Goal: Task Accomplishment & Management: Use online tool/utility

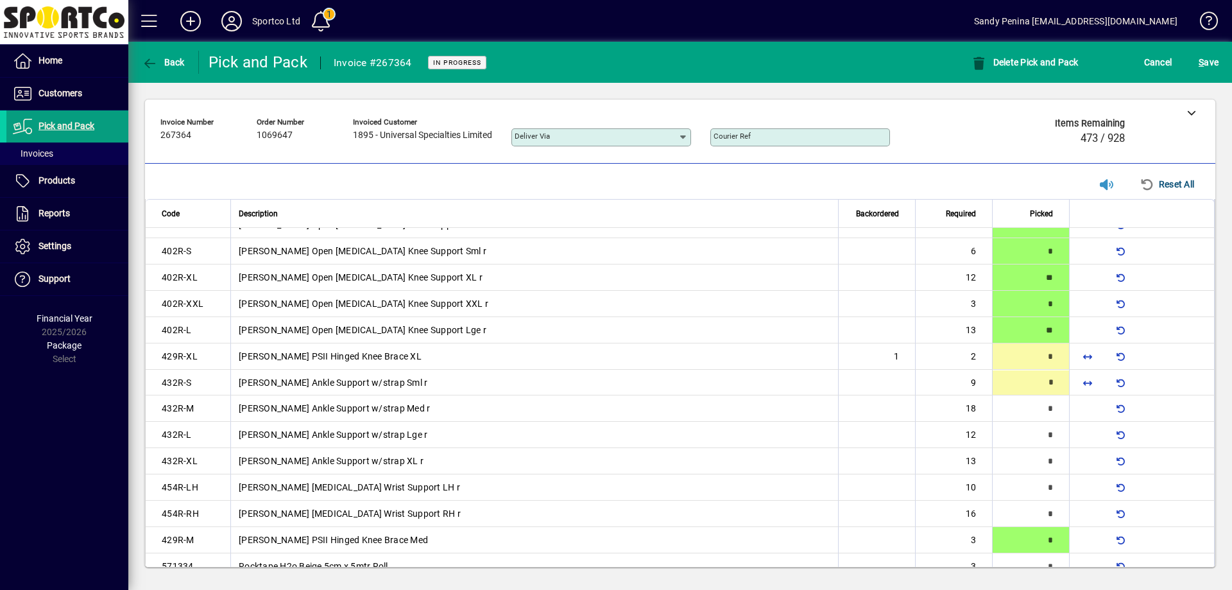
scroll to position [334, 0]
type input "*"
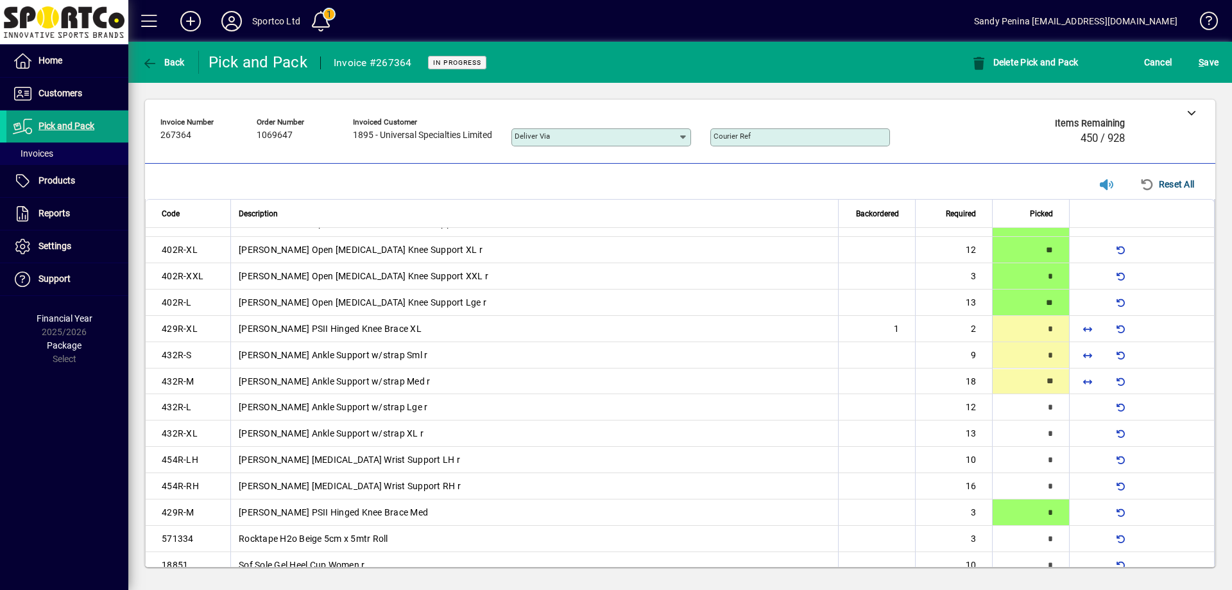
type input "**"
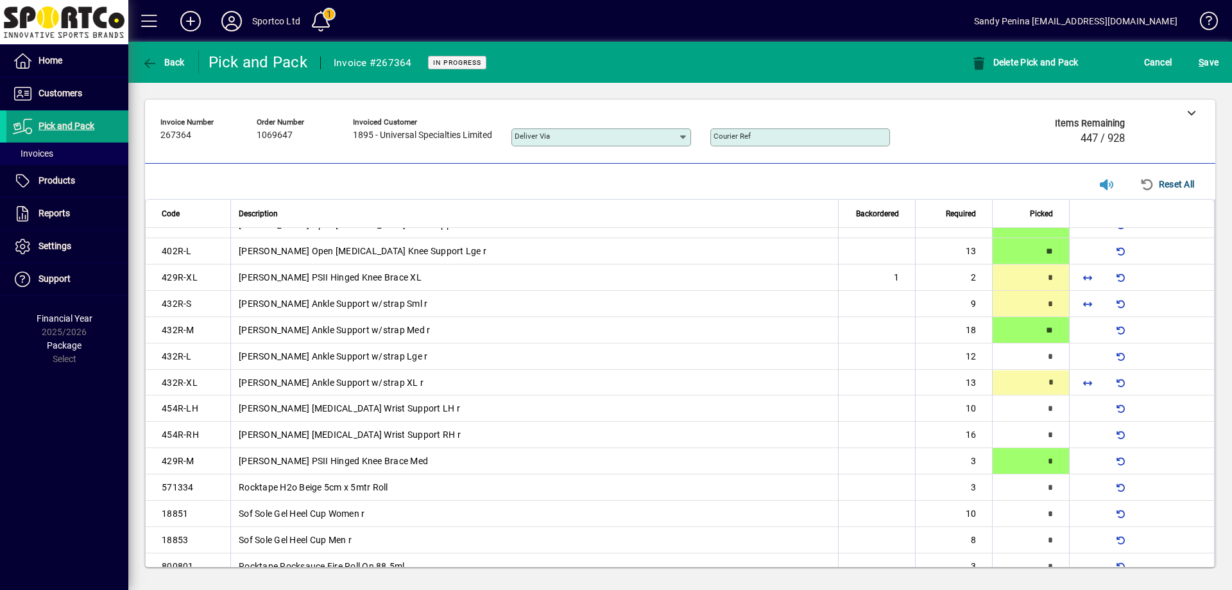
scroll to position [413, 0]
type input "*"
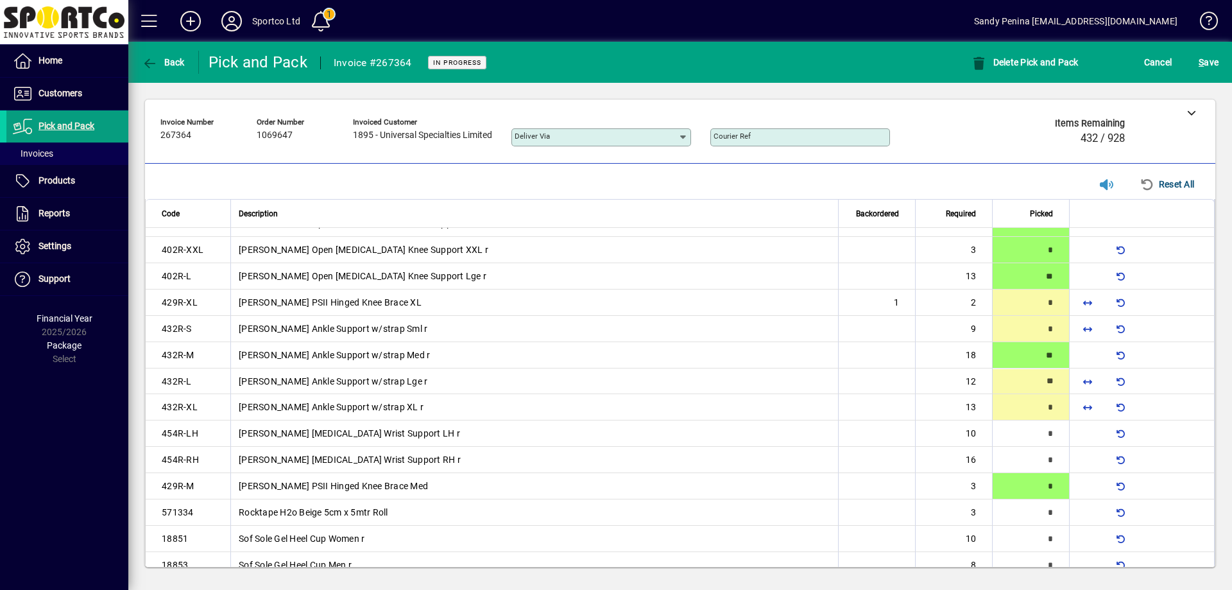
type input "**"
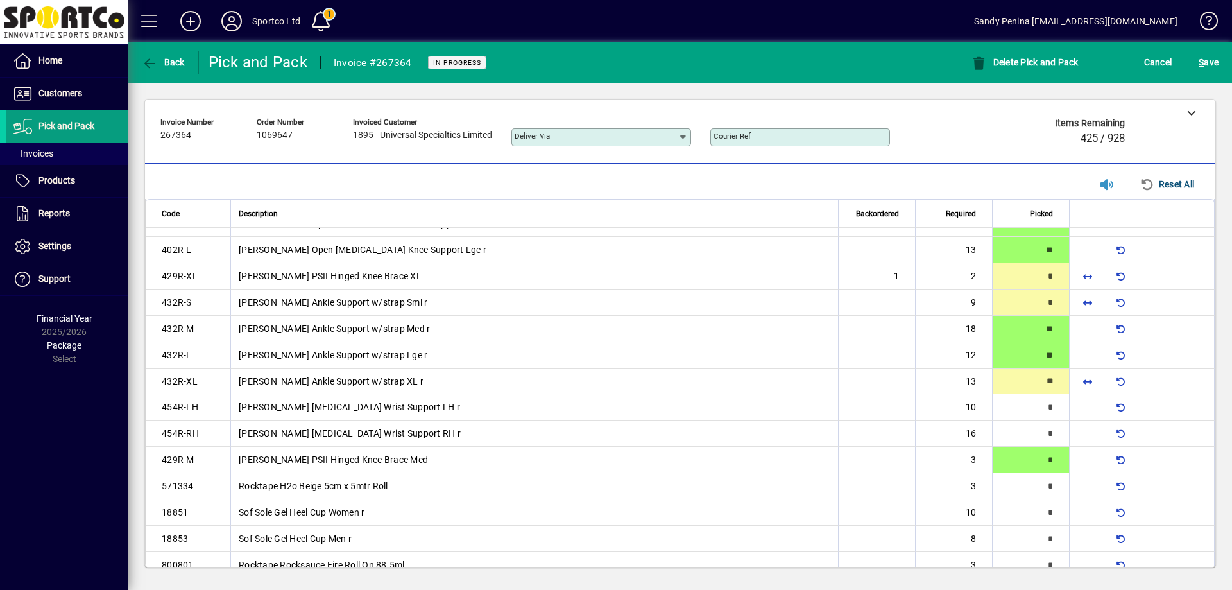
type input "**"
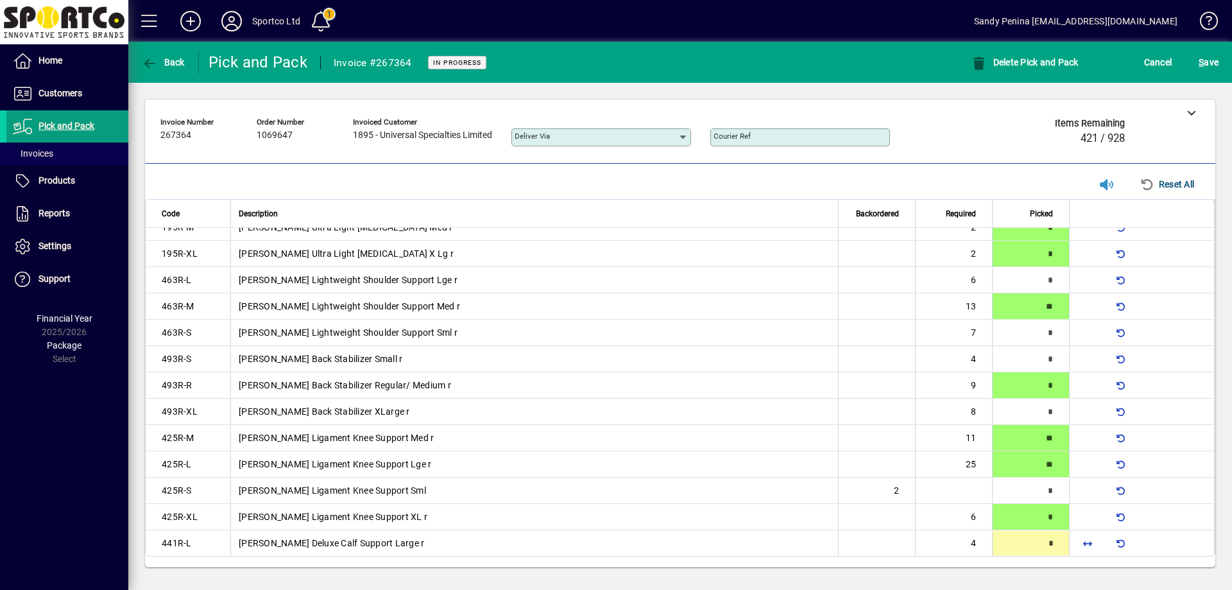
type input "*"
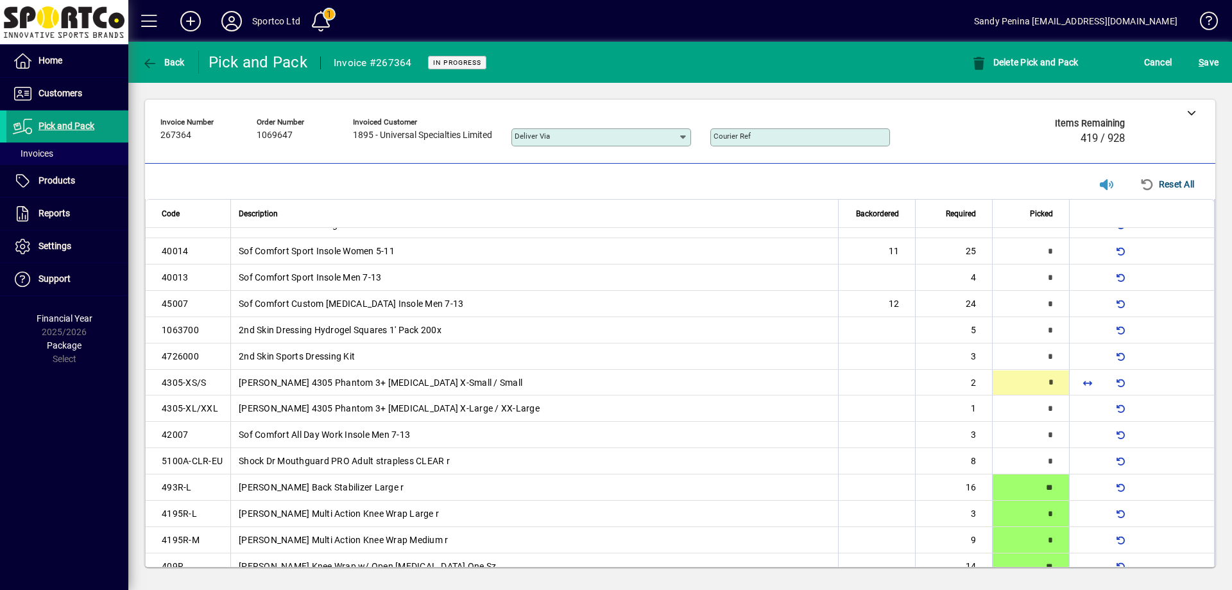
type input "*"
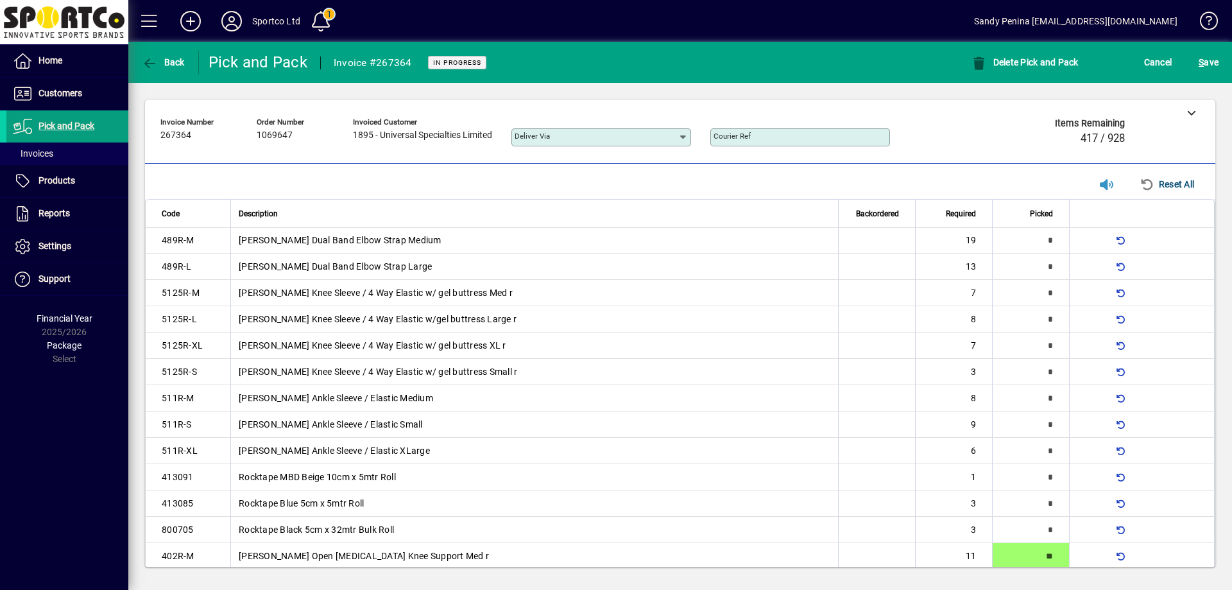
scroll to position [0, 0]
type input "*"
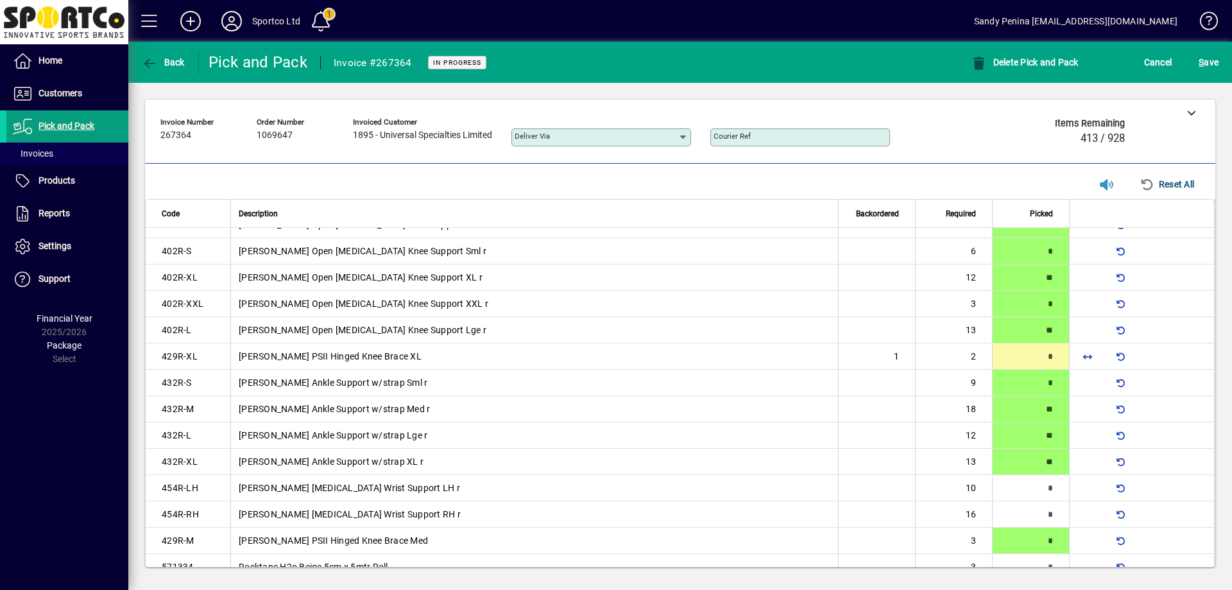
scroll to position [1991, 0]
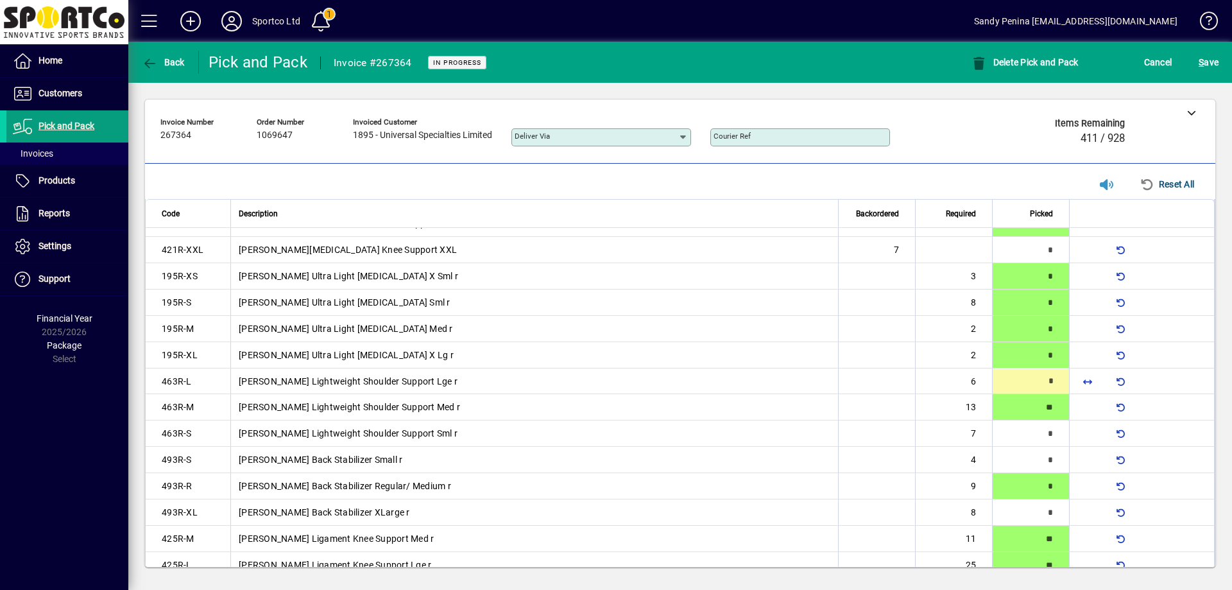
type input "*"
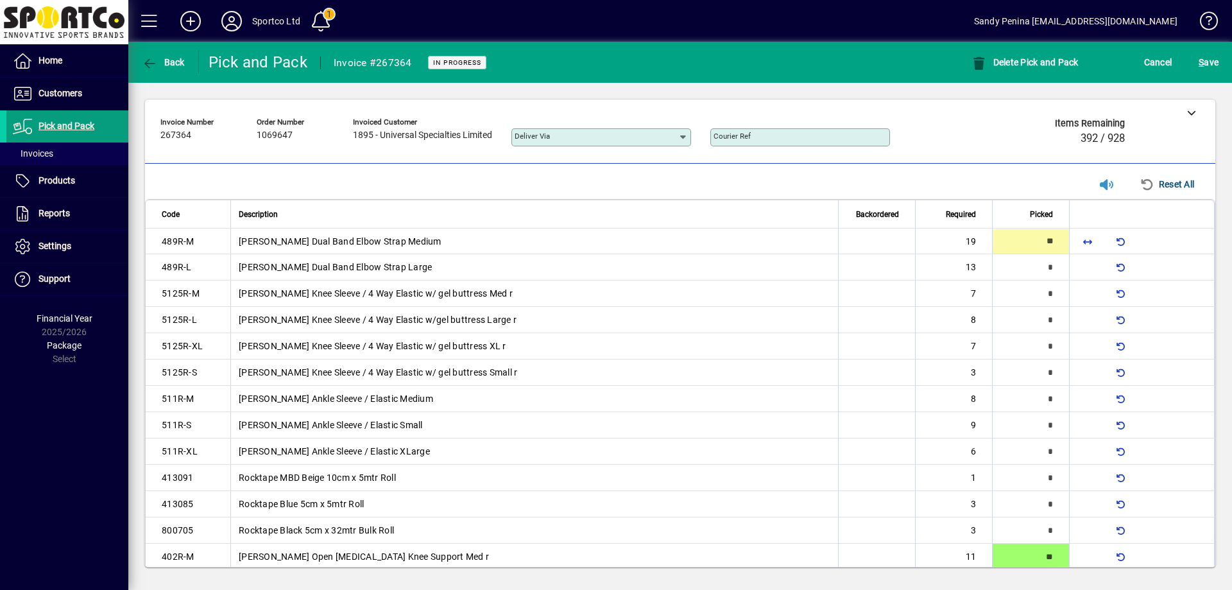
type input "**"
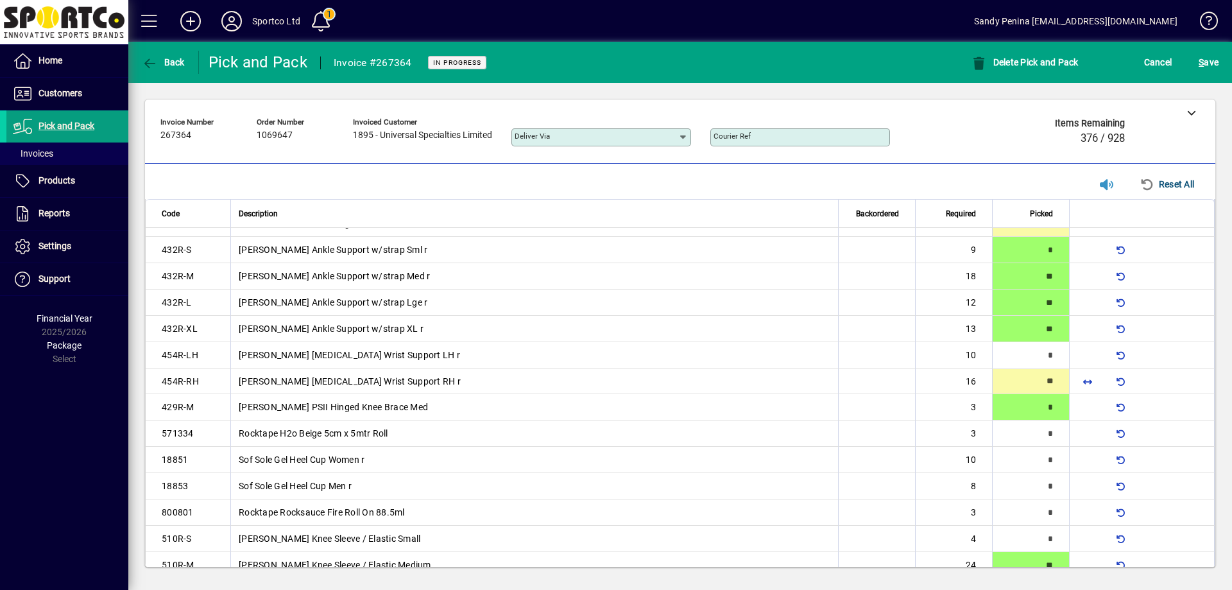
type input "**"
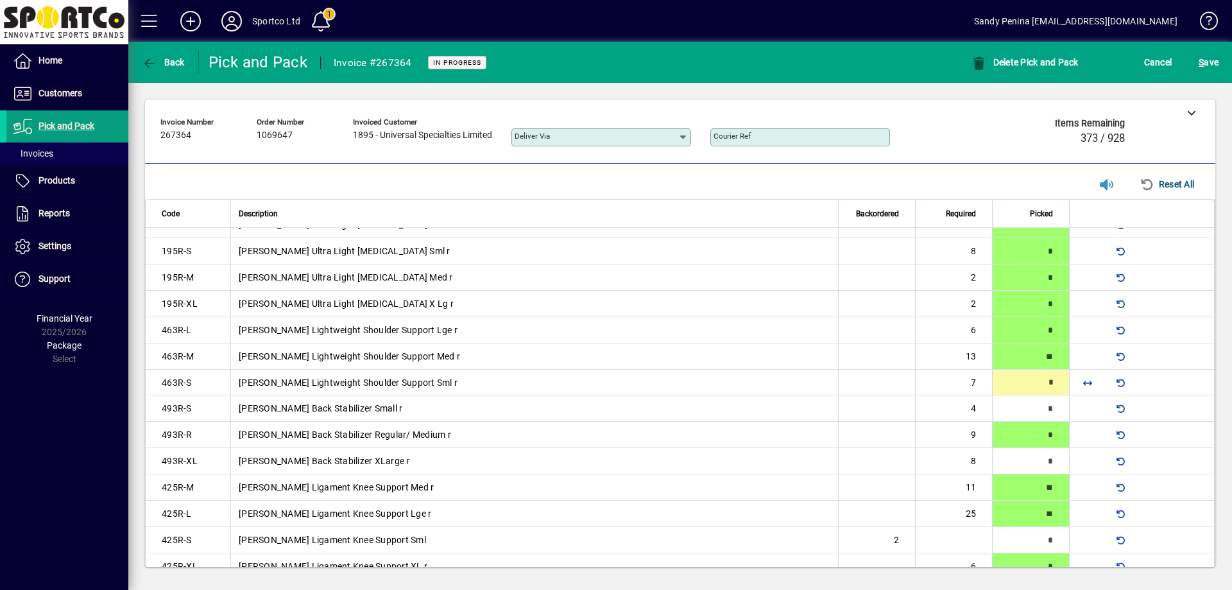
scroll to position [2044, 0]
type input "*"
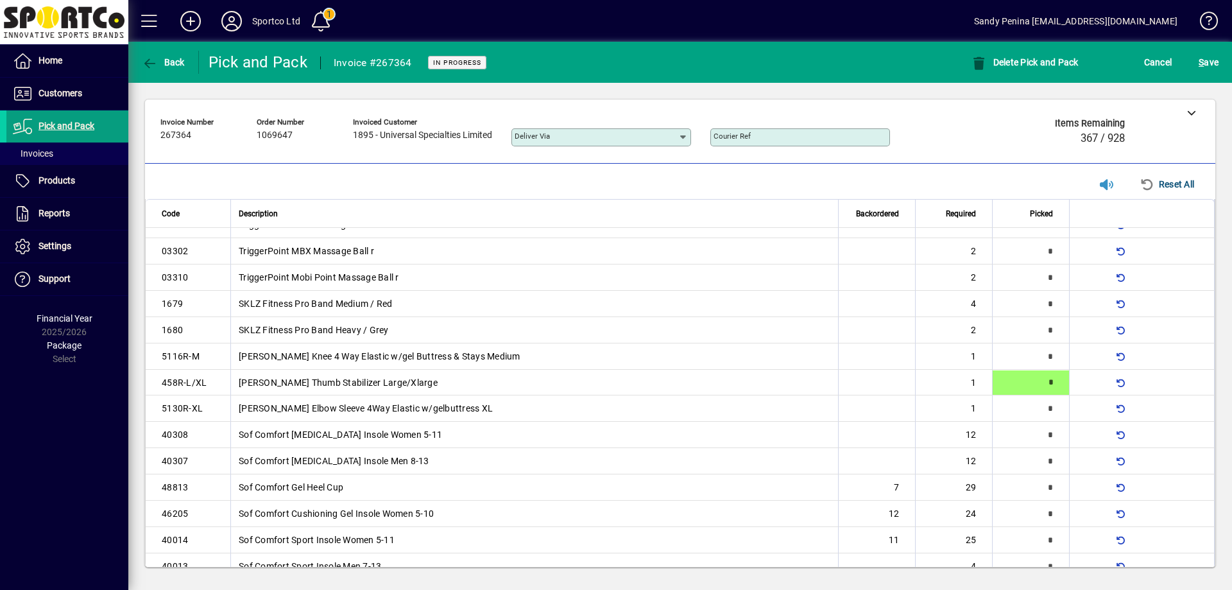
type input "*"
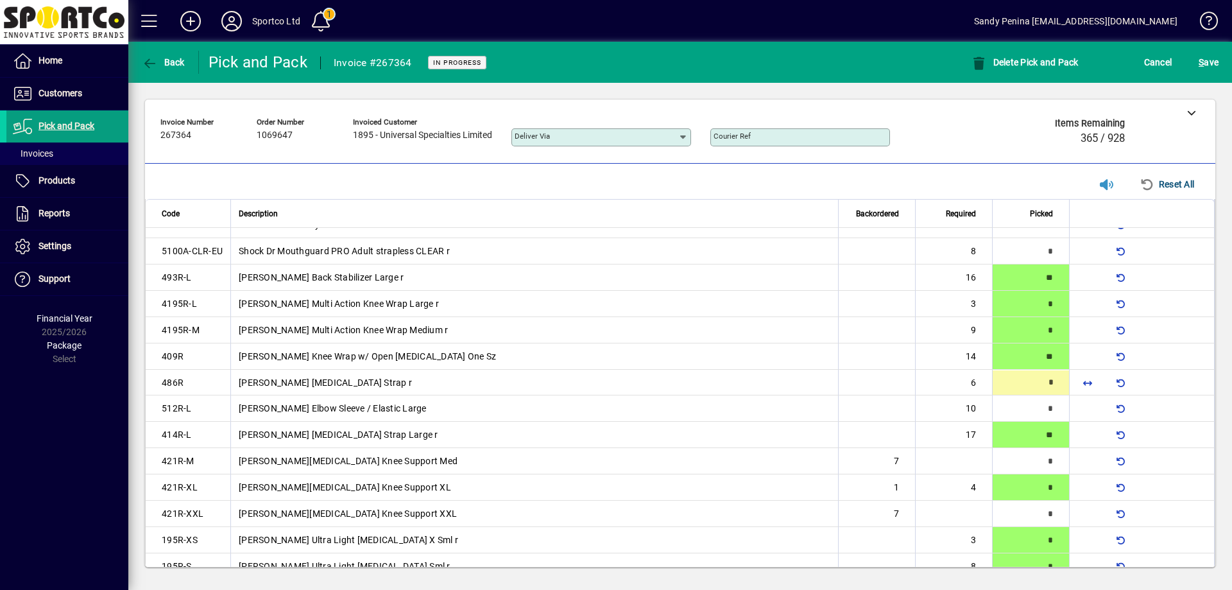
type input "*"
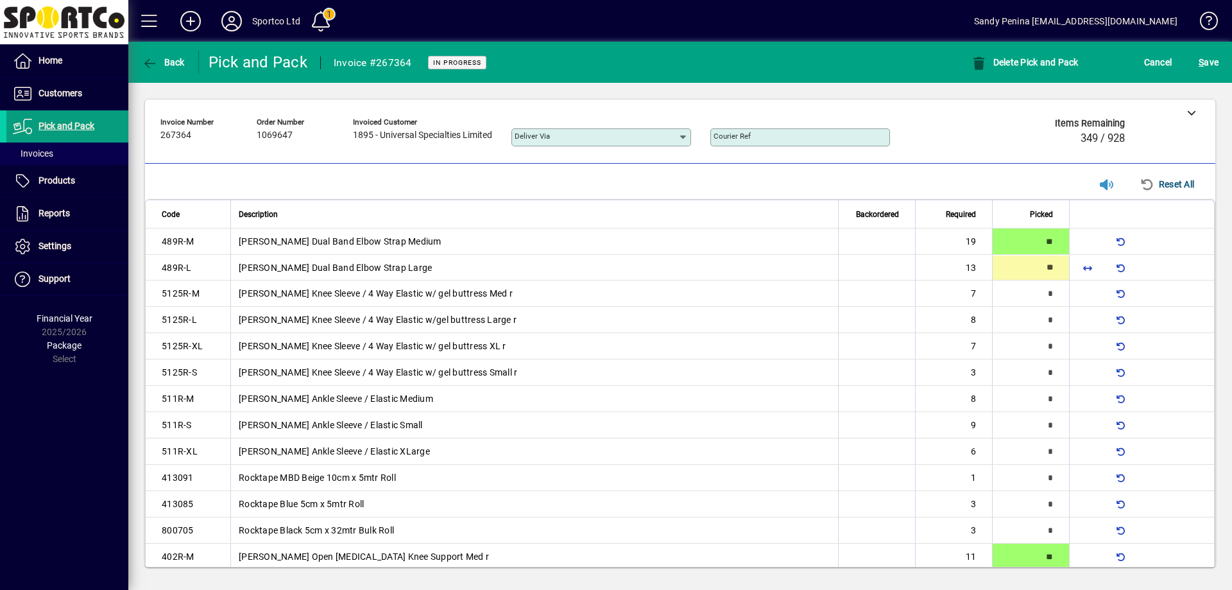
type input "**"
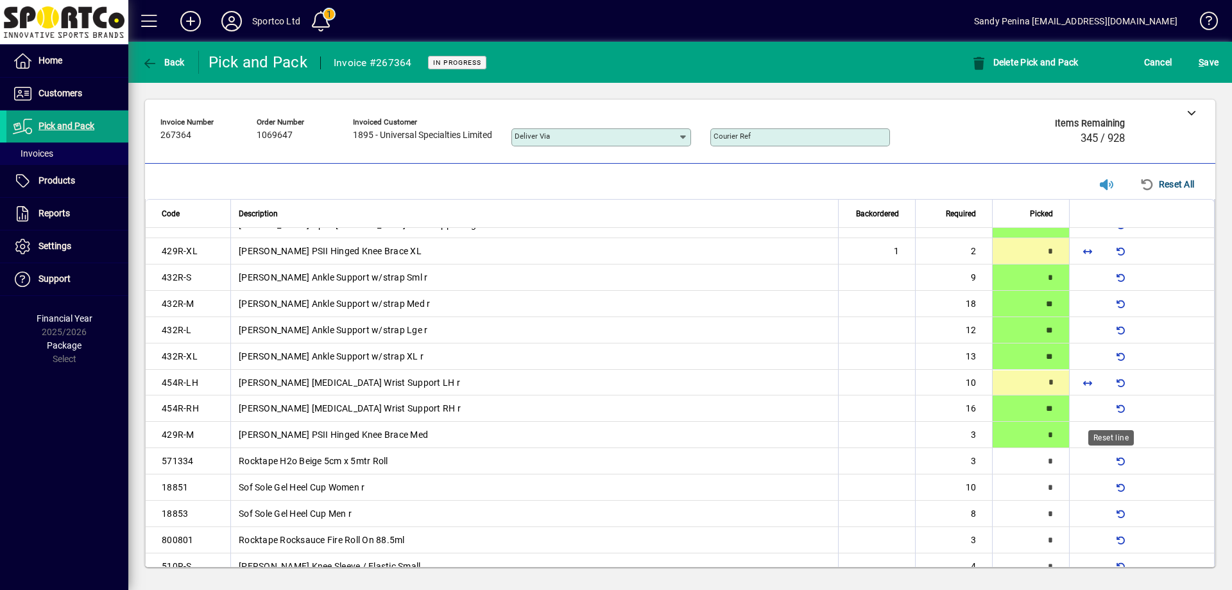
scroll to position [439, 0]
type input "**"
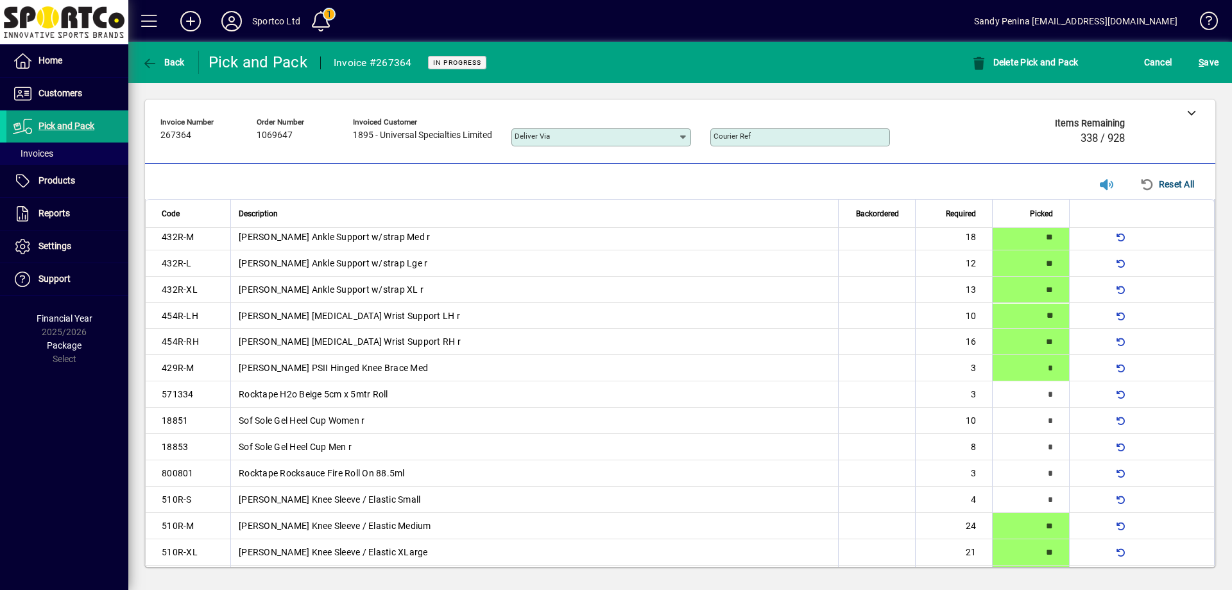
scroll to position [503, 0]
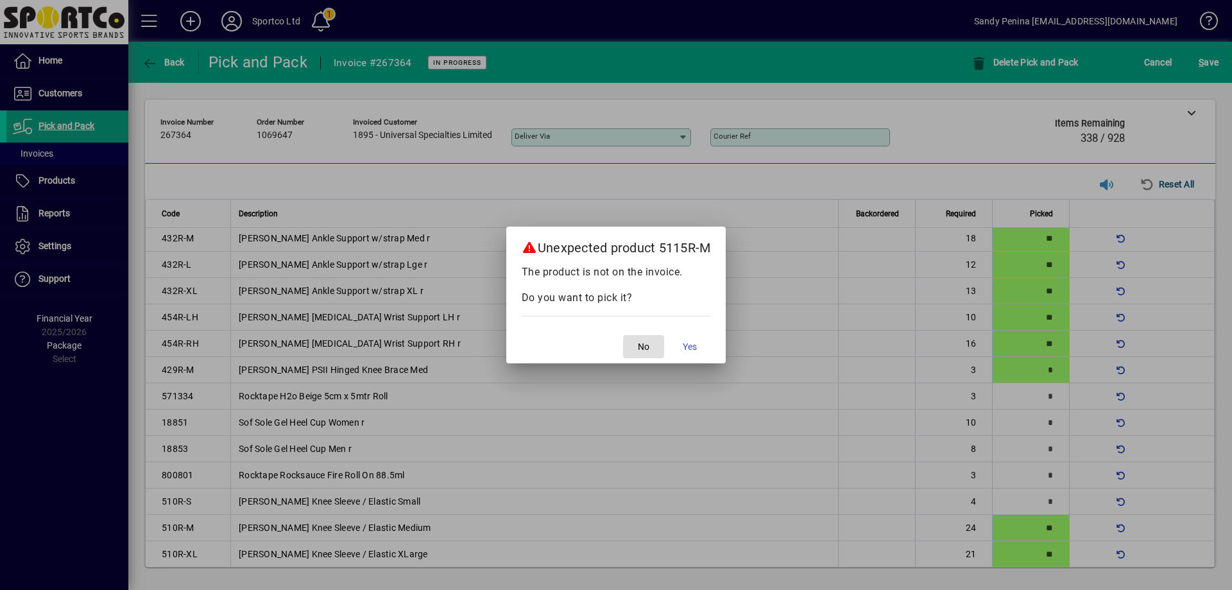
click at [641, 348] on span "No" at bounding box center [644, 346] width 12 height 13
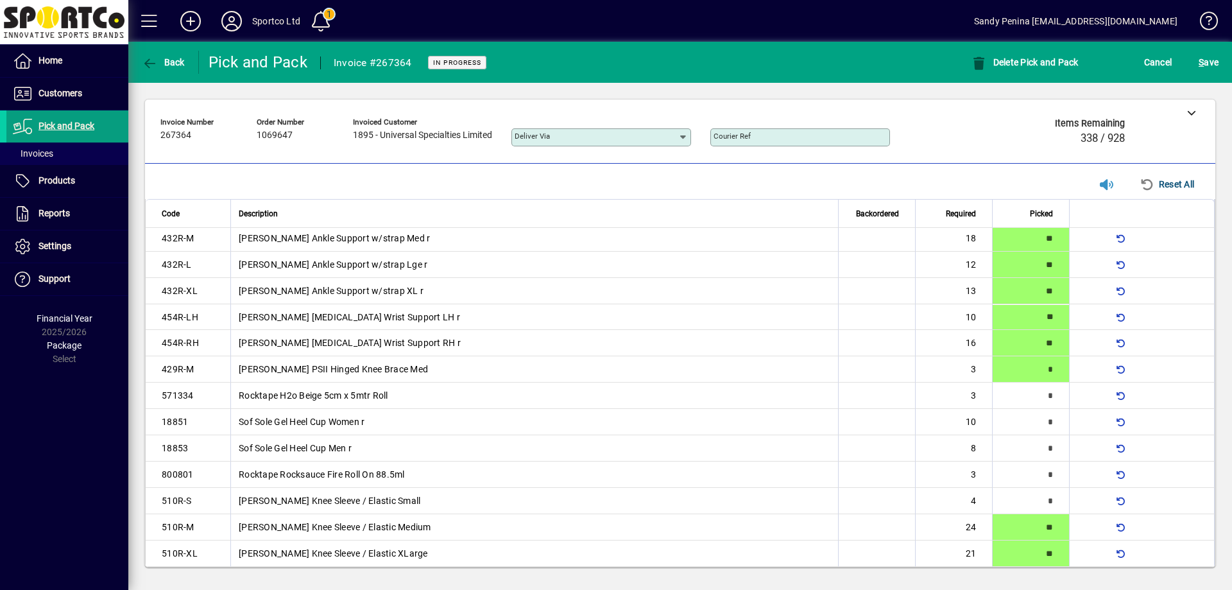
type input "*"
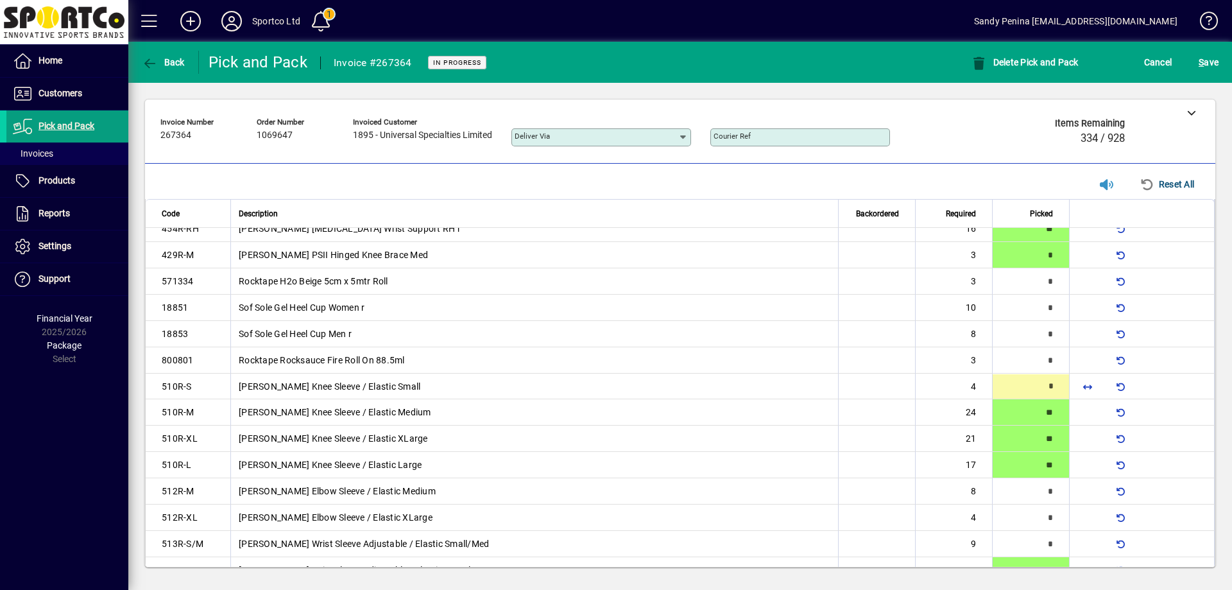
scroll to position [623, 0]
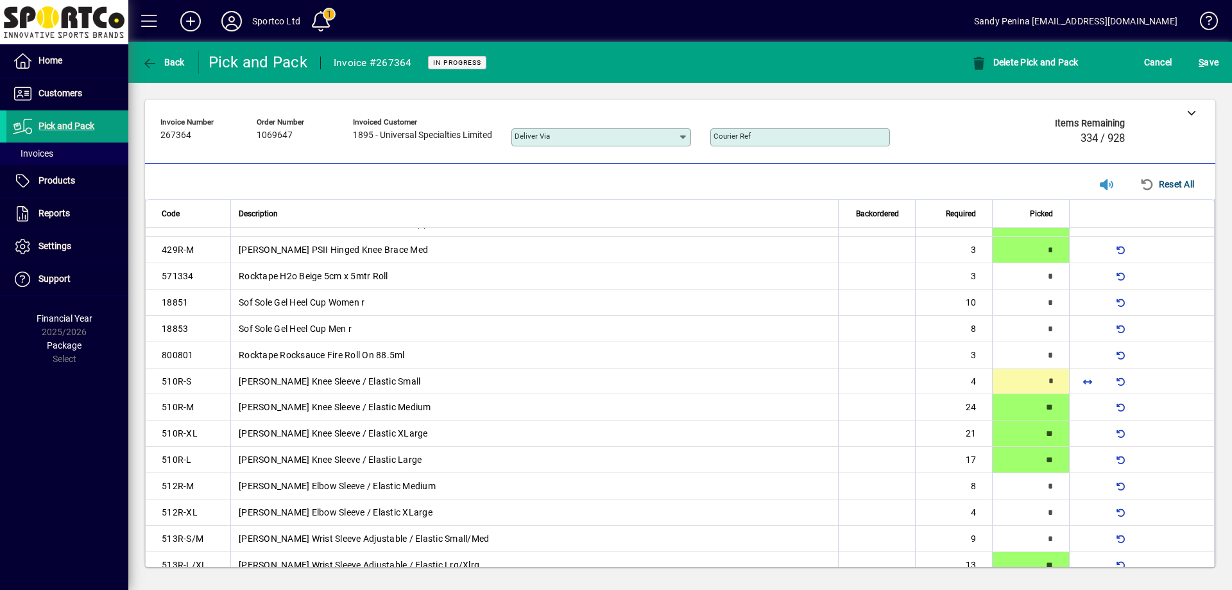
type input "*"
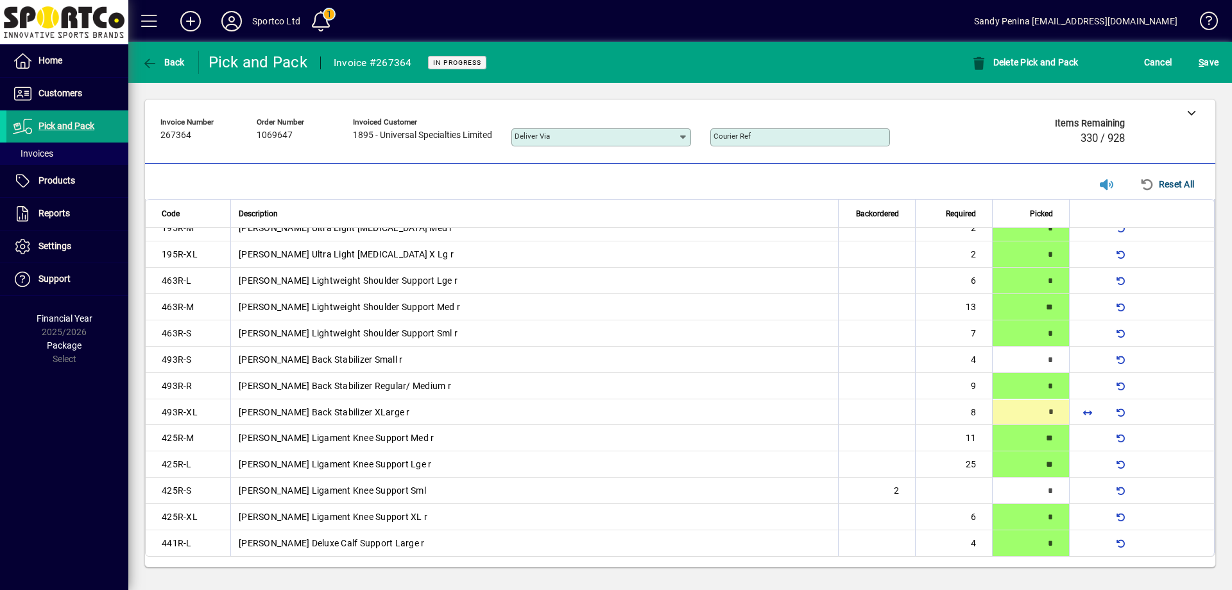
type input "*"
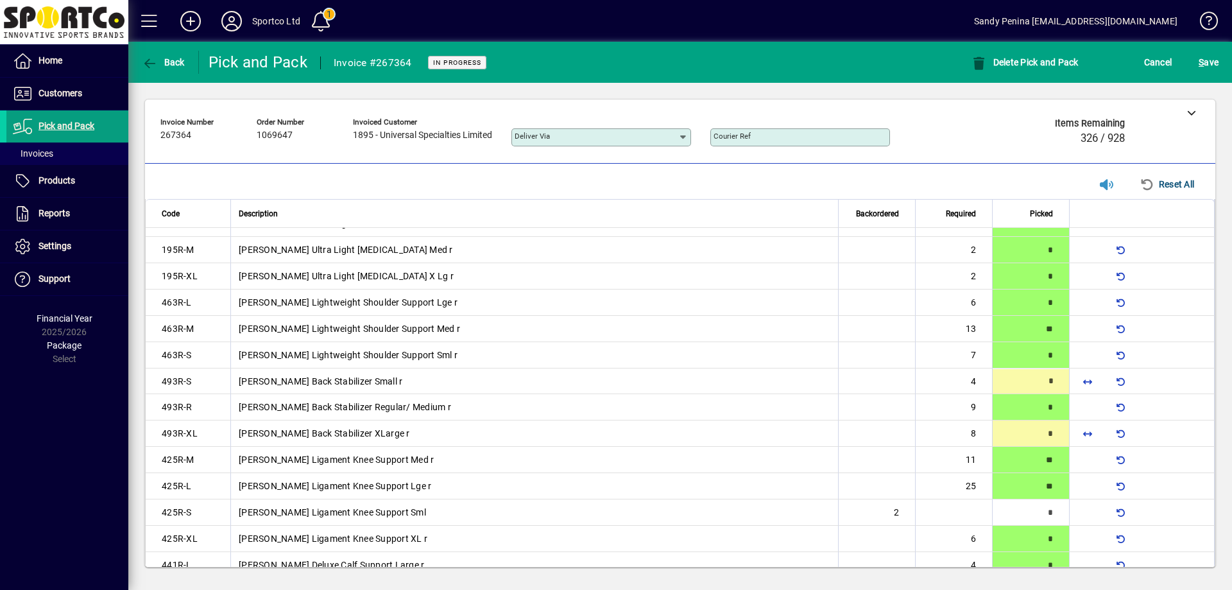
type input "*"
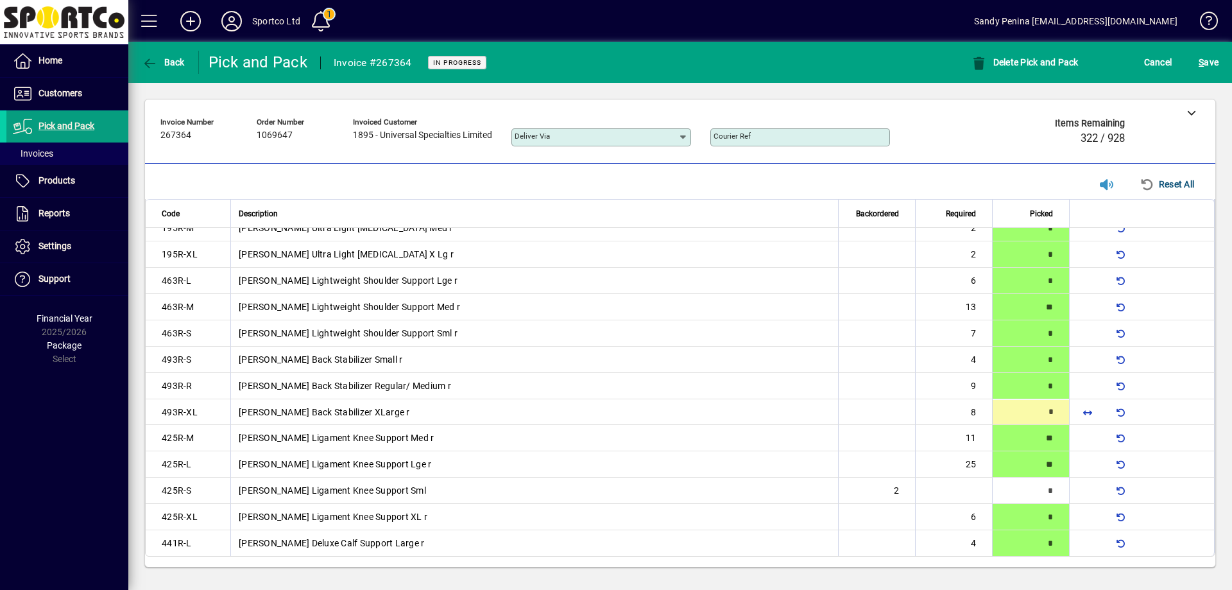
type input "*"
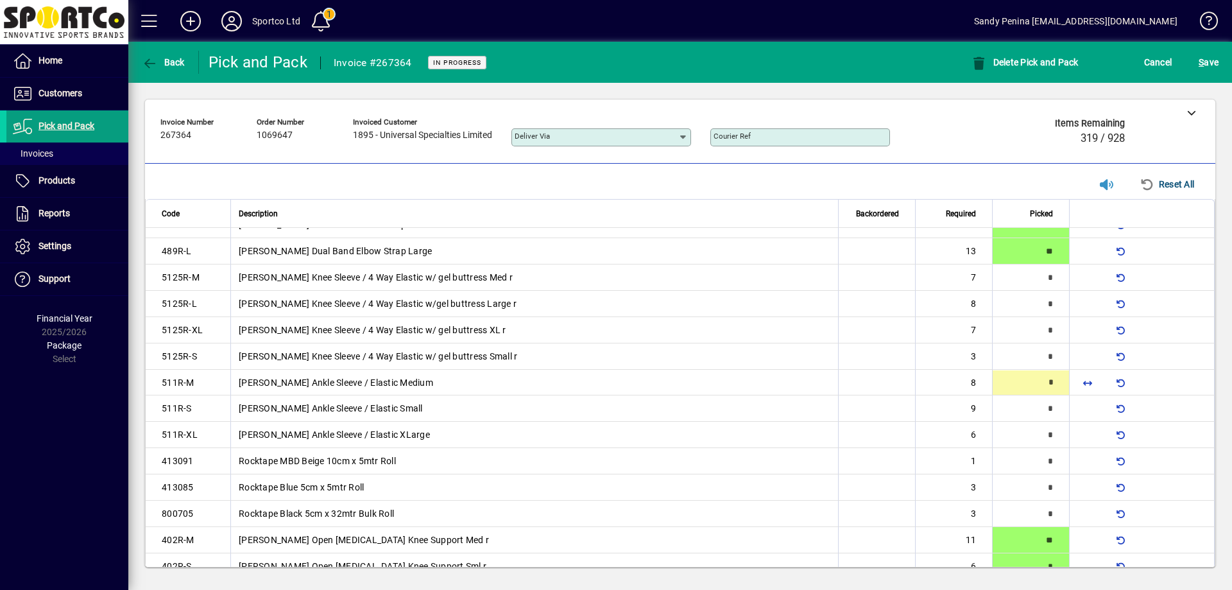
scroll to position [18, 0]
type input "*"
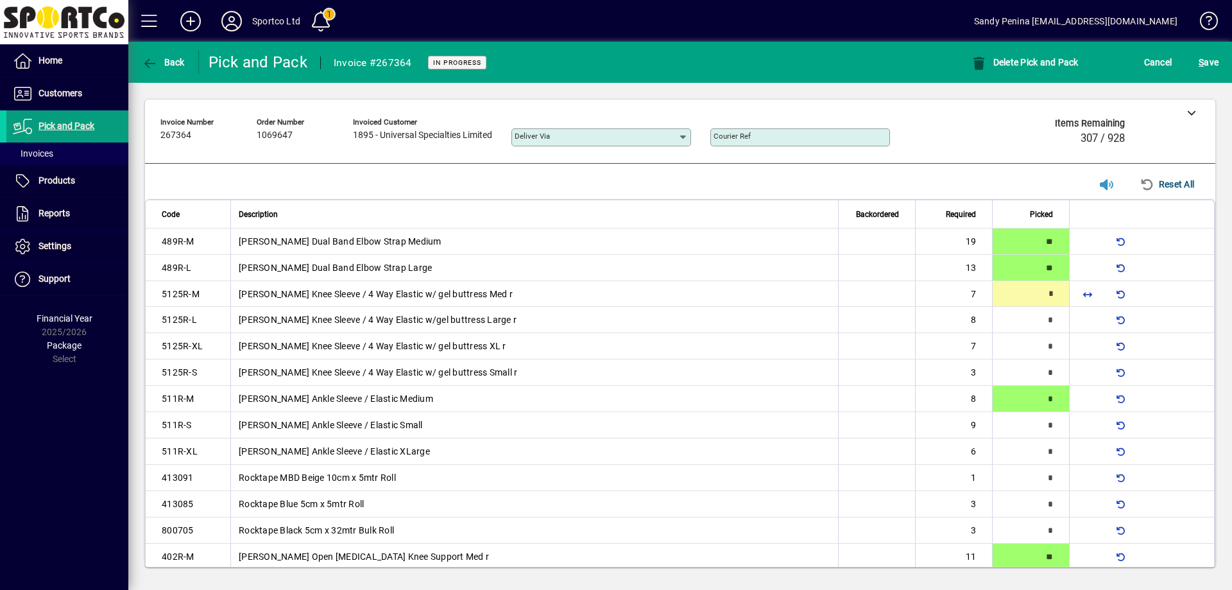
type input "*"
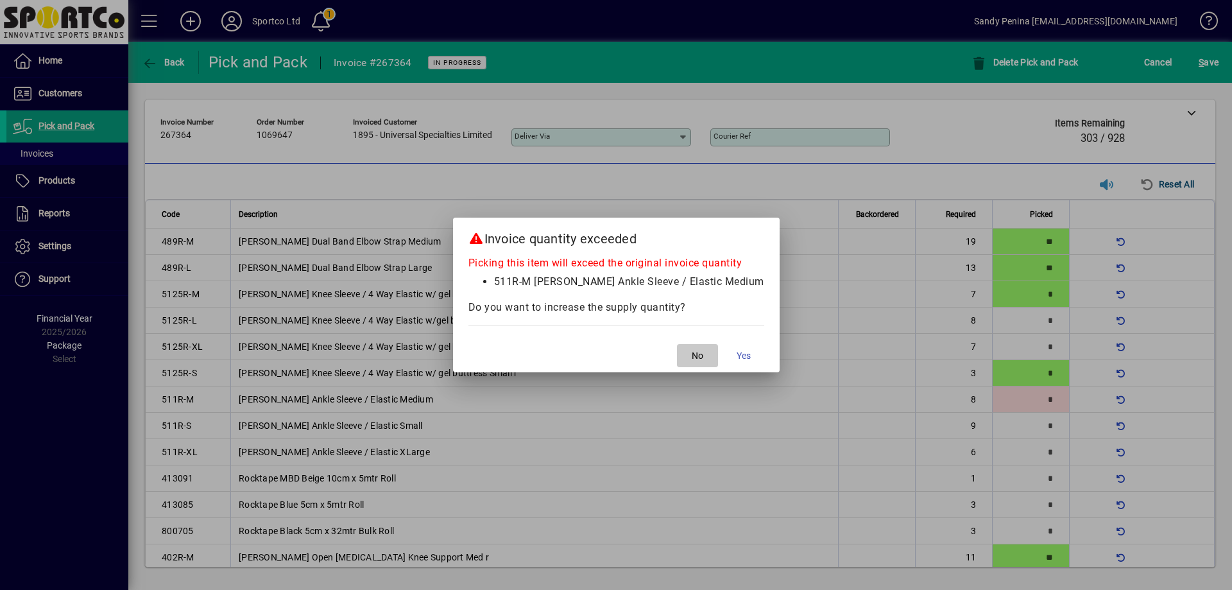
drag, startPoint x: 696, startPoint y: 352, endPoint x: 717, endPoint y: 362, distance: 22.7
click at [695, 353] on span "button" at bounding box center [697, 355] width 41 height 31
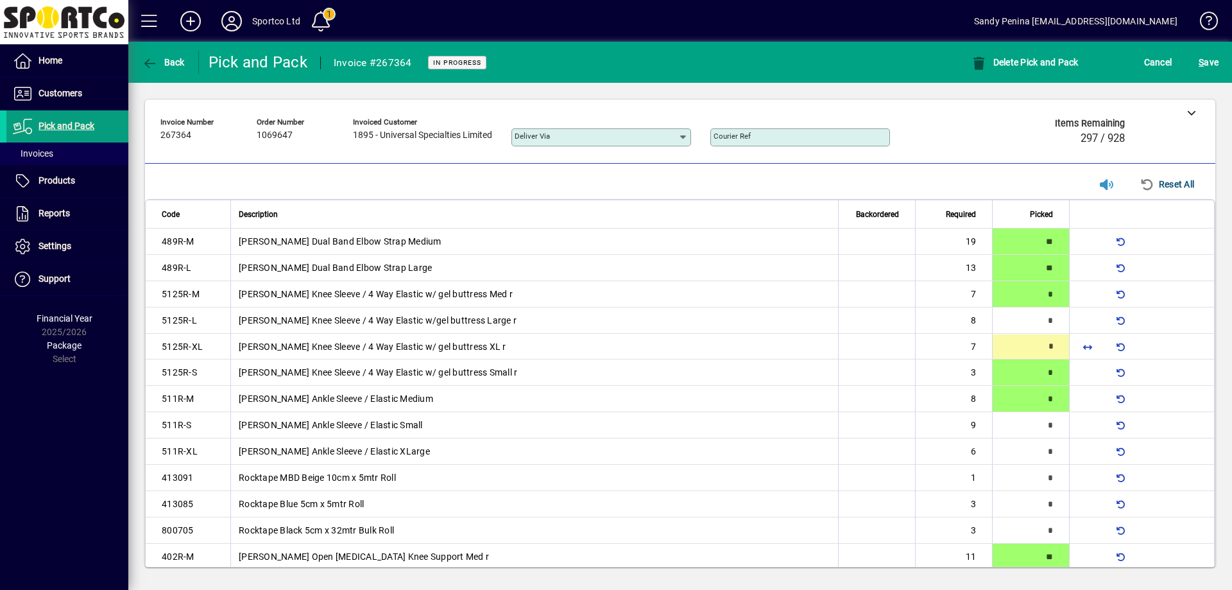
type input "*"
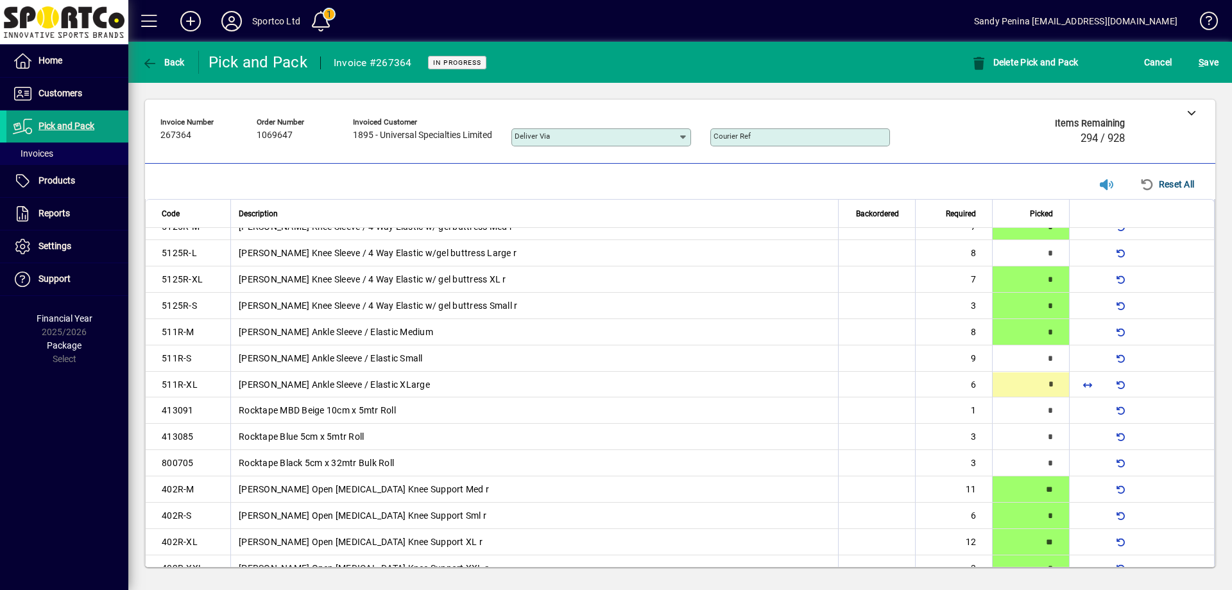
scroll to position [71, 0]
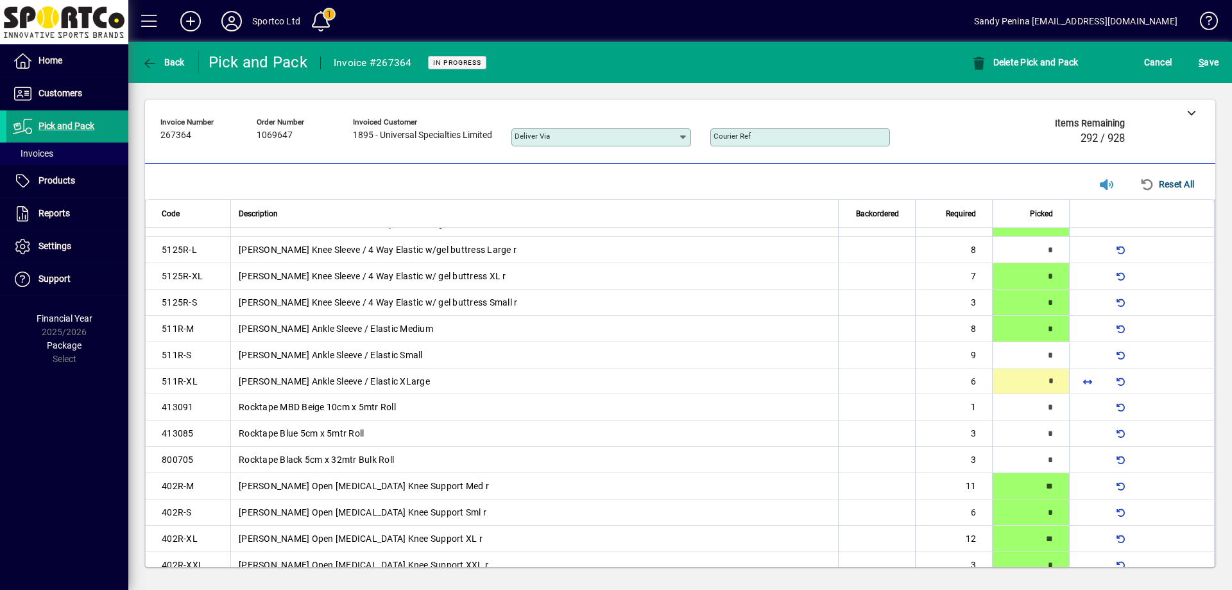
type input "*"
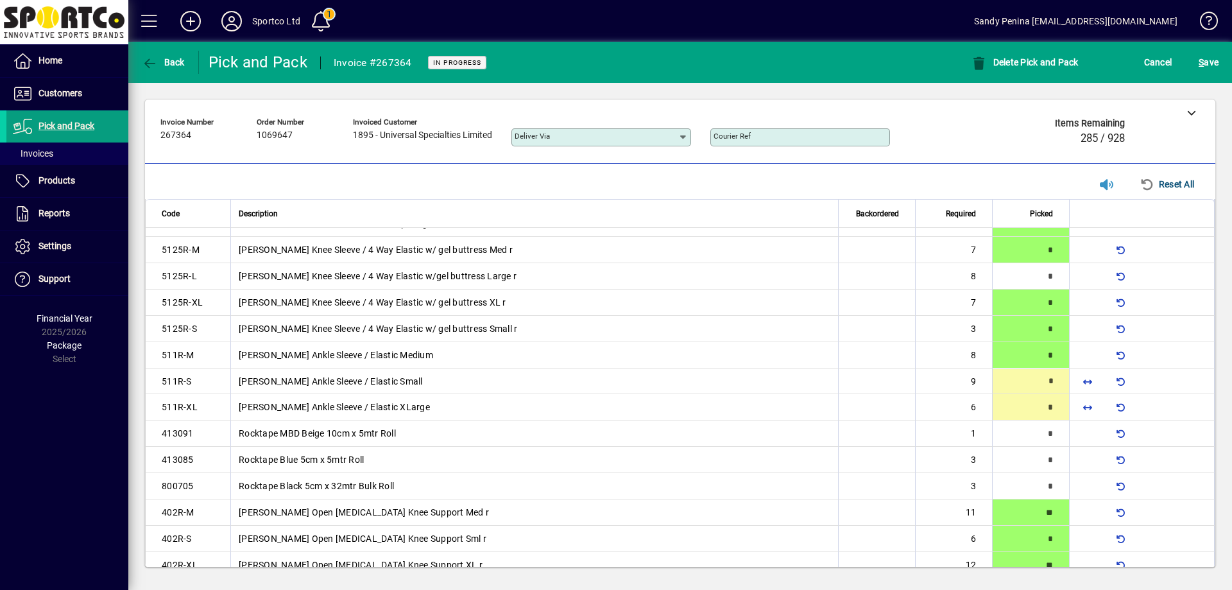
type input "*"
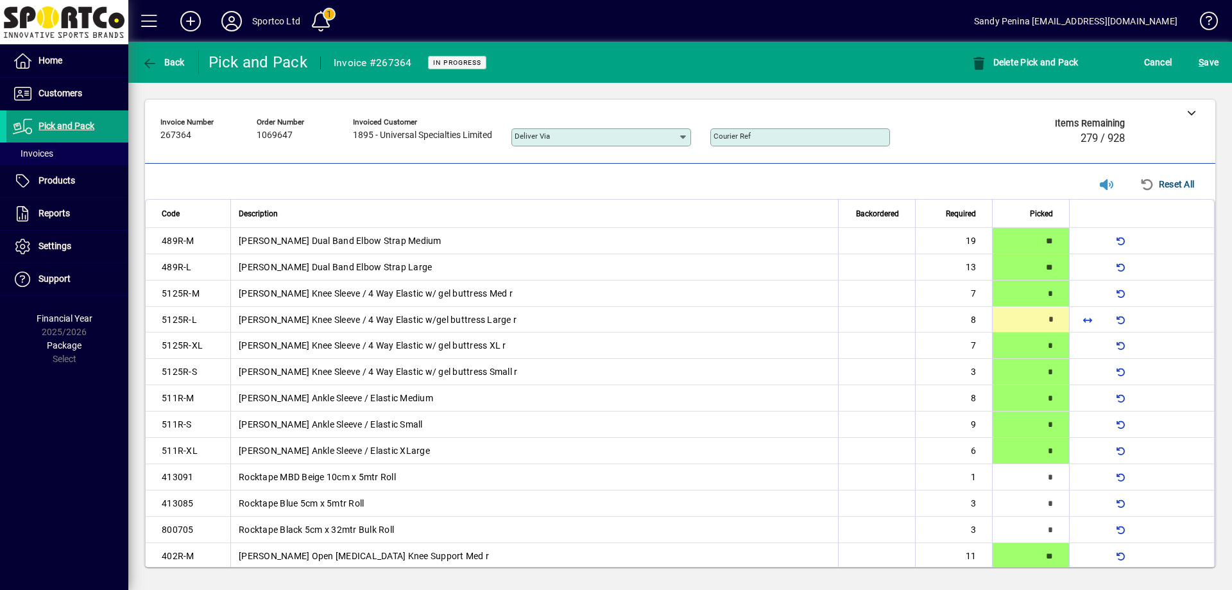
scroll to position [0, 0]
type input "*"
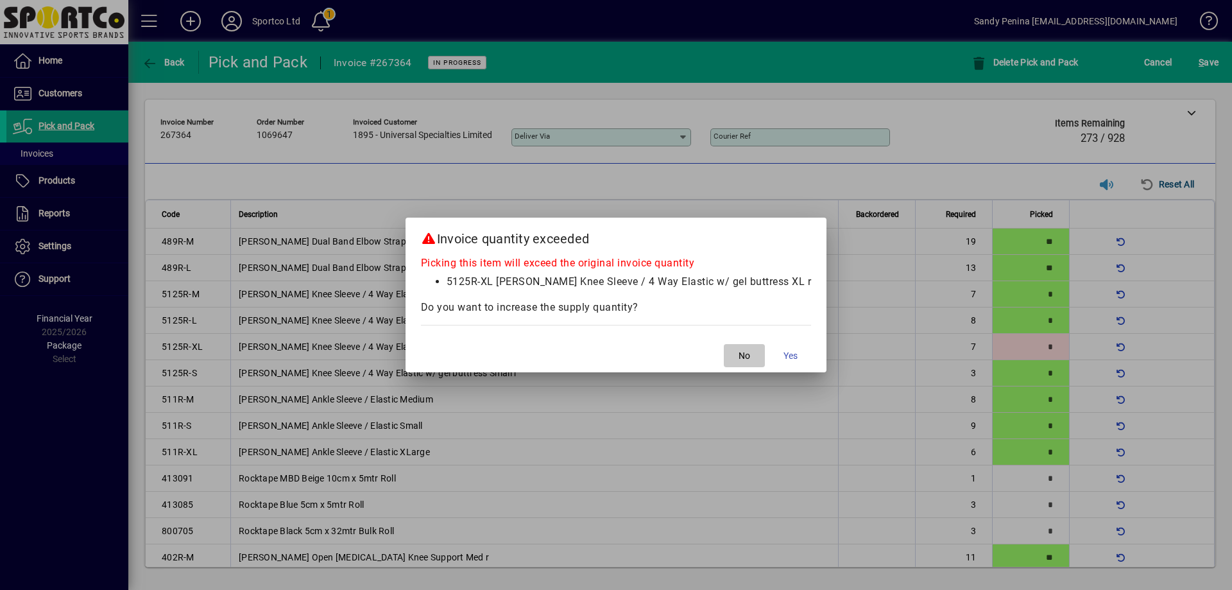
click at [739, 354] on span "No" at bounding box center [745, 355] width 12 height 13
click at [741, 356] on span "No" at bounding box center [747, 355] width 12 height 13
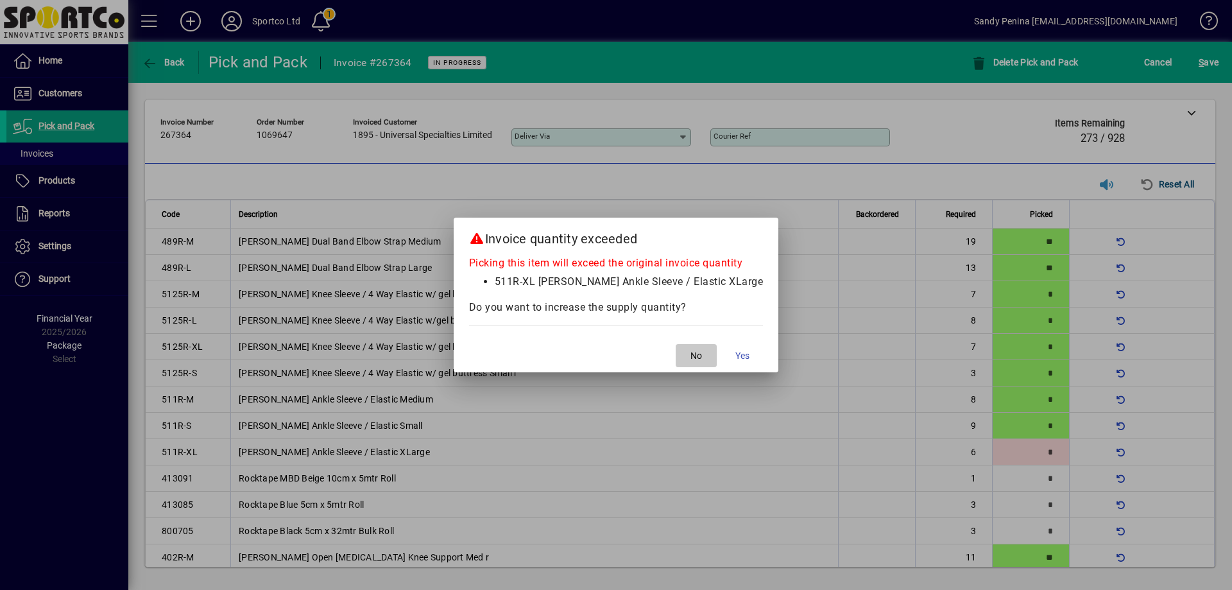
click at [694, 357] on span "button" at bounding box center [696, 355] width 41 height 31
drag, startPoint x: 676, startPoint y: 350, endPoint x: 679, endPoint y: 343, distance: 8.1
click at [676, 347] on span "button" at bounding box center [696, 355] width 41 height 31
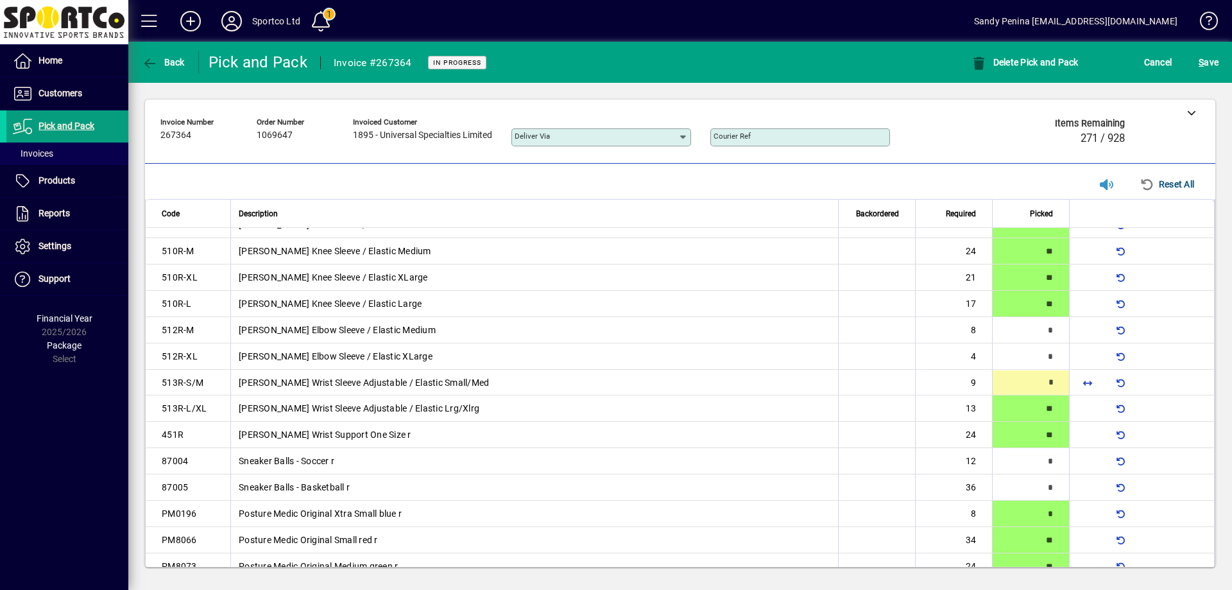
scroll to position [781, 0]
type input "*"
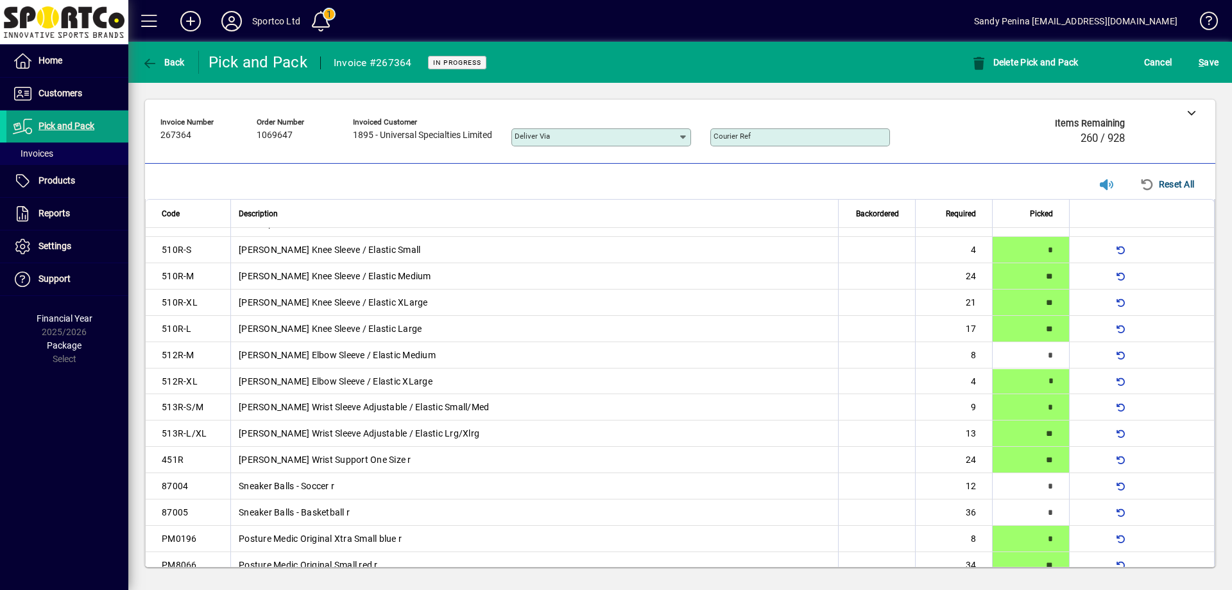
type input "*"
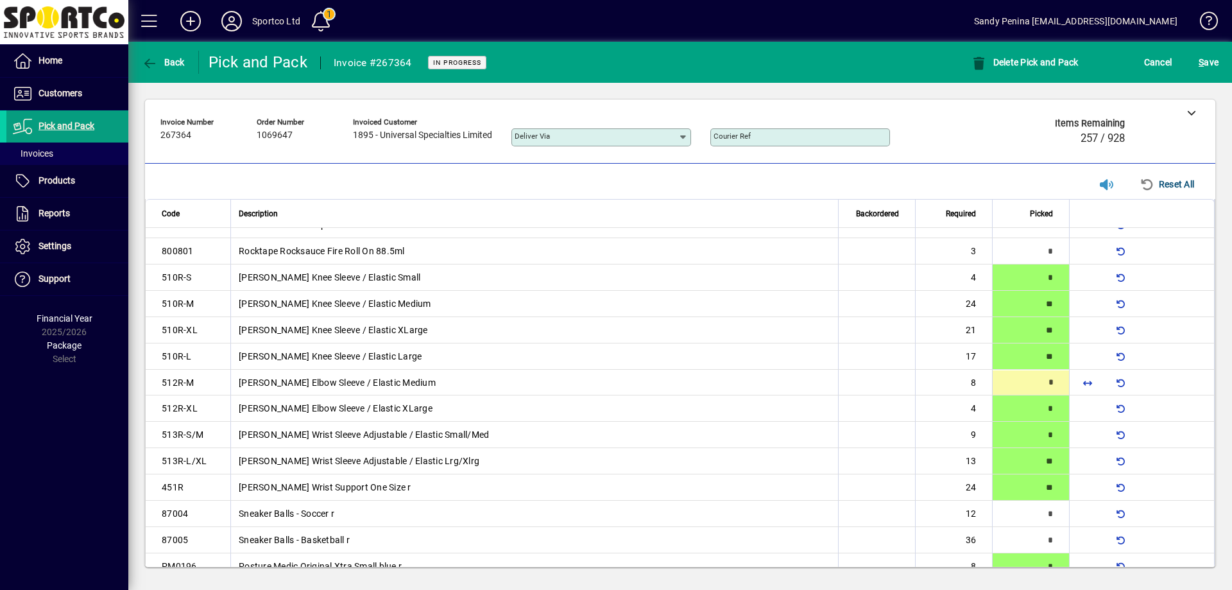
scroll to position [728, 0]
type input "*"
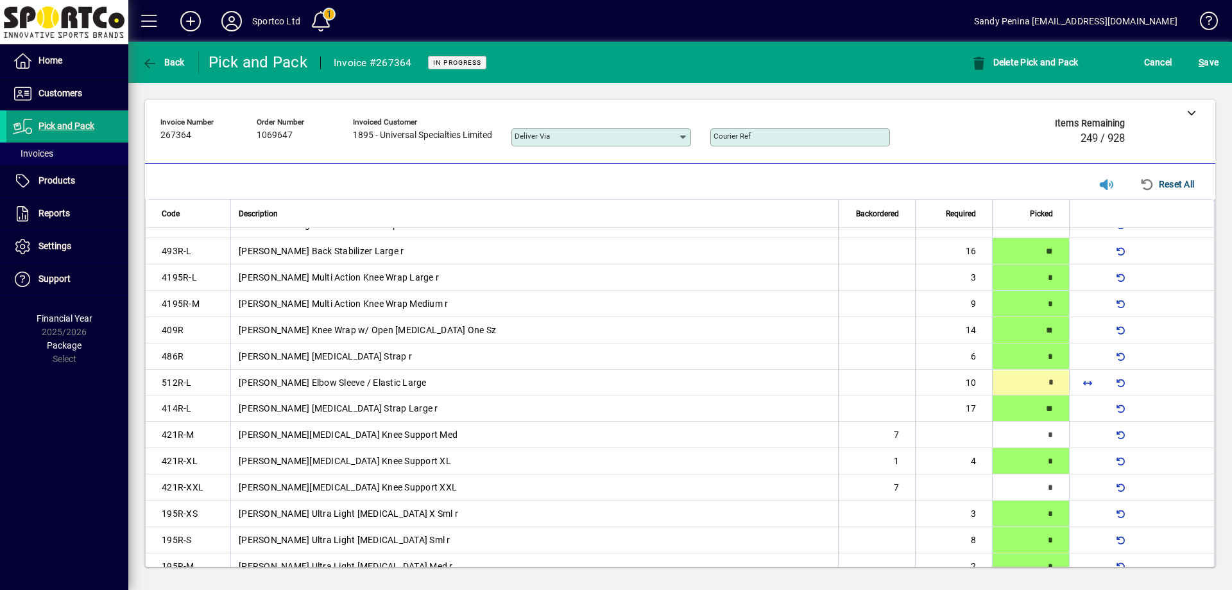
scroll to position [1755, 0]
type input "**"
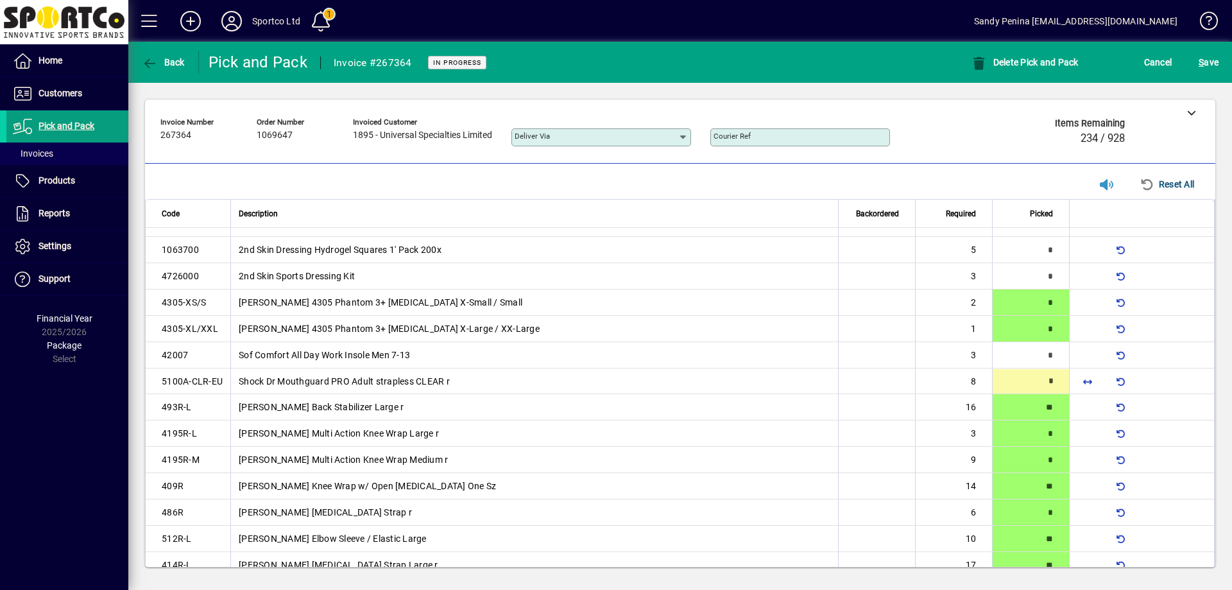
type input "*"
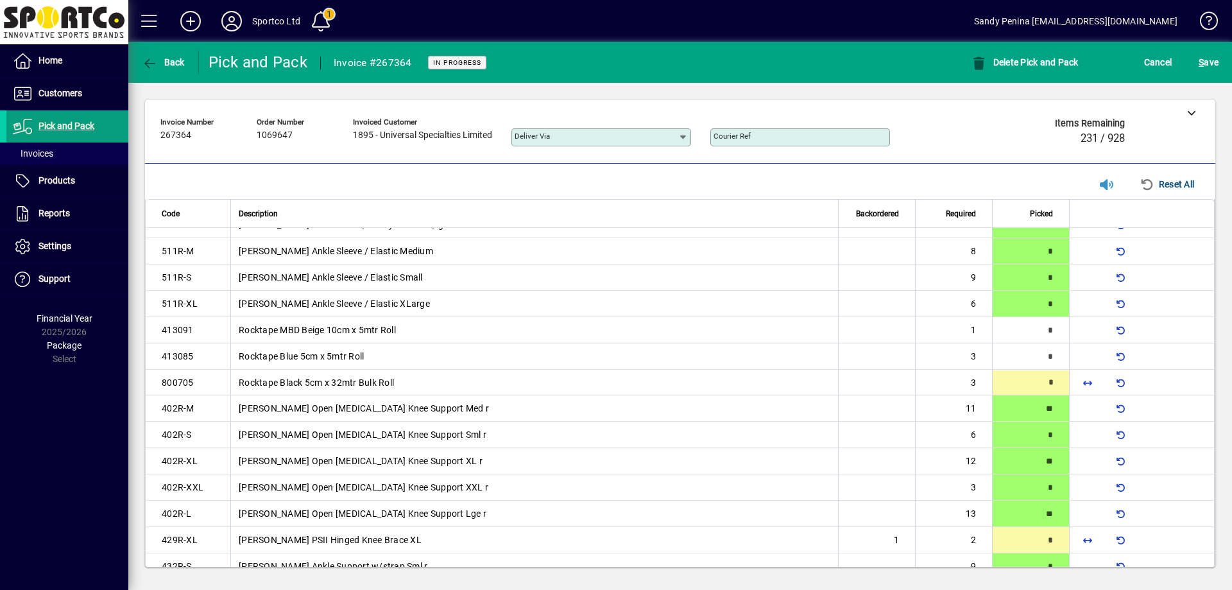
scroll to position [150, 0]
type input "*"
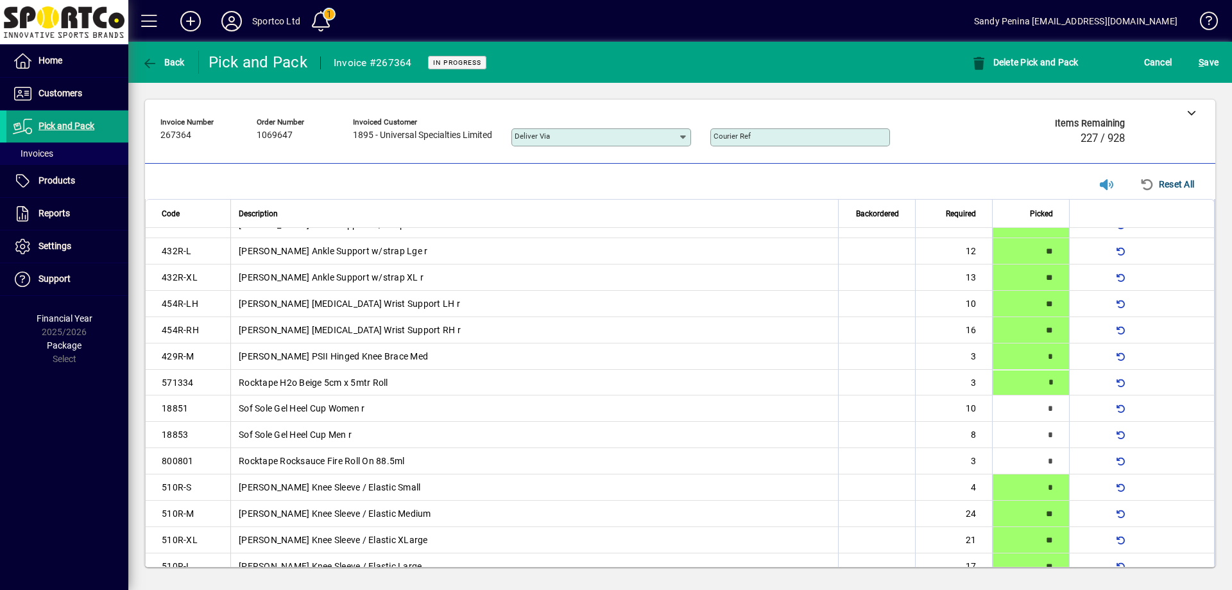
scroll to position [518, 0]
type input "*"
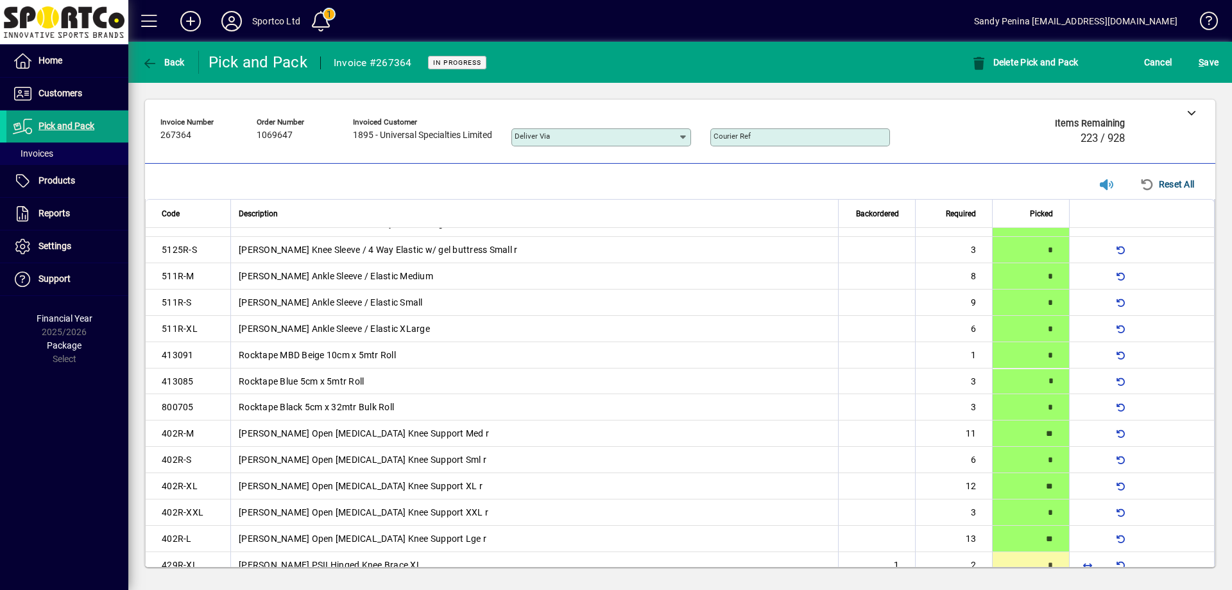
type input "*"
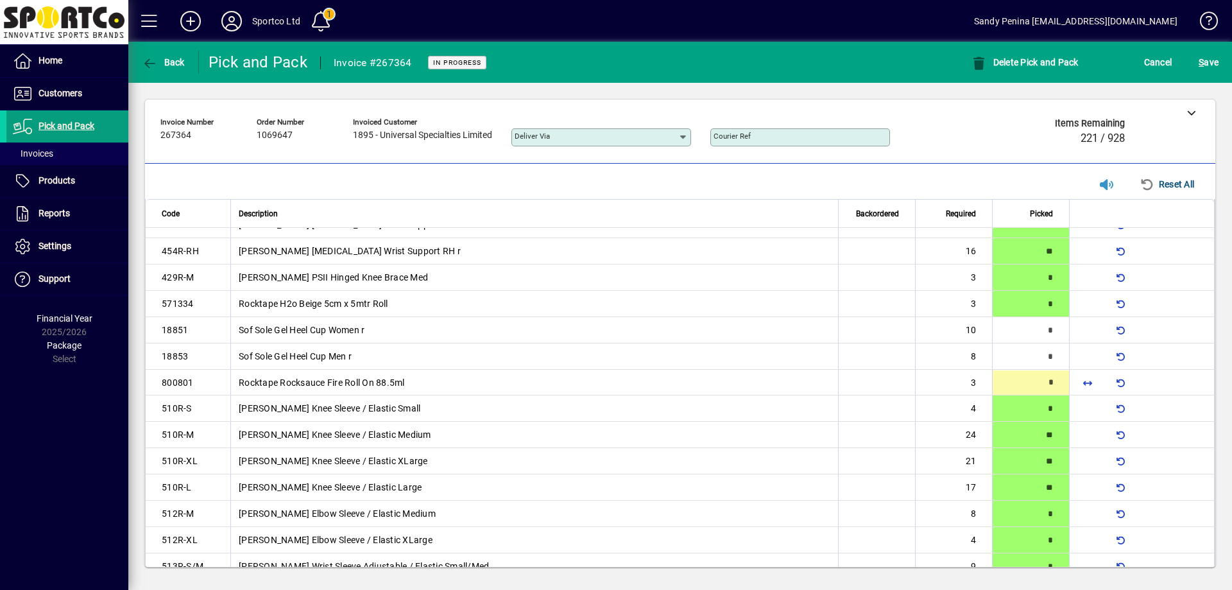
scroll to position [597, 0]
type input "*"
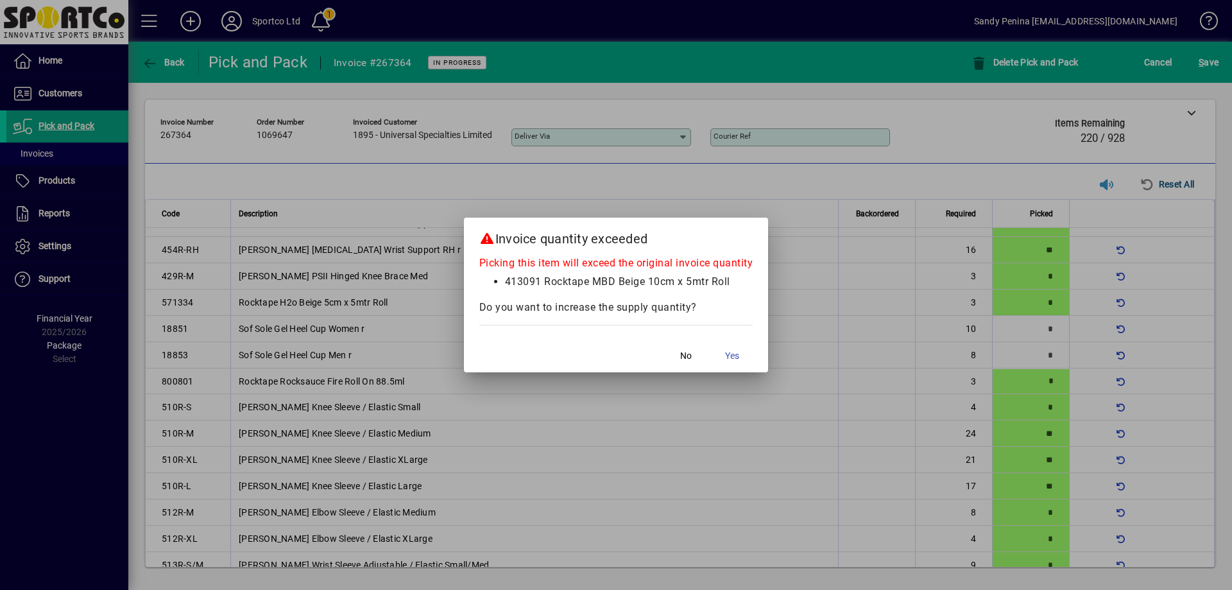
scroll to position [96, 0]
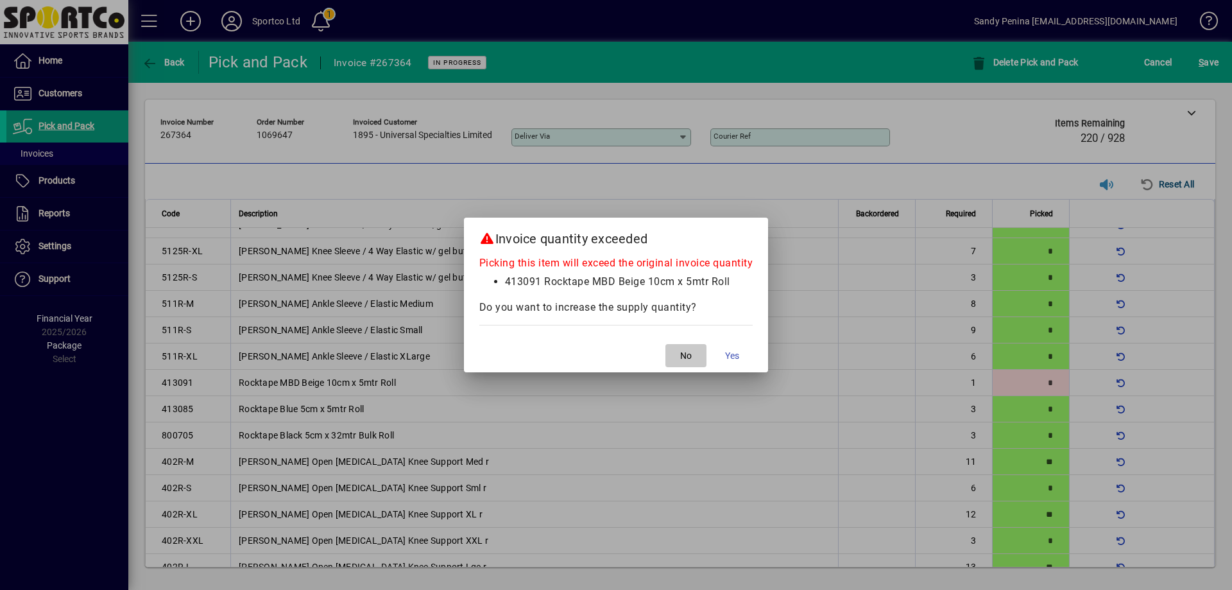
click at [673, 353] on span "button" at bounding box center [686, 355] width 41 height 31
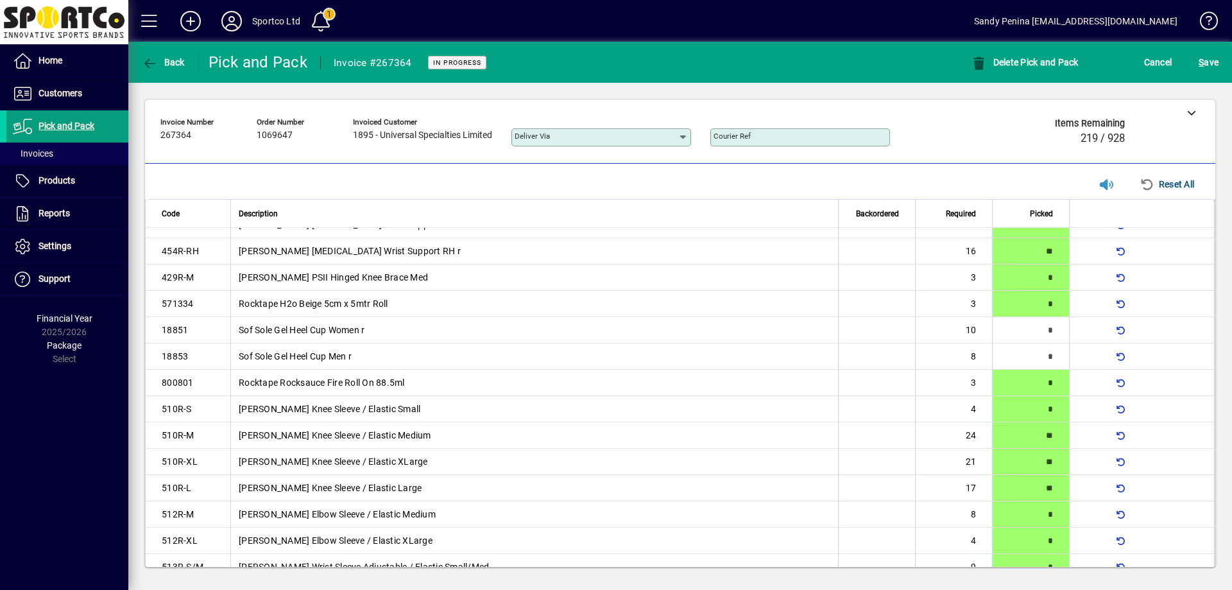
scroll to position [885, 0]
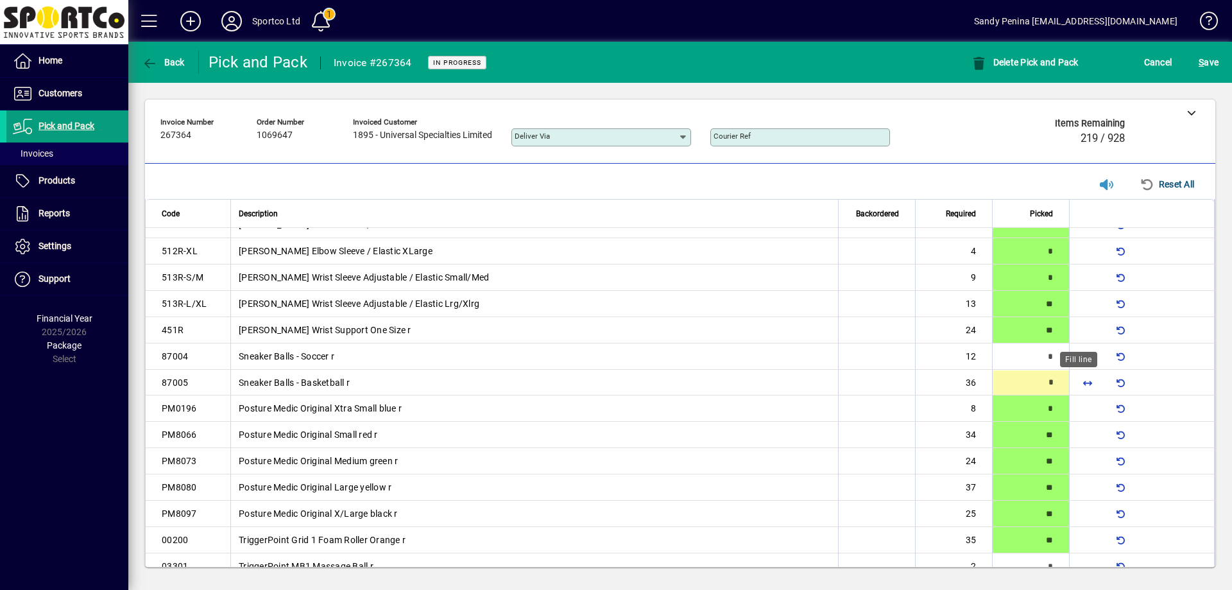
drag, startPoint x: 1080, startPoint y: 385, endPoint x: 1088, endPoint y: 389, distance: 8.6
click at [1079, 385] on span "button" at bounding box center [1087, 382] width 31 height 31
type input "**"
drag, startPoint x: 1077, startPoint y: 357, endPoint x: 1092, endPoint y: 363, distance: 16.1
click at [1078, 358] on span "button" at bounding box center [1087, 356] width 31 height 31
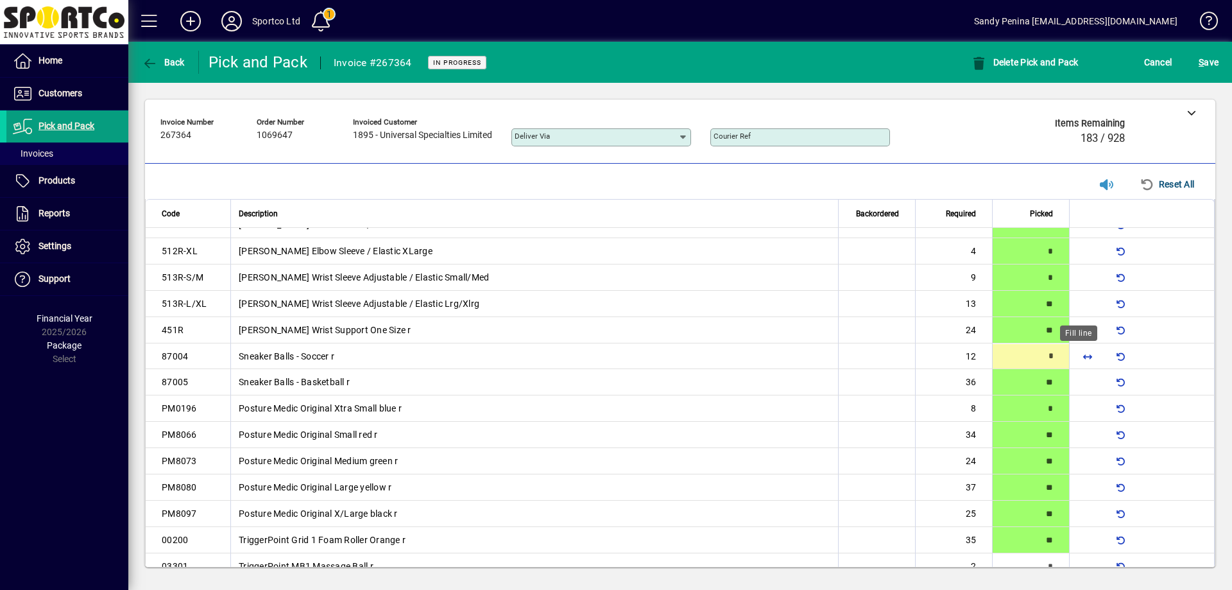
type input "**"
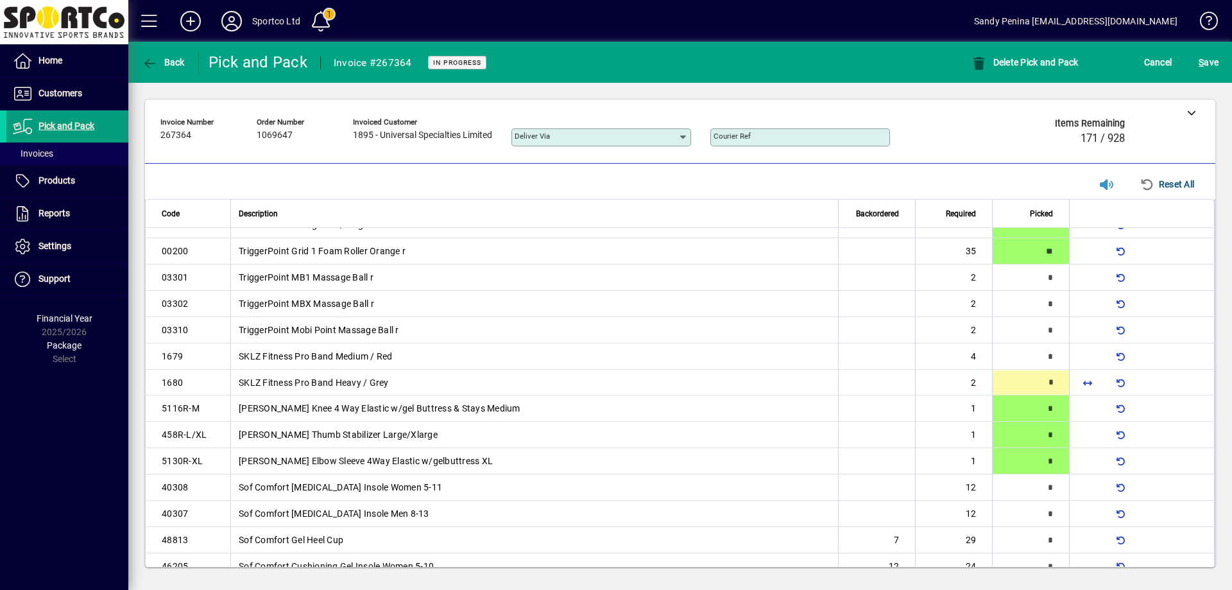
type input "*"
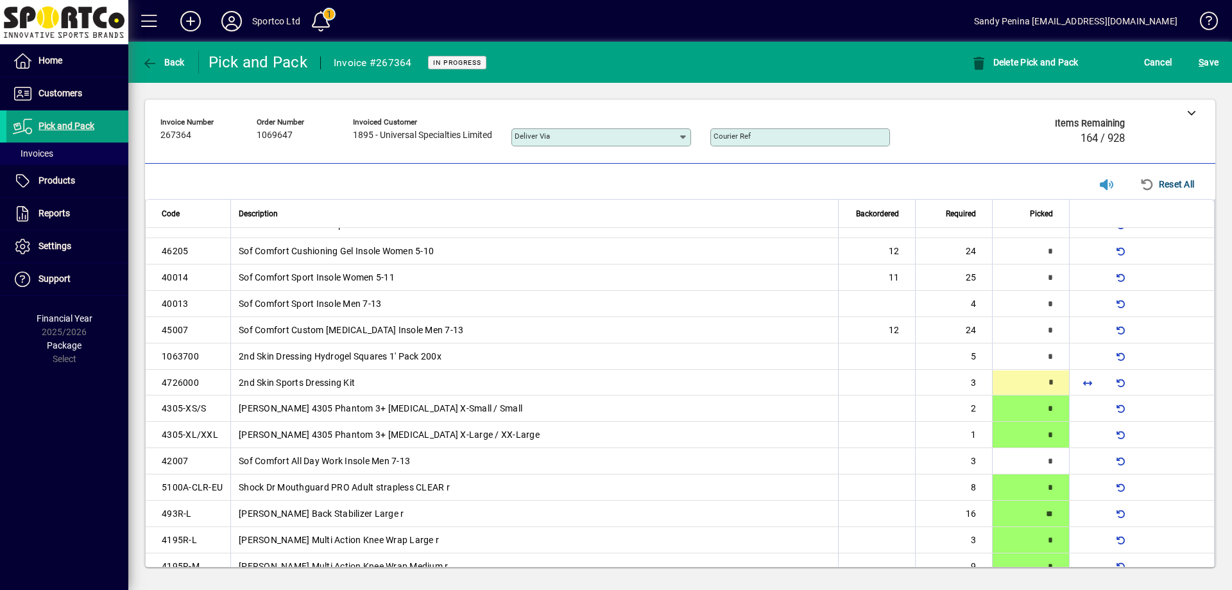
type input "*"
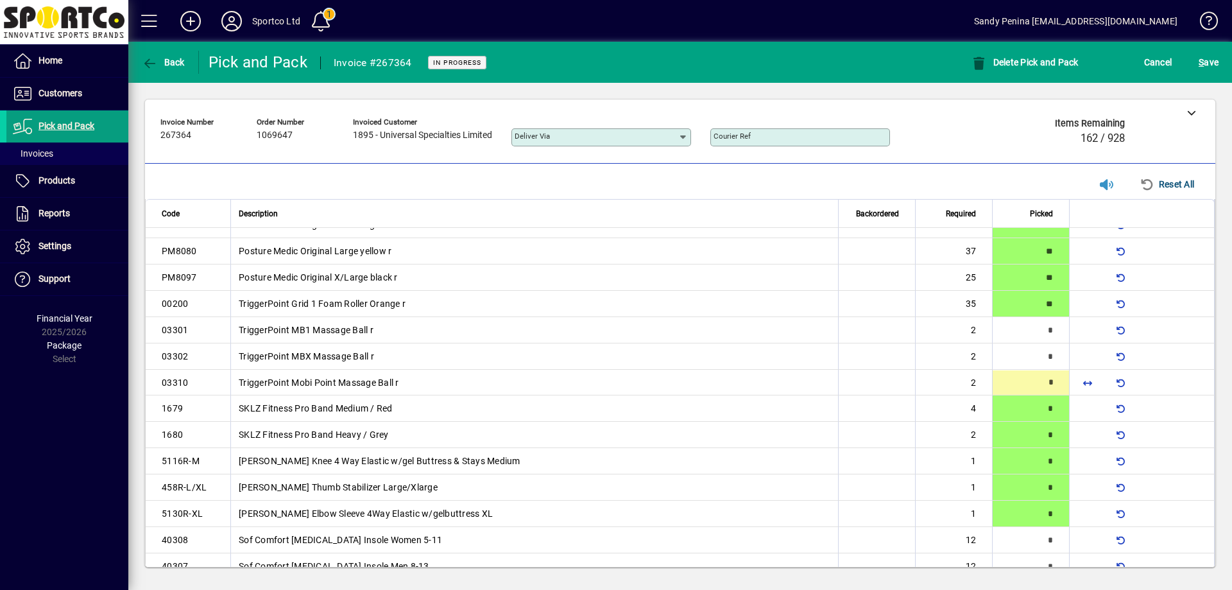
type input "*"
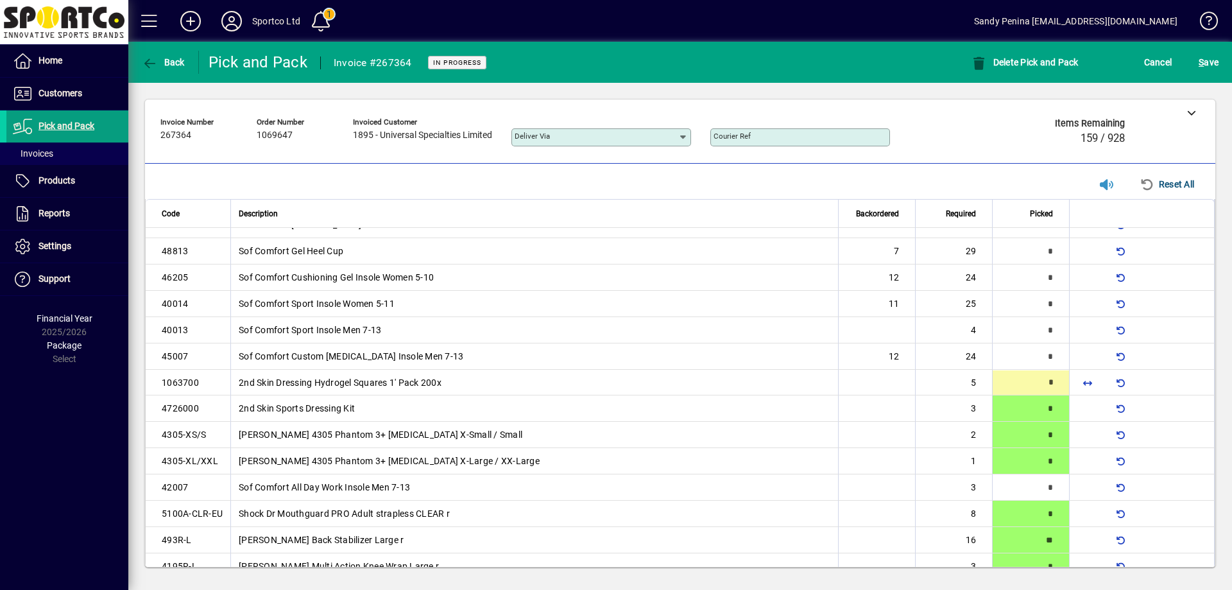
scroll to position [1465, 0]
type input "*"
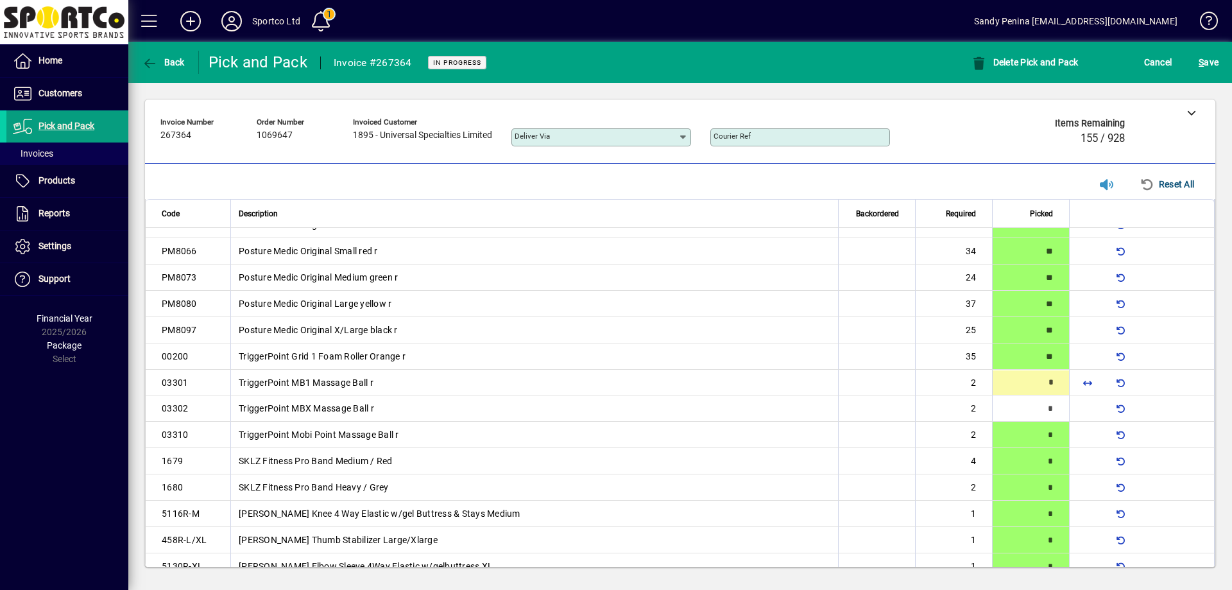
type input "*"
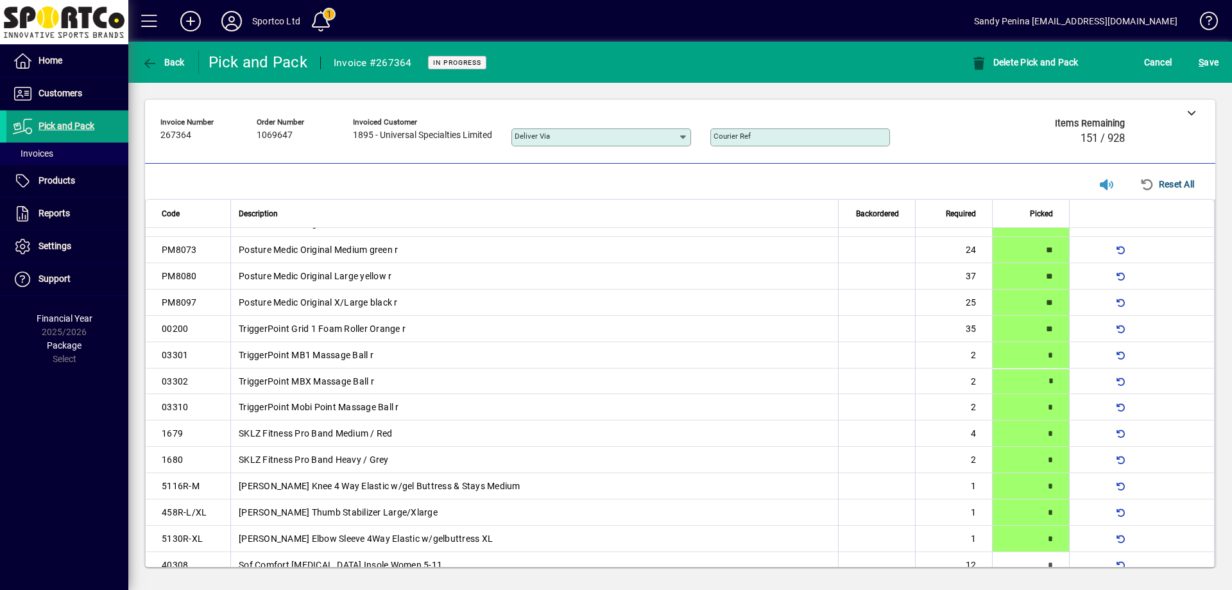
scroll to position [569, 0]
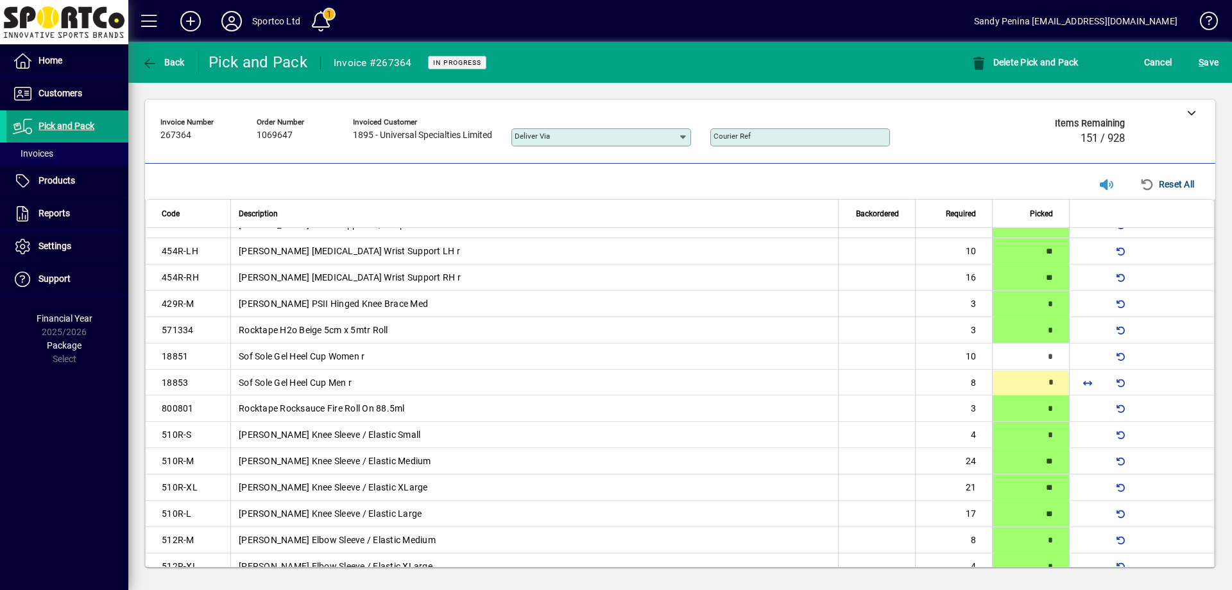
type input "*"
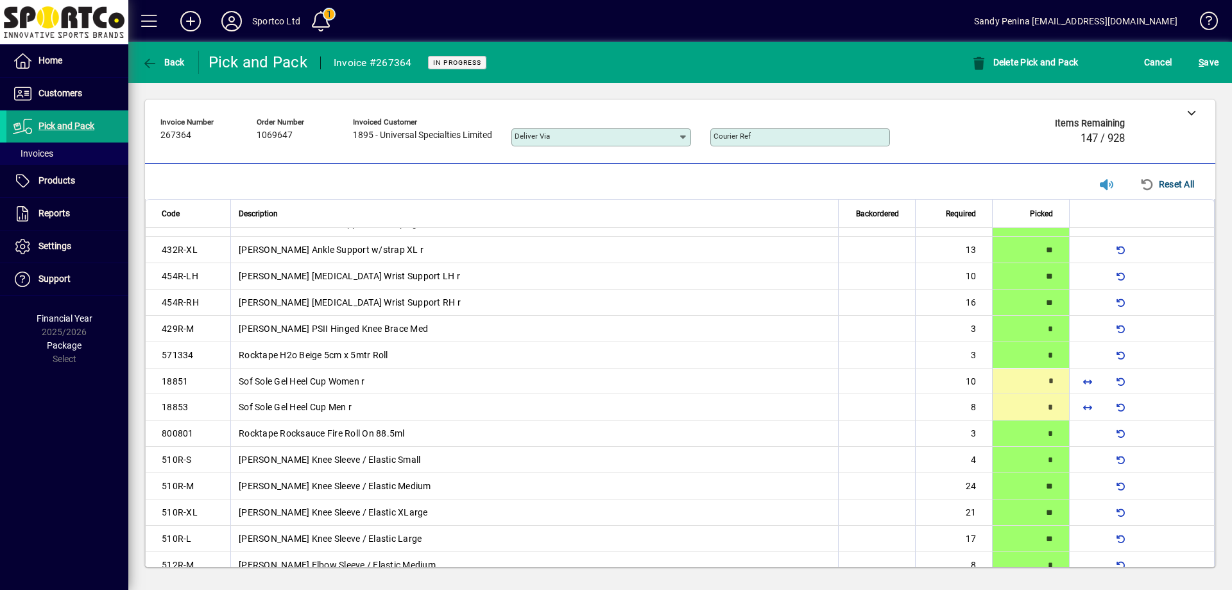
type input "*"
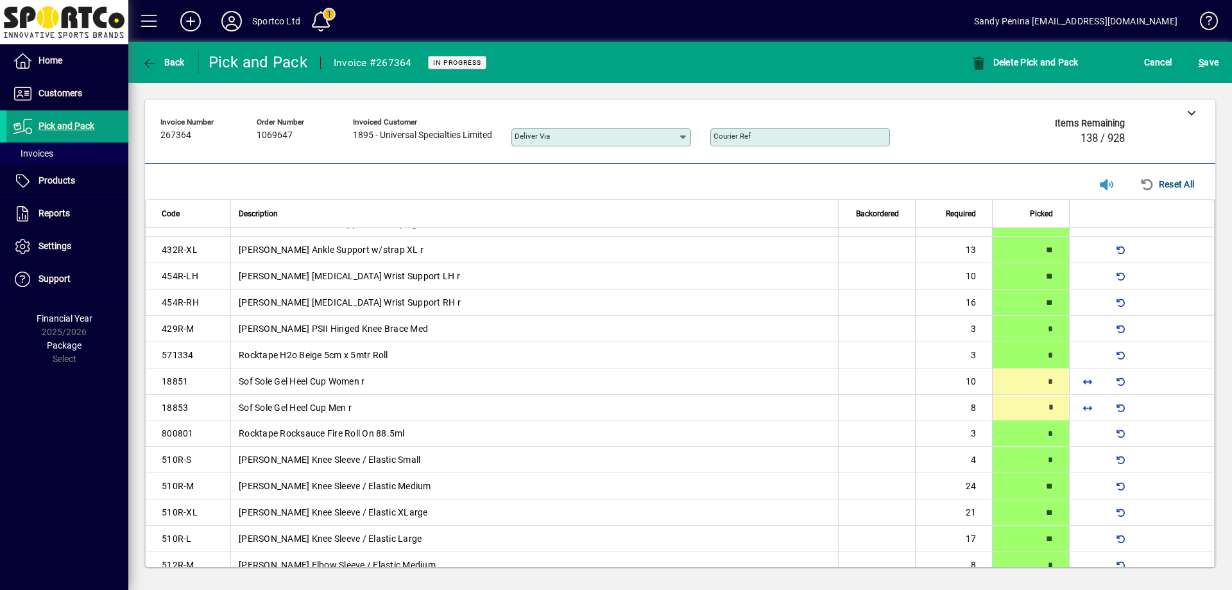
scroll to position [571, 0]
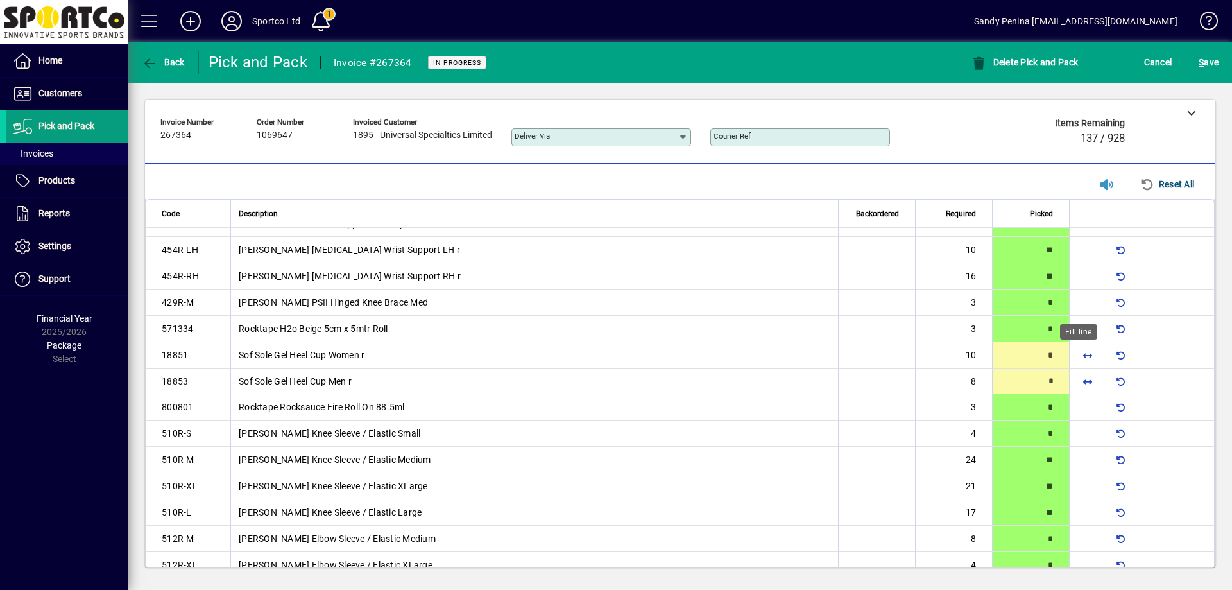
type input "*"
type input "**"
type input "*"
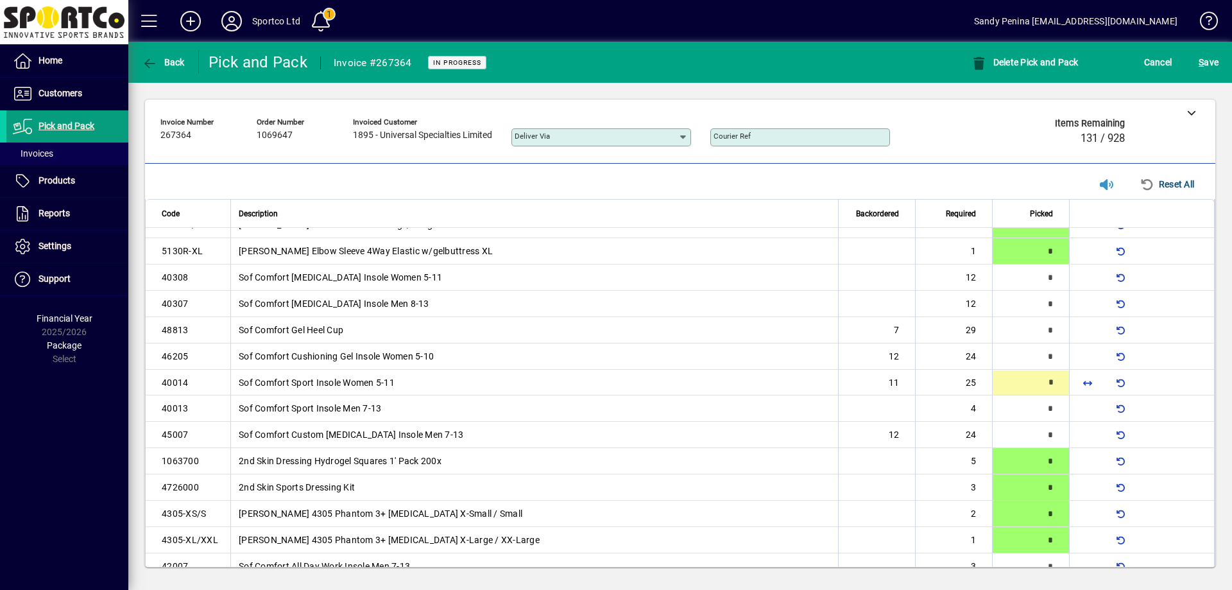
scroll to position [1386, 0]
type input "**"
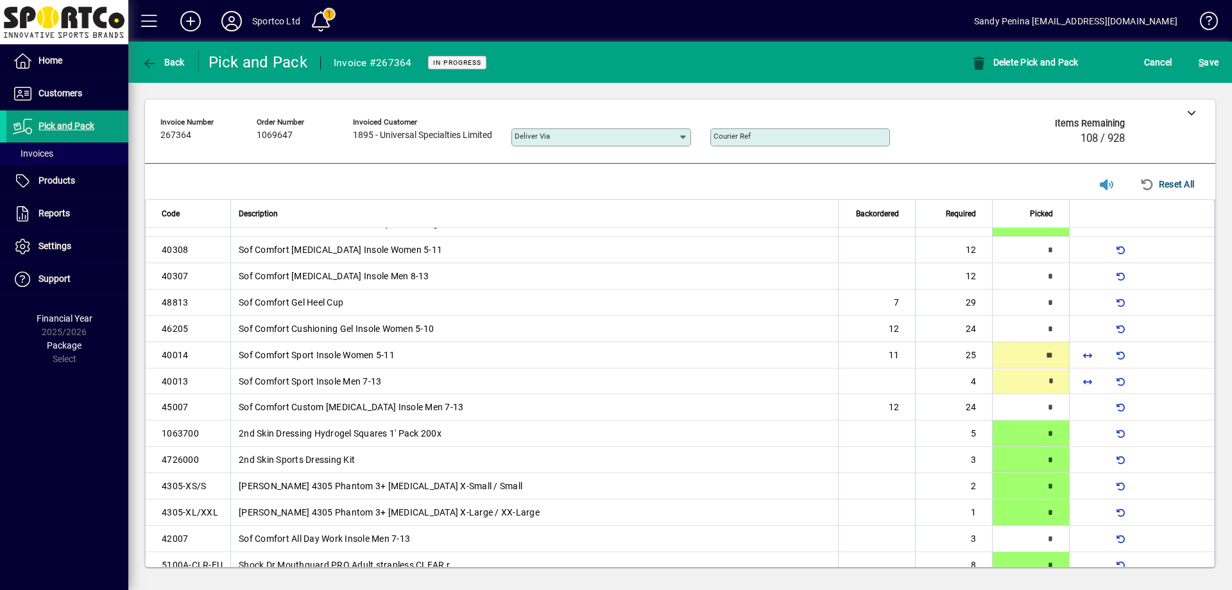
type input "*"
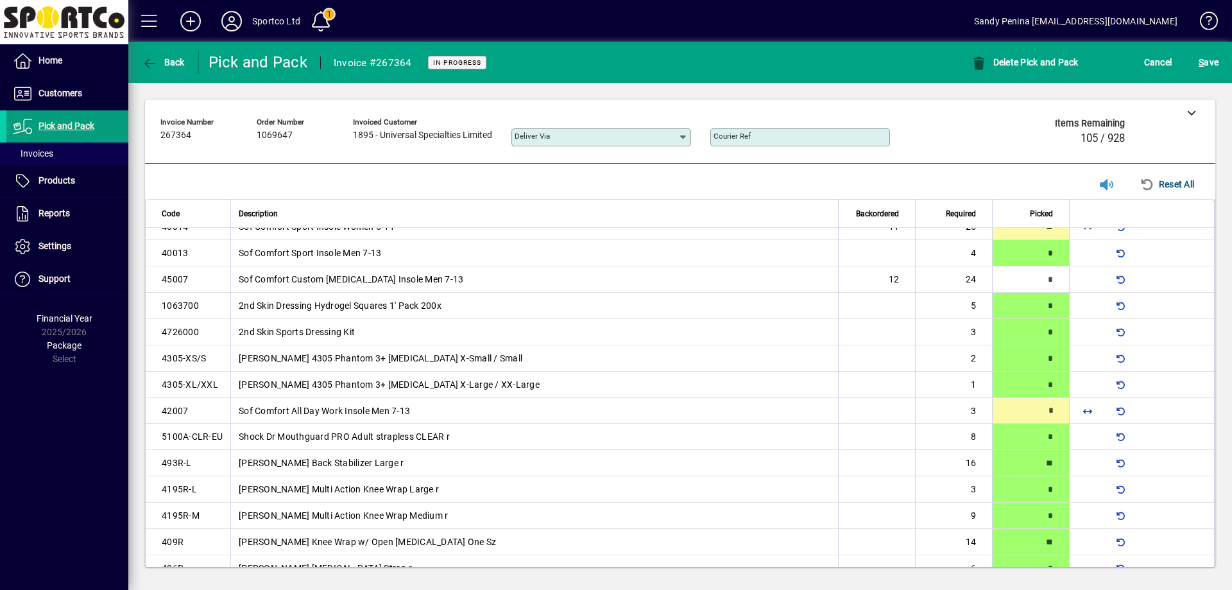
type input "*"
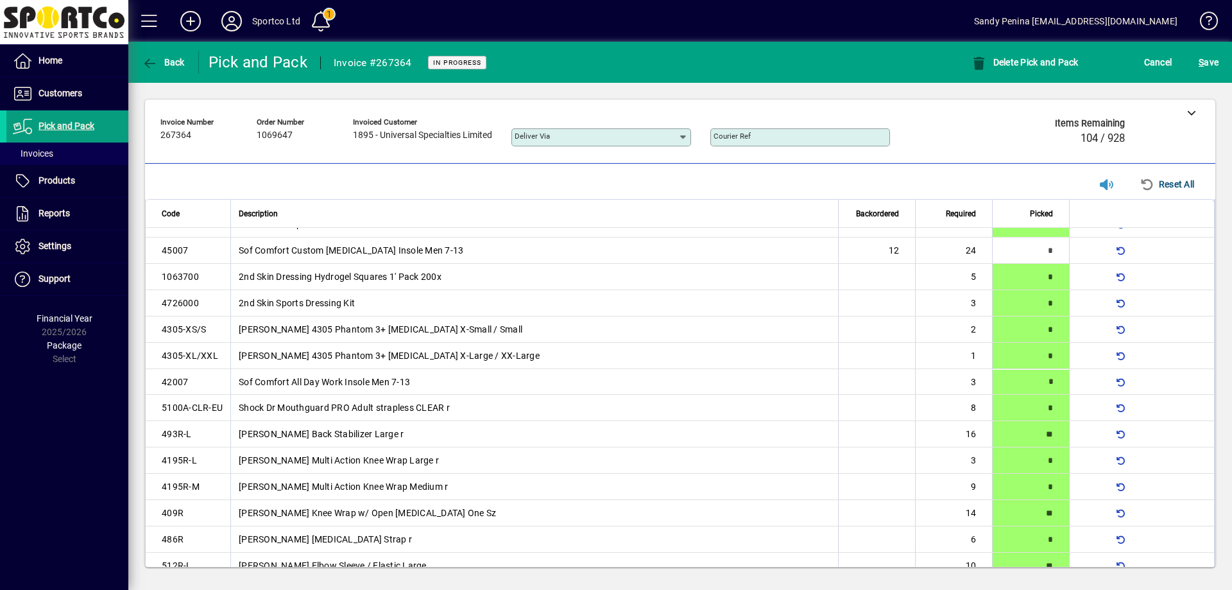
scroll to position [1570, 0]
click at [1079, 252] on span "button" at bounding box center [1087, 249] width 31 height 31
type input "**"
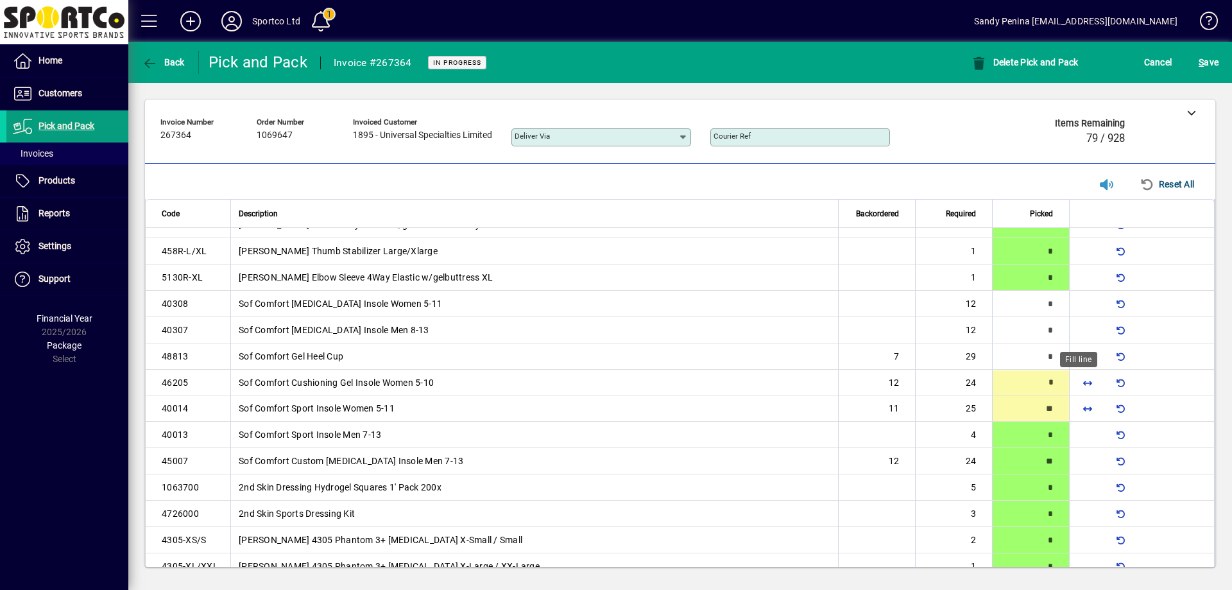
click at [1078, 383] on span "button" at bounding box center [1087, 382] width 31 height 31
type input "**"
click at [1074, 302] on span "button" at bounding box center [1087, 303] width 31 height 31
type input "**"
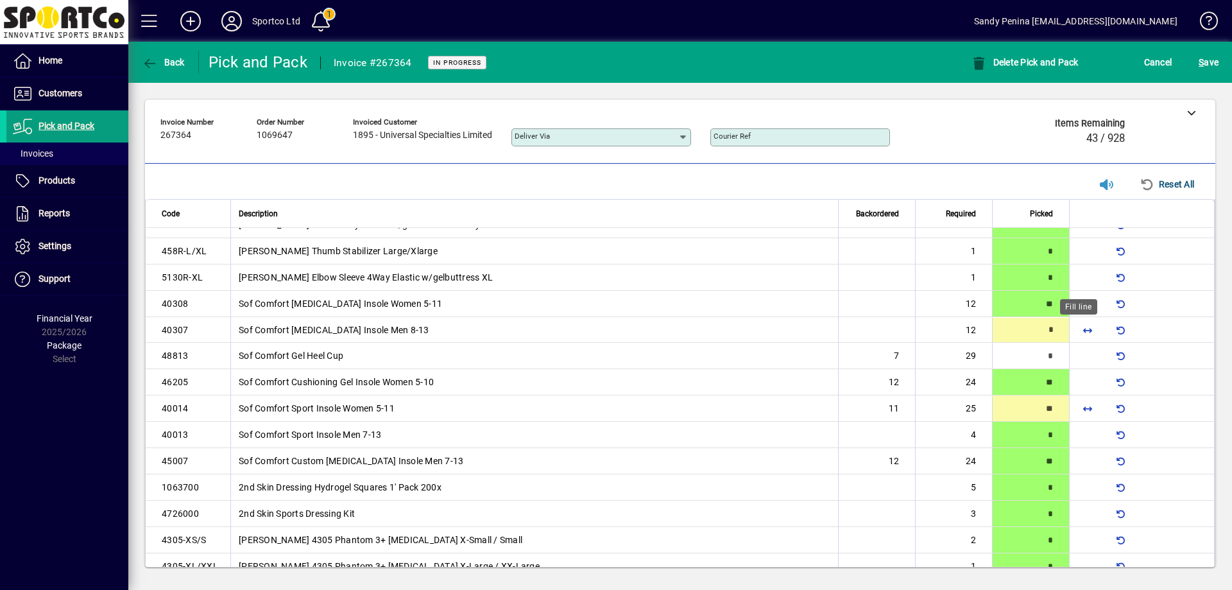
click at [1078, 329] on span "button" at bounding box center [1087, 329] width 31 height 31
type input "**"
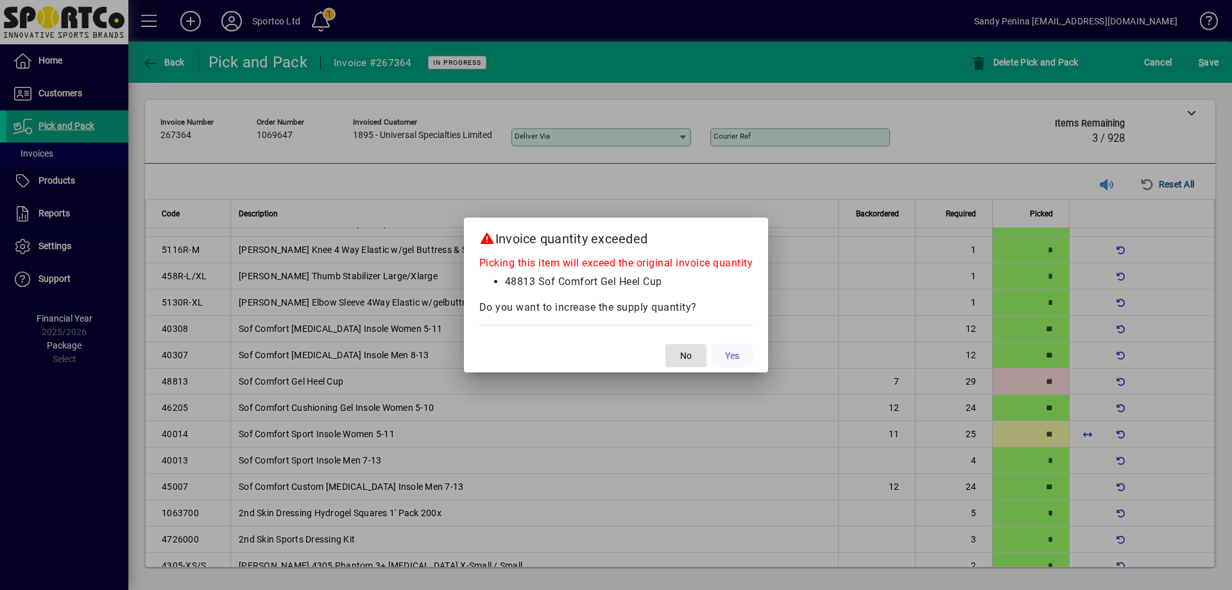
drag, startPoint x: 733, startPoint y: 352, endPoint x: 740, endPoint y: 354, distance: 7.5
click at [736, 354] on span "Yes" at bounding box center [732, 355] width 14 height 13
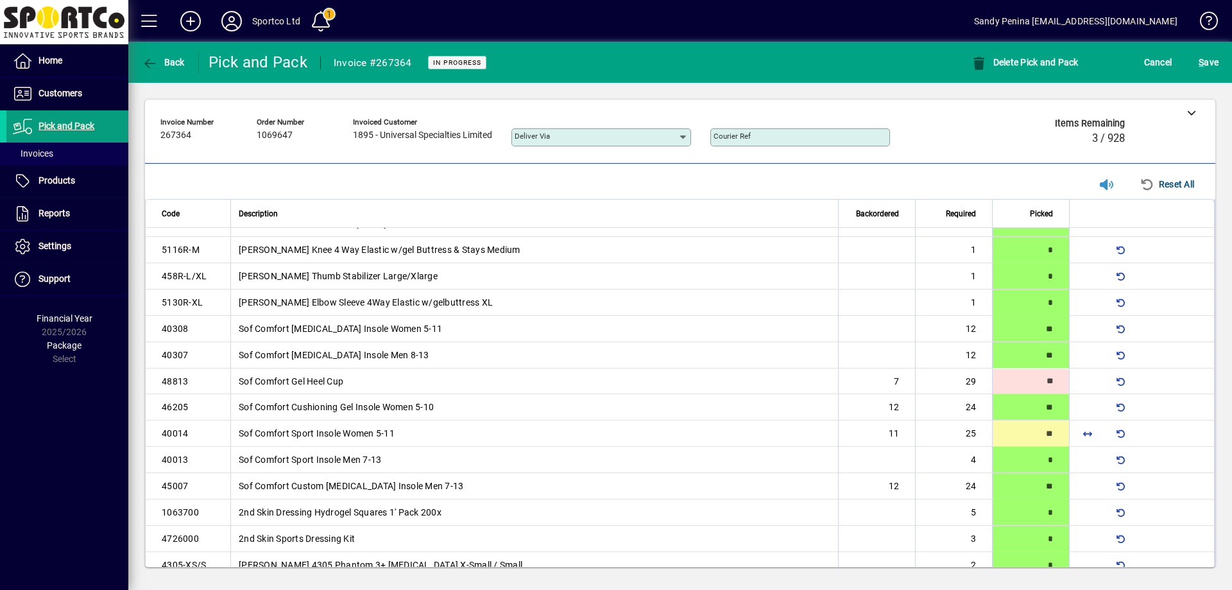
type input "**"
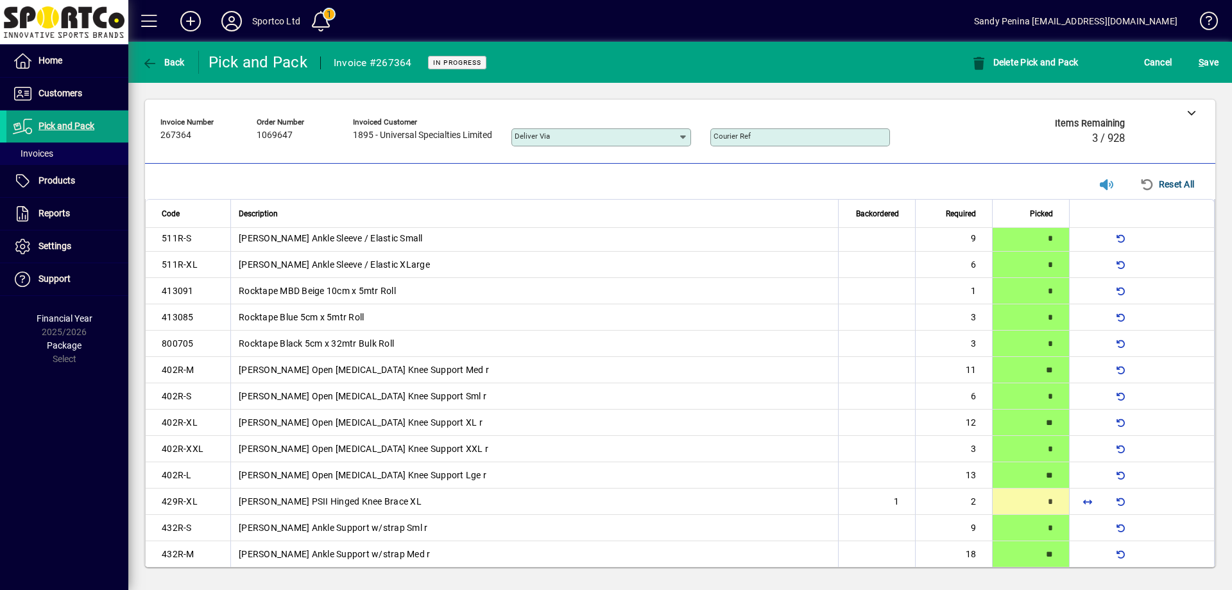
scroll to position [257, 0]
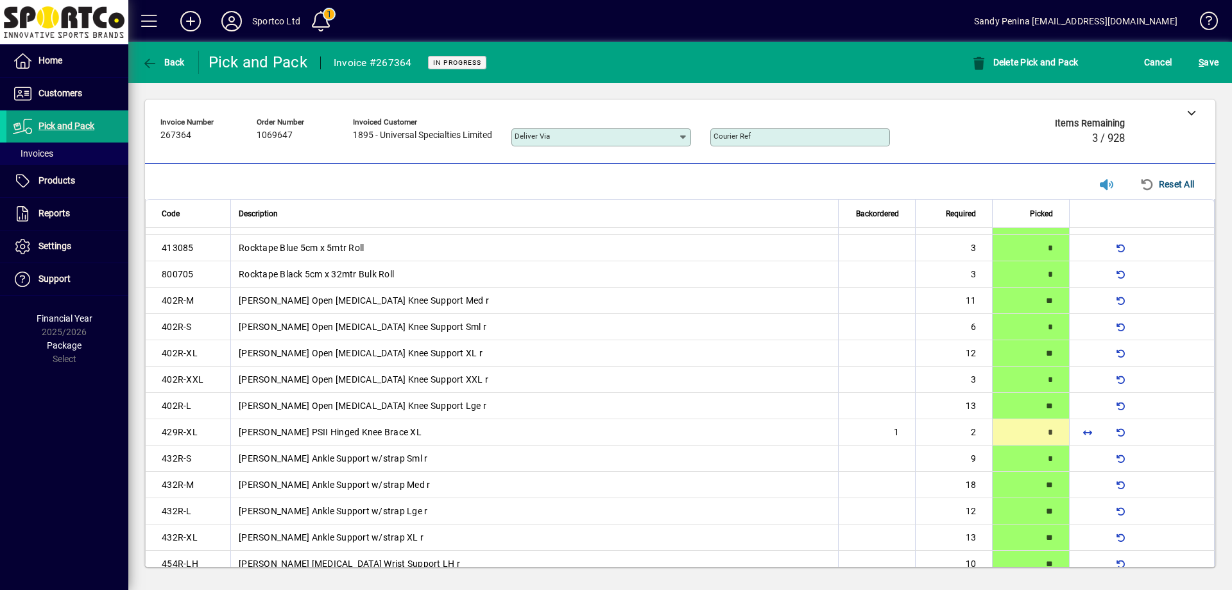
type input "*"
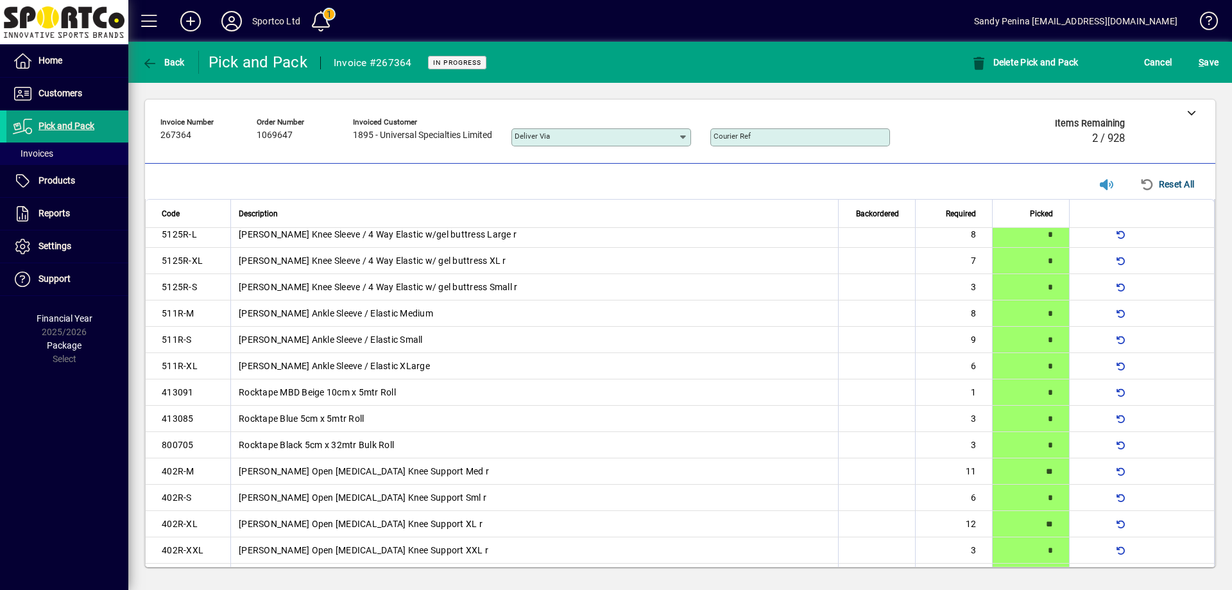
scroll to position [0, 0]
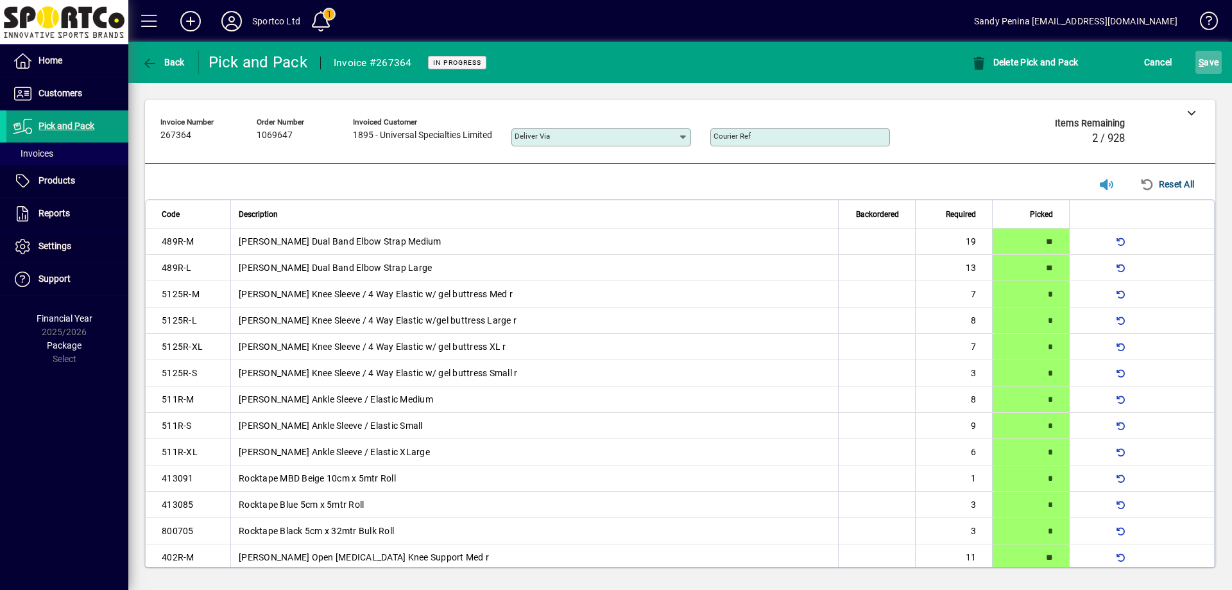
click at [1207, 65] on span "S ave" at bounding box center [1209, 62] width 20 height 21
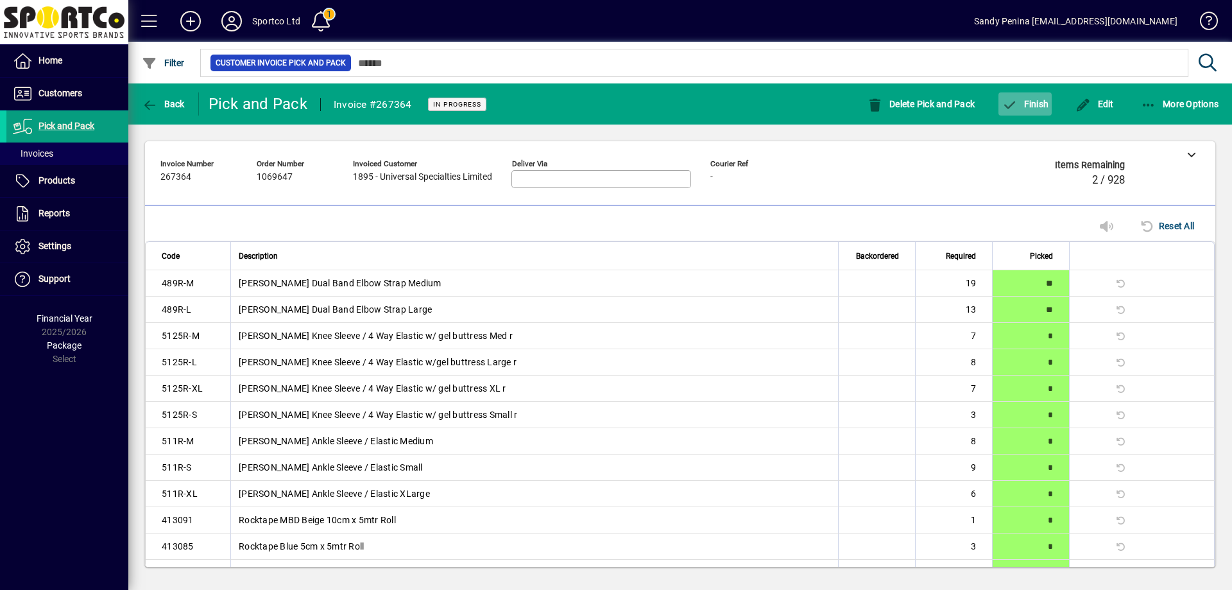
click at [1033, 108] on span "Finish" at bounding box center [1025, 104] width 47 height 10
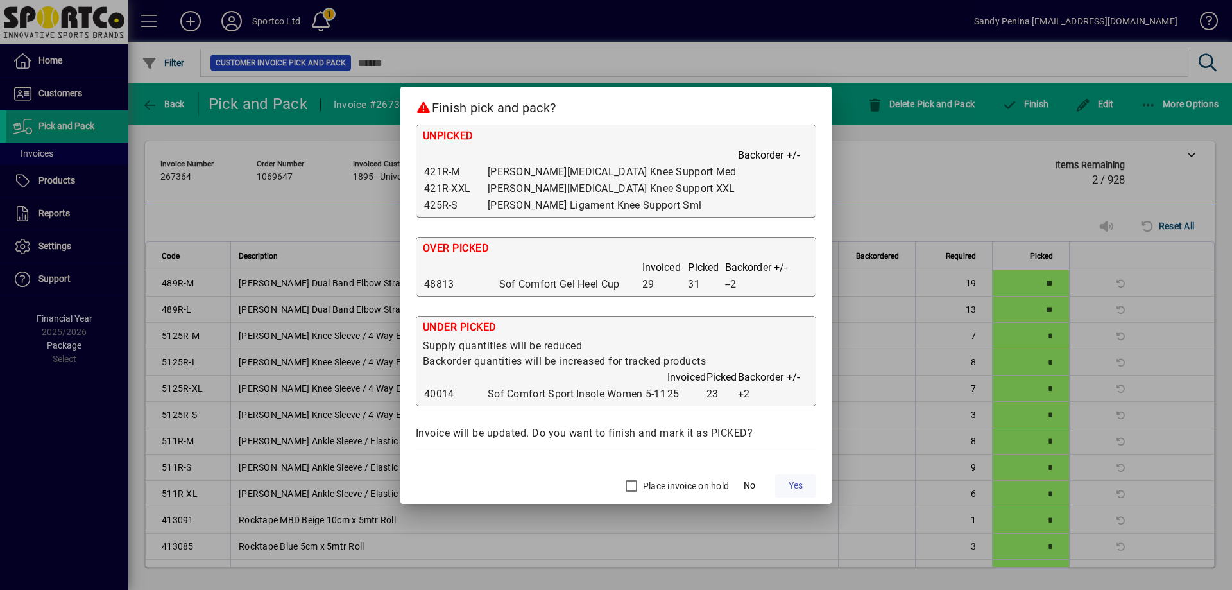
click at [796, 486] on span "Yes" at bounding box center [796, 485] width 14 height 13
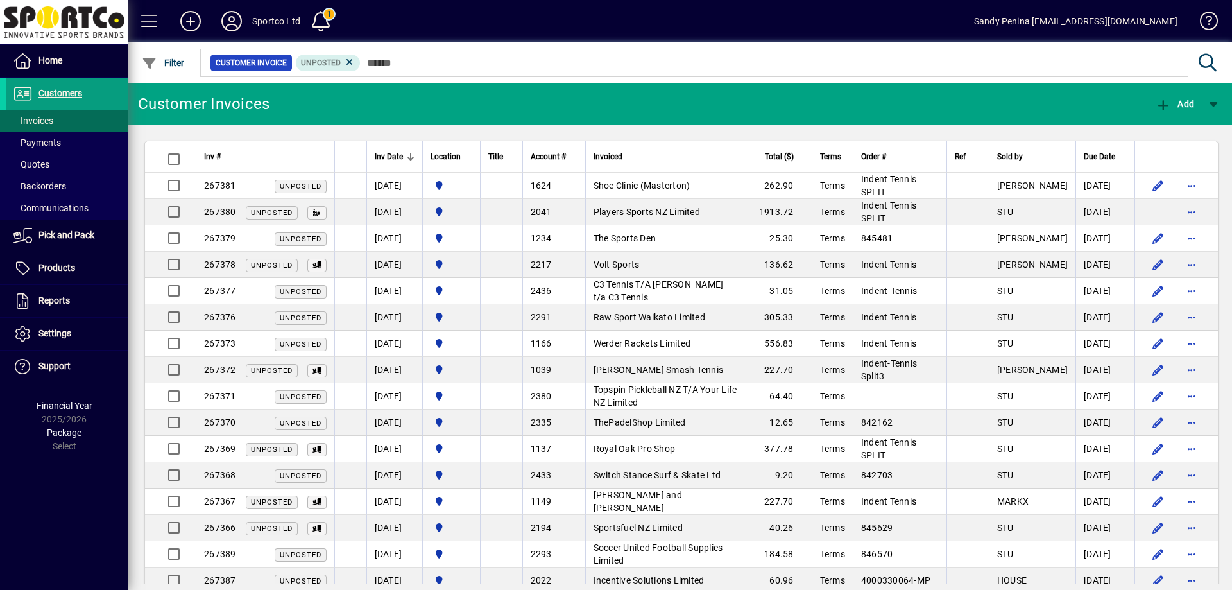
click at [576, 64] on input "text" at bounding box center [770, 63] width 818 height 18
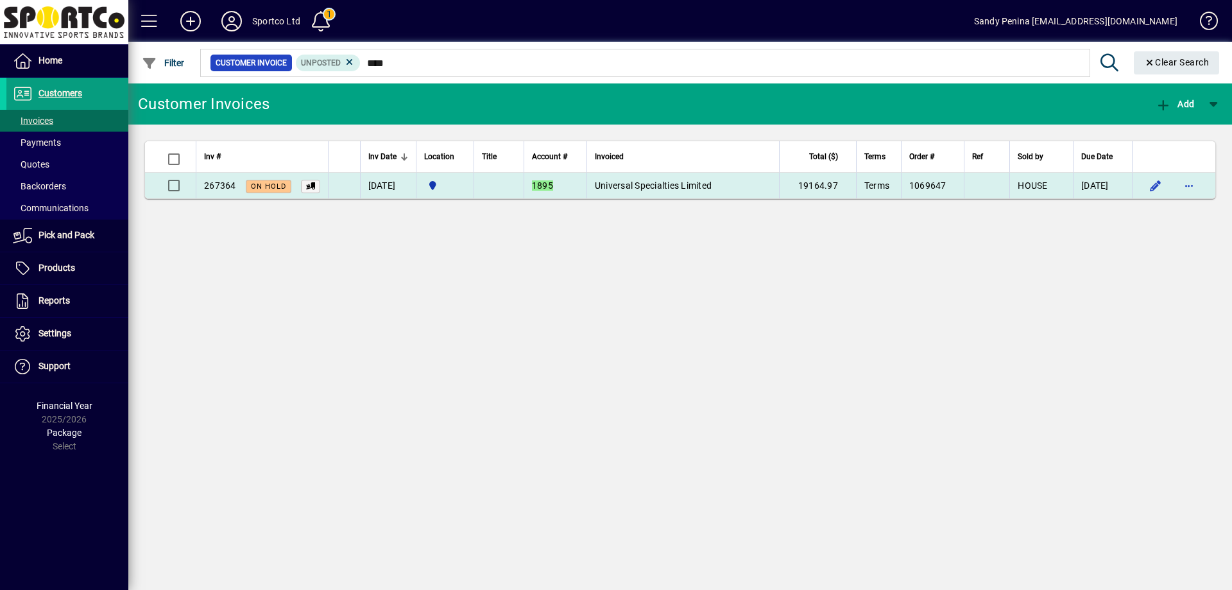
type input "****"
click at [666, 187] on span "Universal Specialties Limited" at bounding box center [653, 185] width 117 height 10
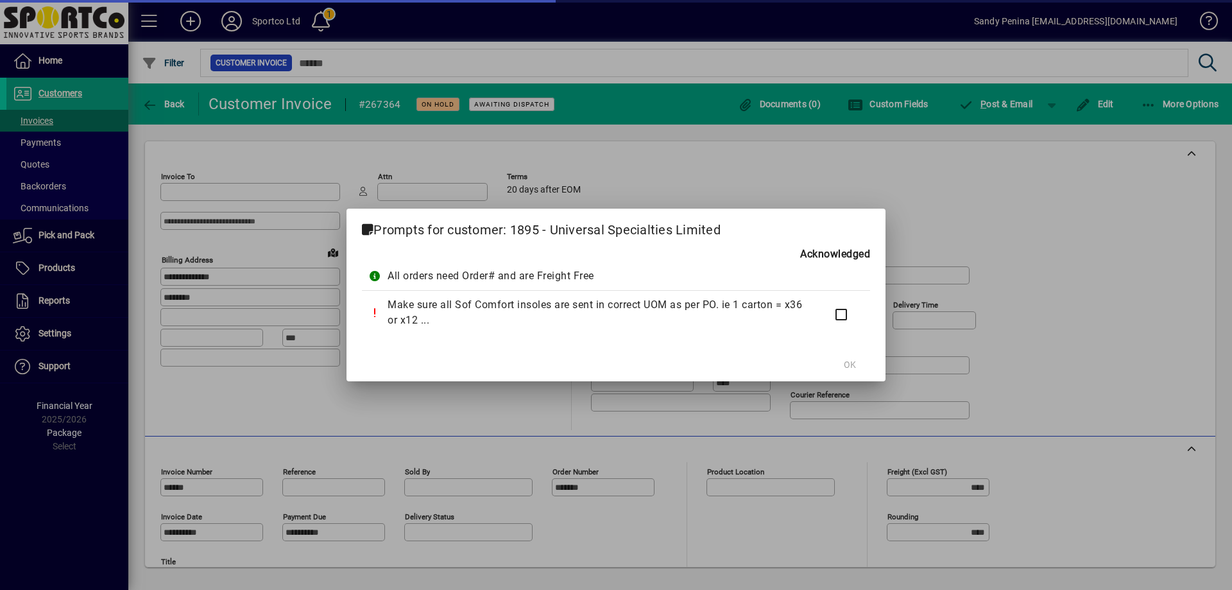
type input "**********"
click at [849, 367] on span "OK" at bounding box center [850, 364] width 12 height 13
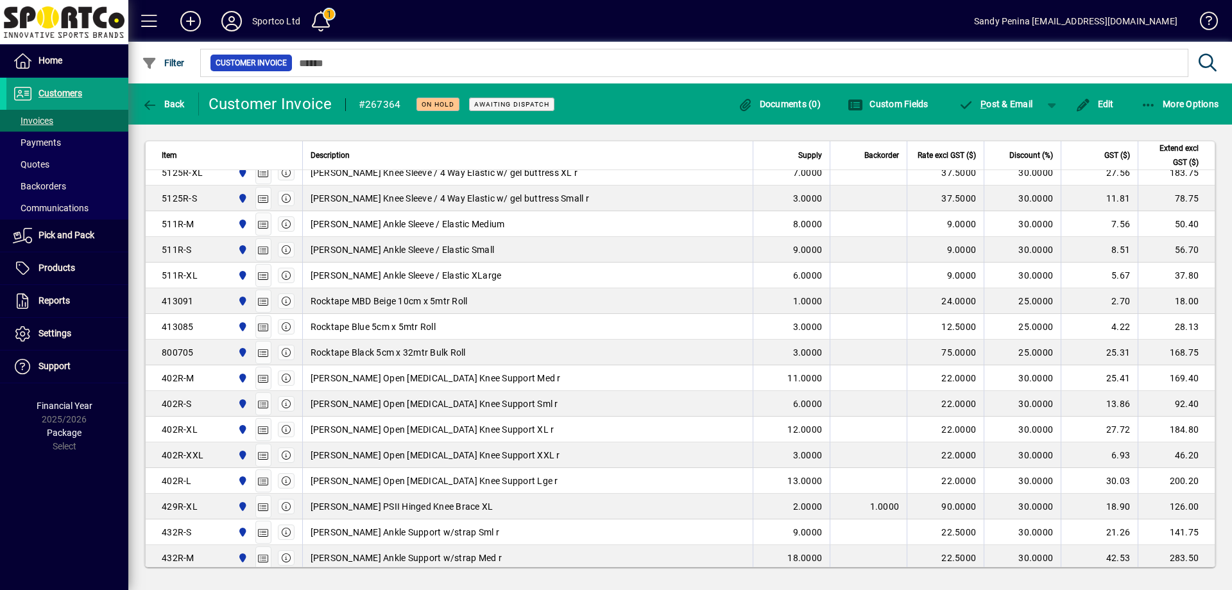
scroll to position [226, 0]
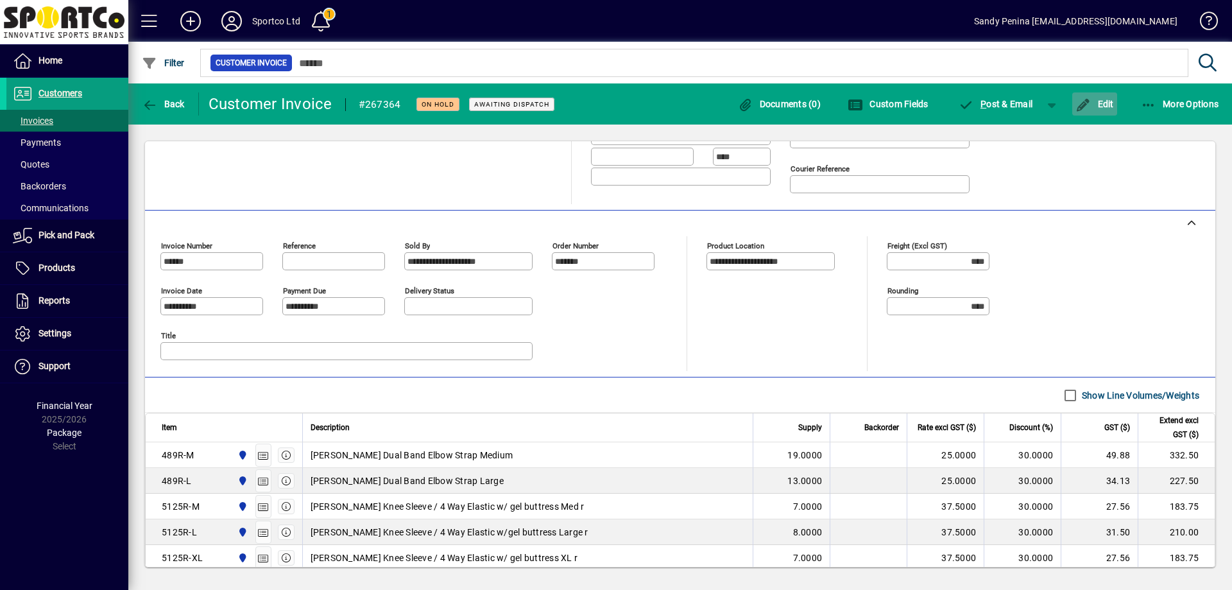
click at [1098, 103] on span "Edit" at bounding box center [1095, 104] width 39 height 10
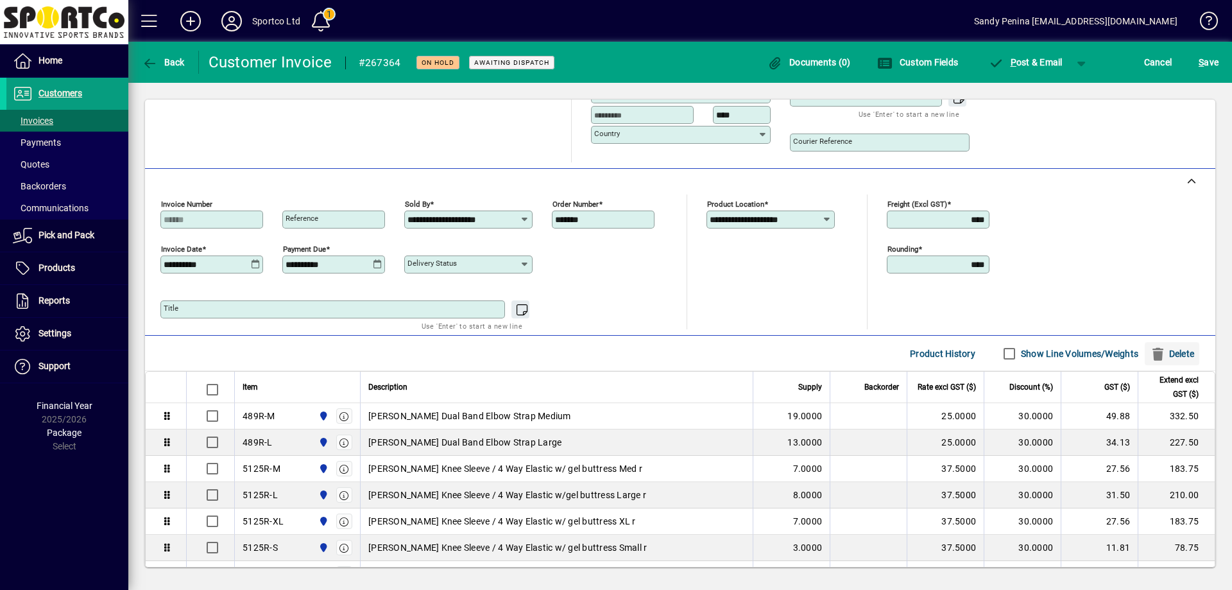
click at [1173, 355] on span "Delete" at bounding box center [1172, 353] width 44 height 21
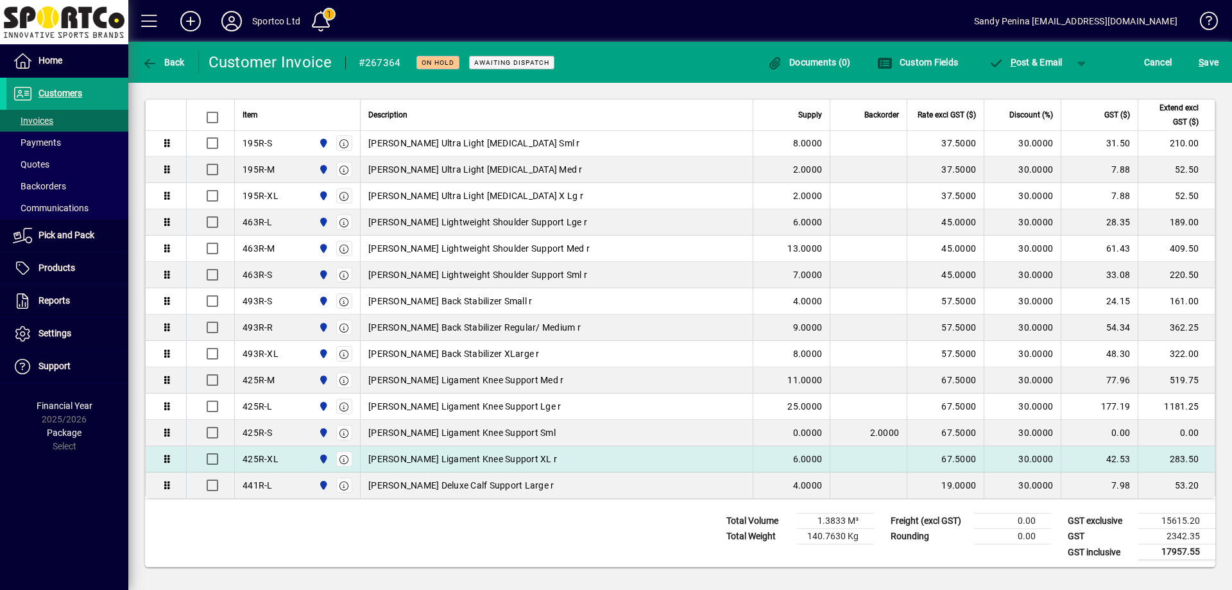
scroll to position [2345, 0]
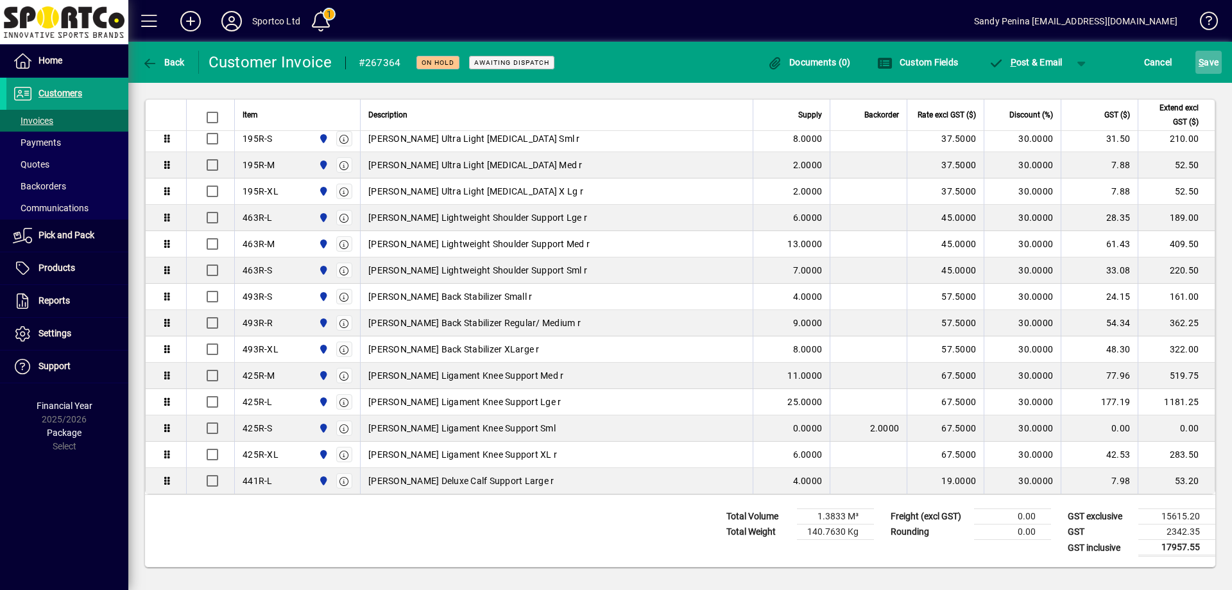
click at [1207, 60] on span "S ave" at bounding box center [1209, 62] width 20 height 21
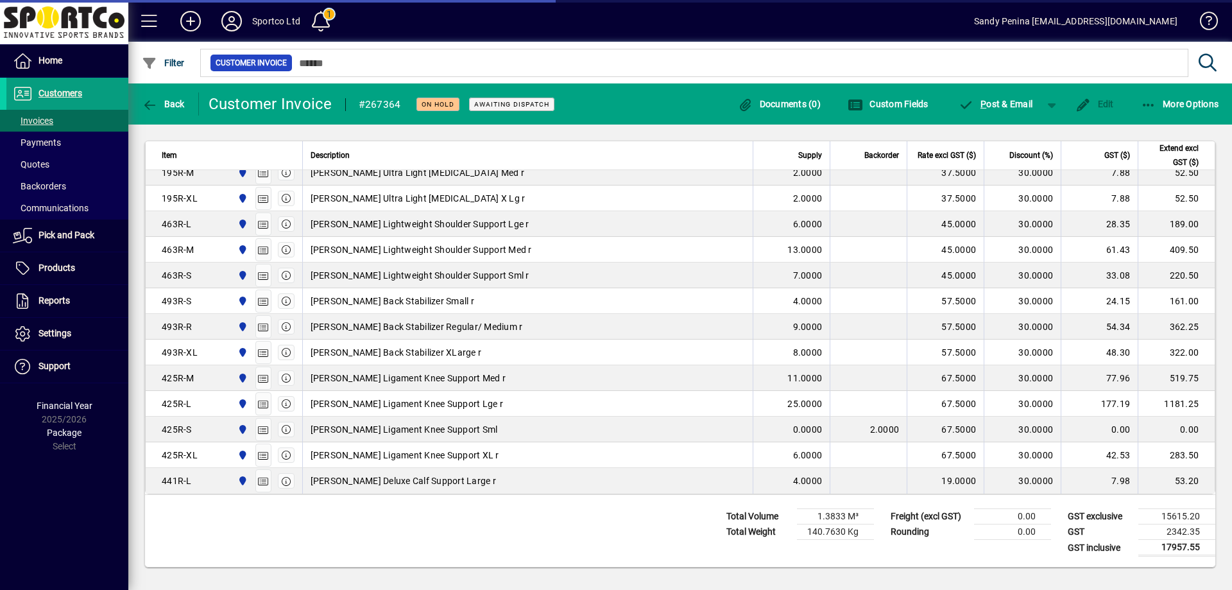
scroll to position [2331, 0]
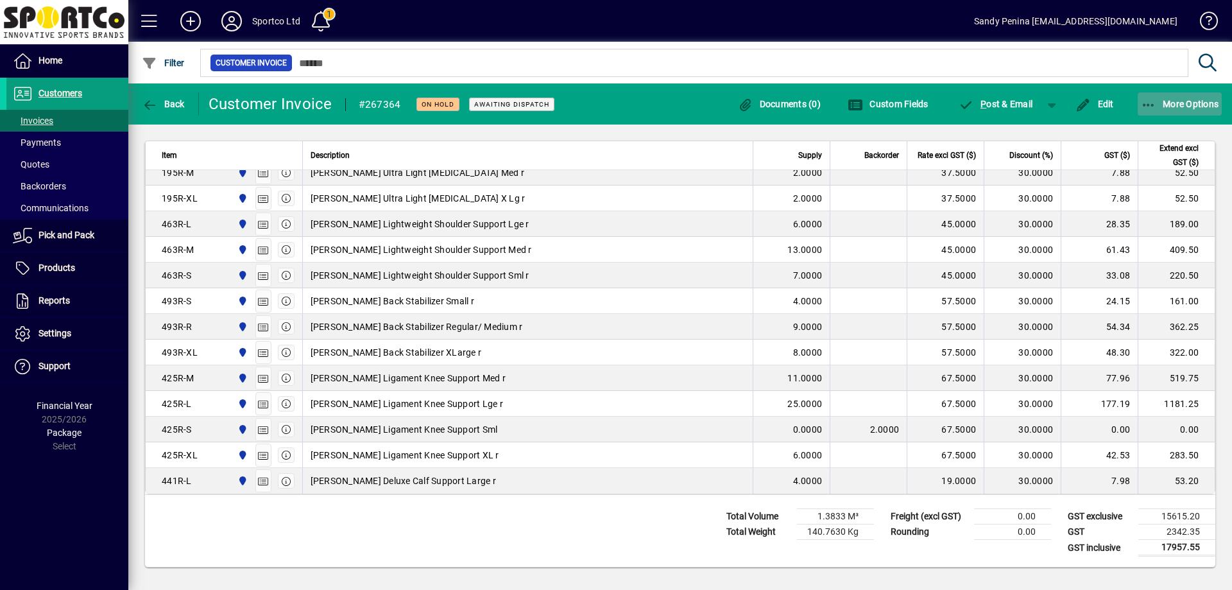
click at [1175, 107] on span "More Options" at bounding box center [1180, 104] width 78 height 10
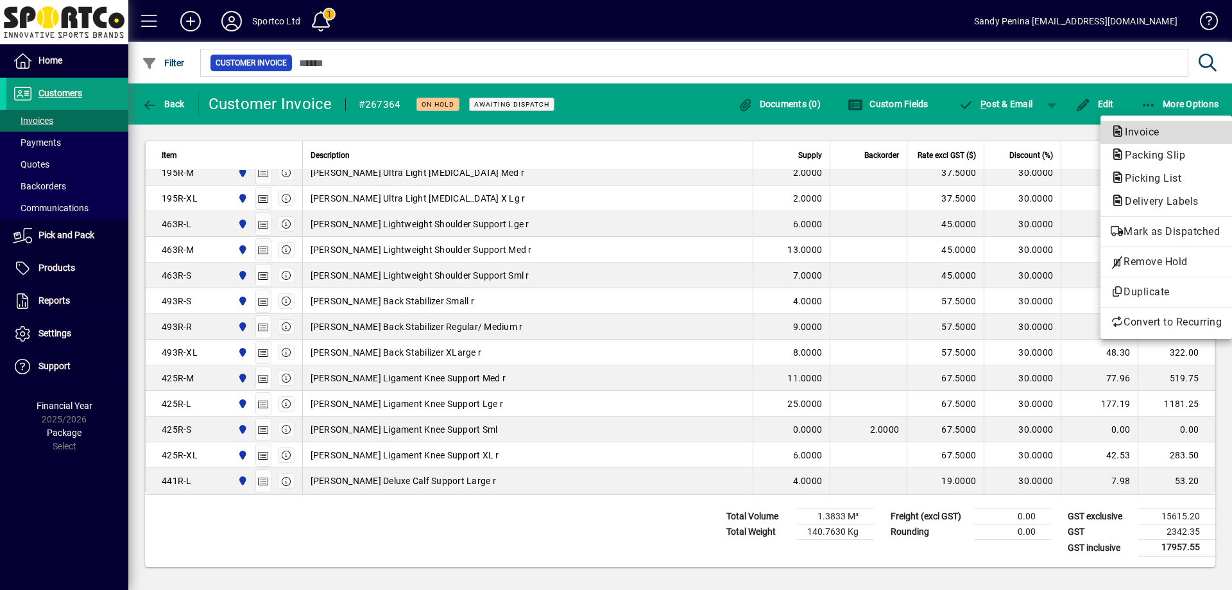
click at [1127, 133] on span "Invoice" at bounding box center [1138, 132] width 55 height 12
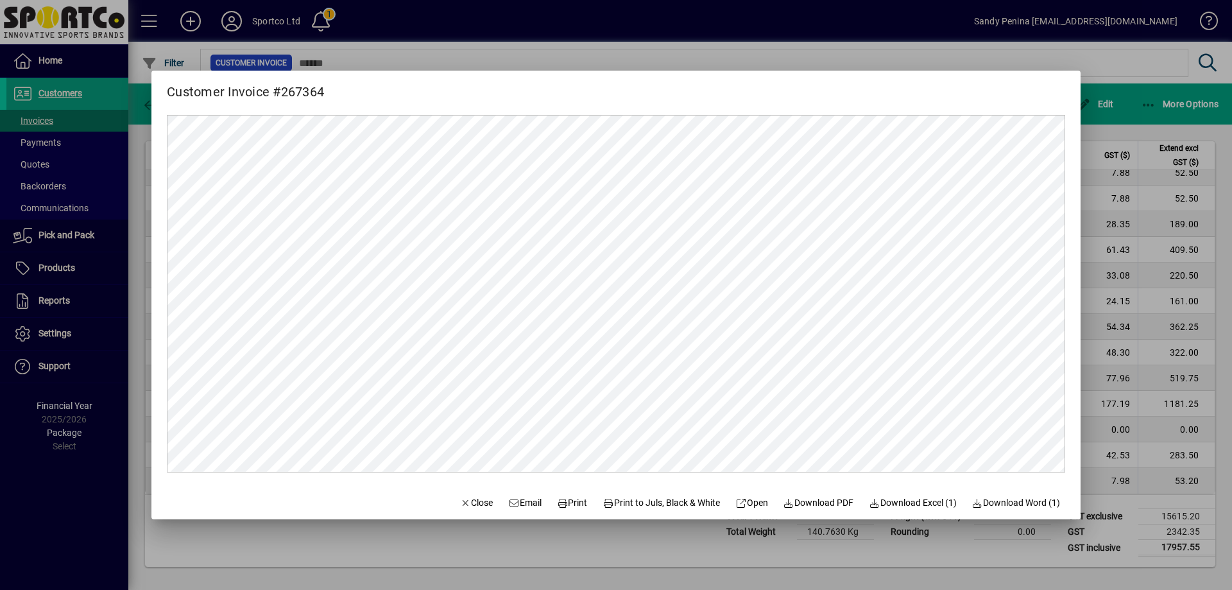
scroll to position [0, 0]
click at [467, 502] on span "Close" at bounding box center [476, 502] width 33 height 13
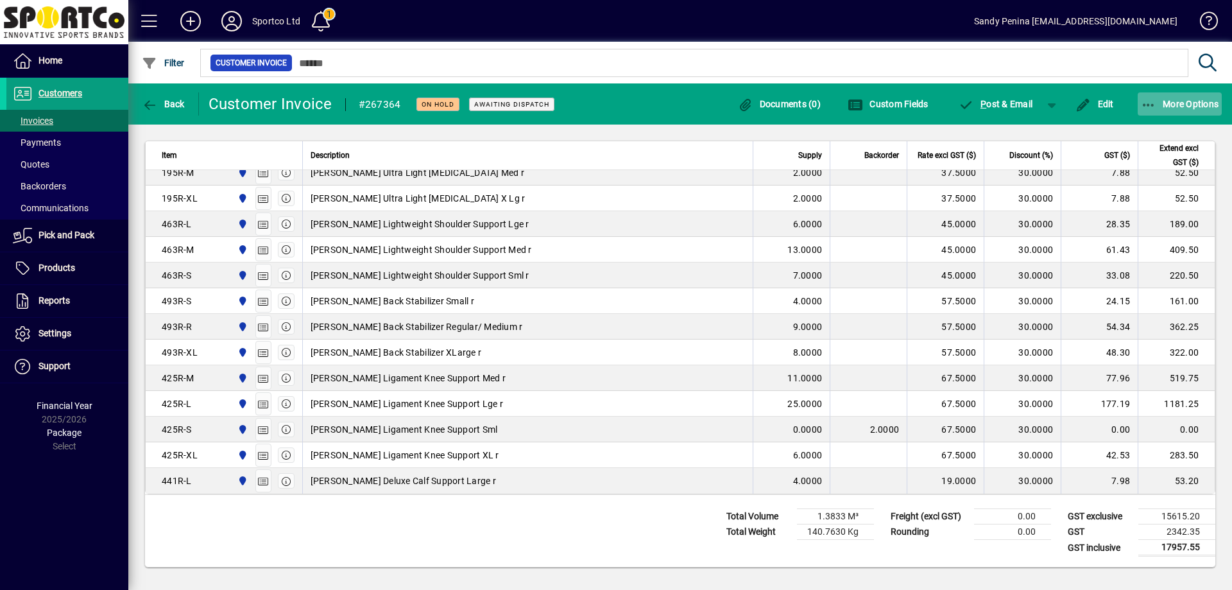
click at [1177, 107] on span "More Options" at bounding box center [1180, 104] width 78 height 10
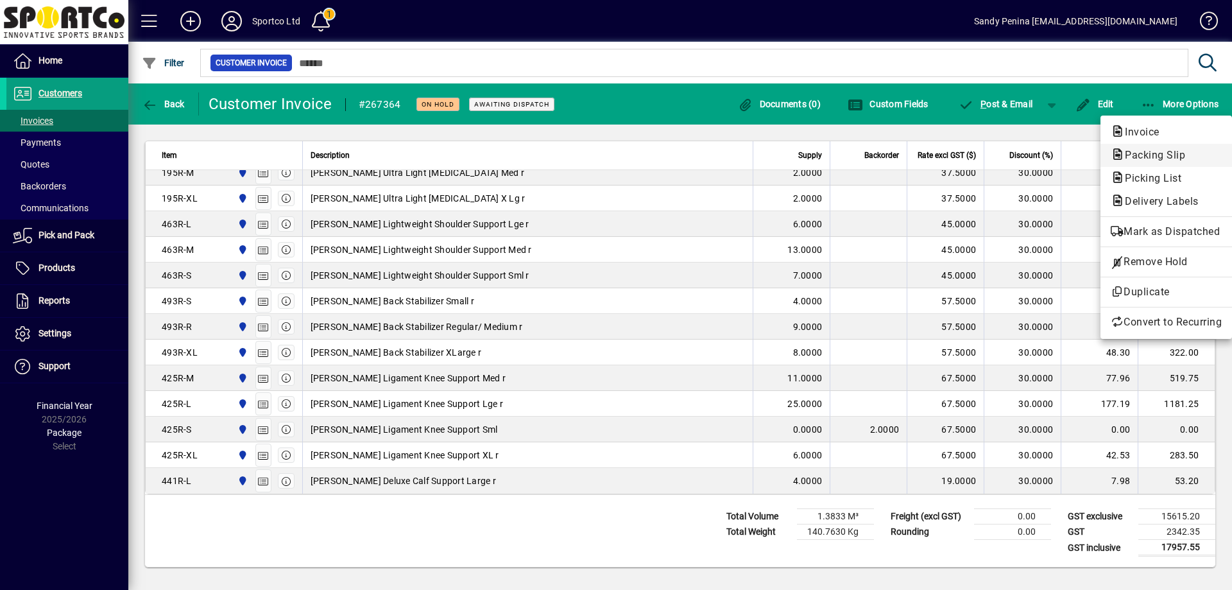
click at [1172, 159] on span "Packing Slip" at bounding box center [1151, 155] width 81 height 12
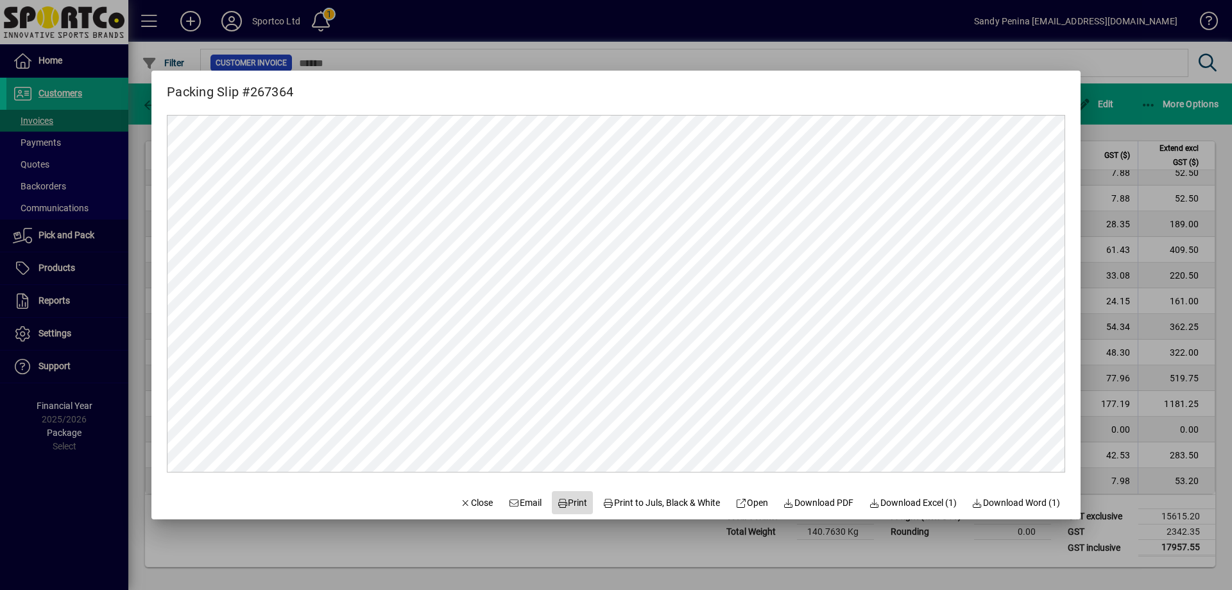
click at [563, 501] on span "Print" at bounding box center [572, 502] width 31 height 13
click at [461, 506] on span "Close" at bounding box center [476, 502] width 33 height 13
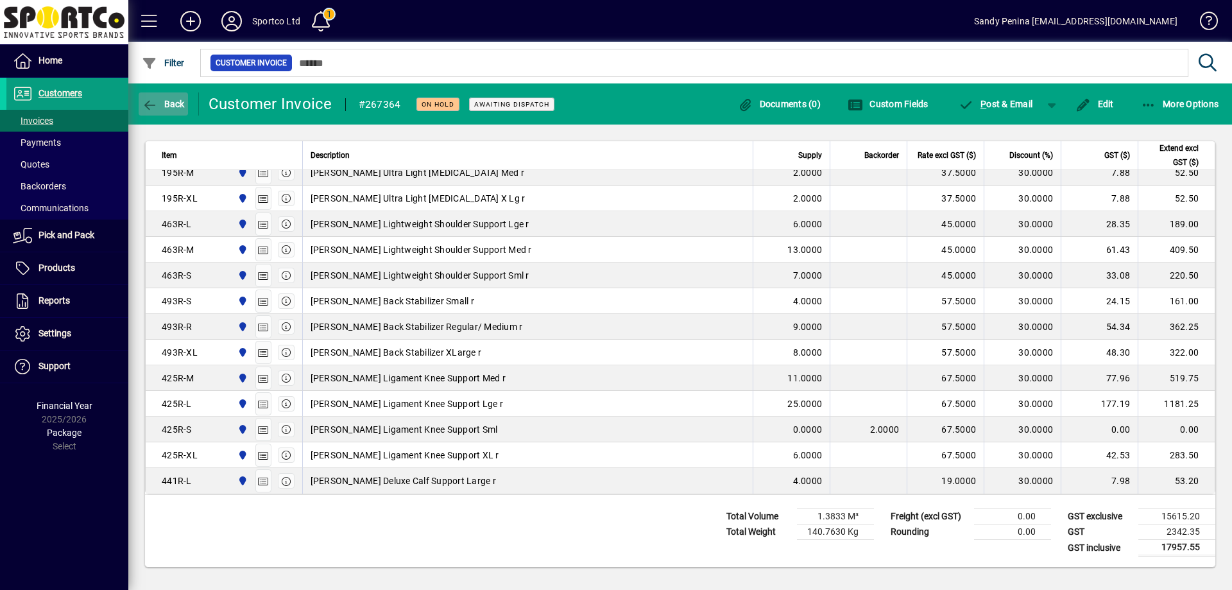
click at [148, 103] on icon "button" at bounding box center [150, 105] width 16 height 13
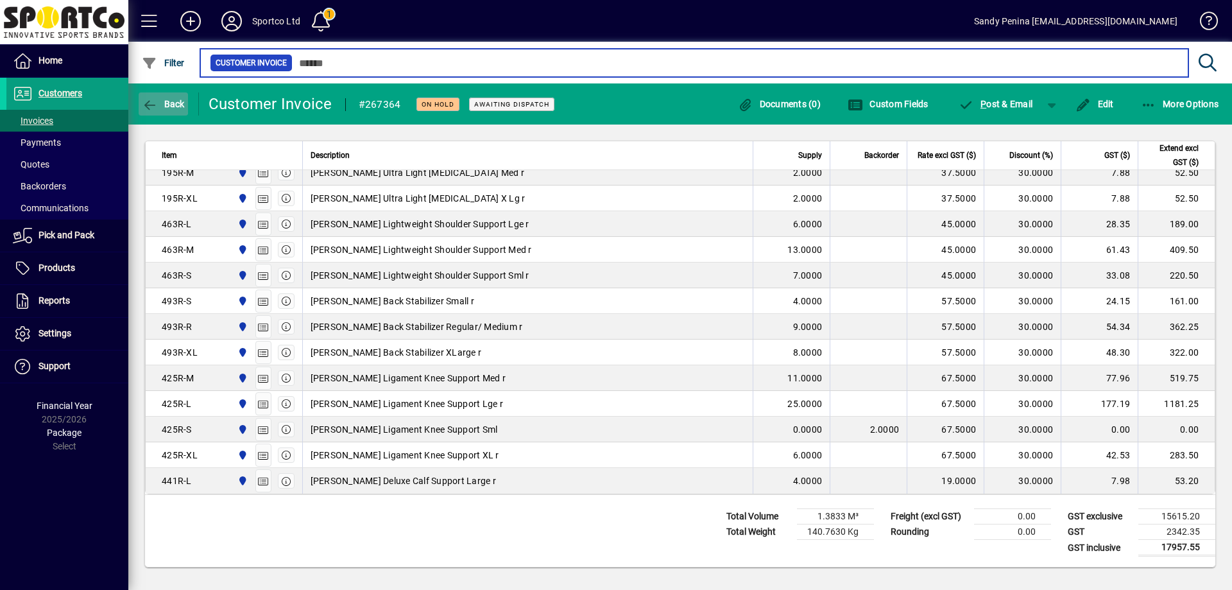
type input "****"
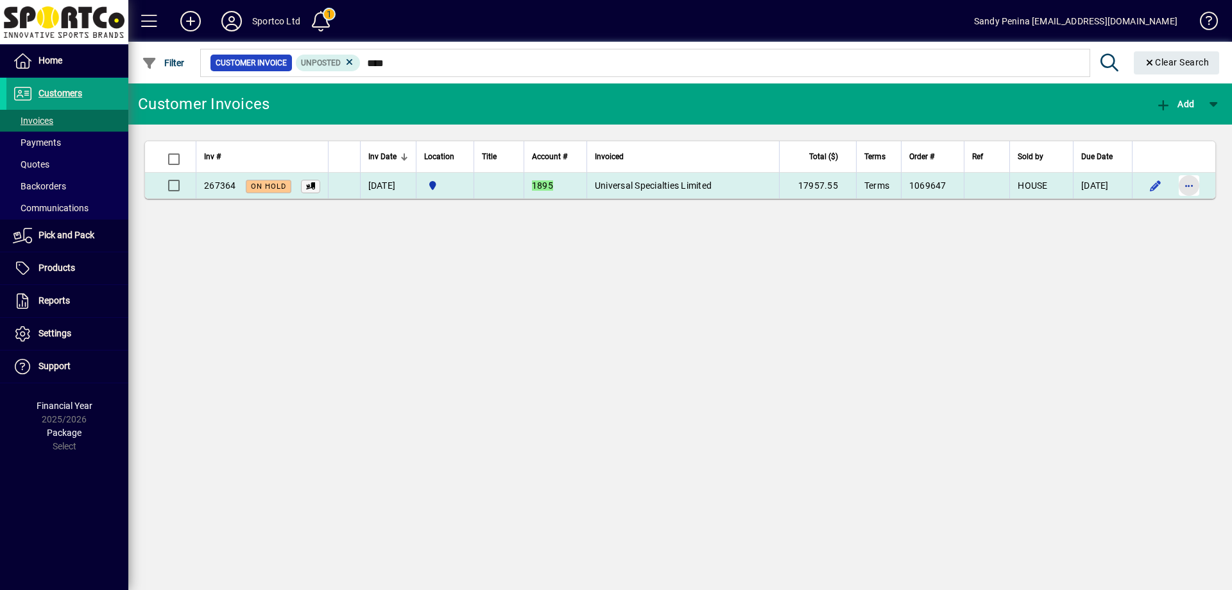
click at [1186, 189] on span "button" at bounding box center [1189, 185] width 31 height 31
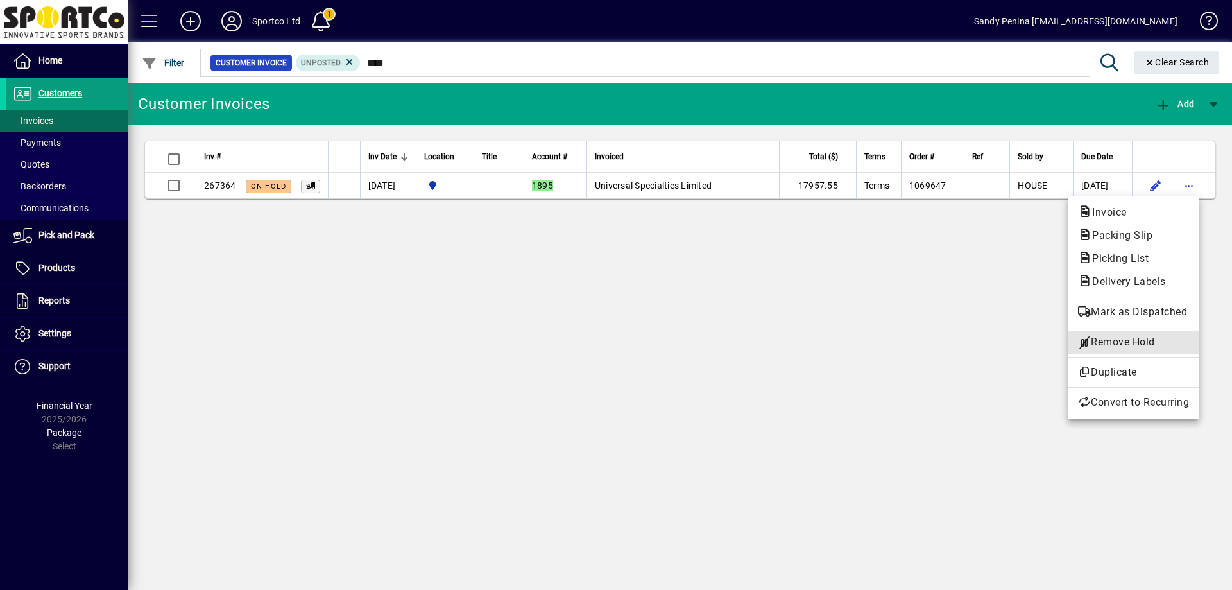
click at [1096, 349] on span "Remove Hold" at bounding box center [1133, 341] width 111 height 15
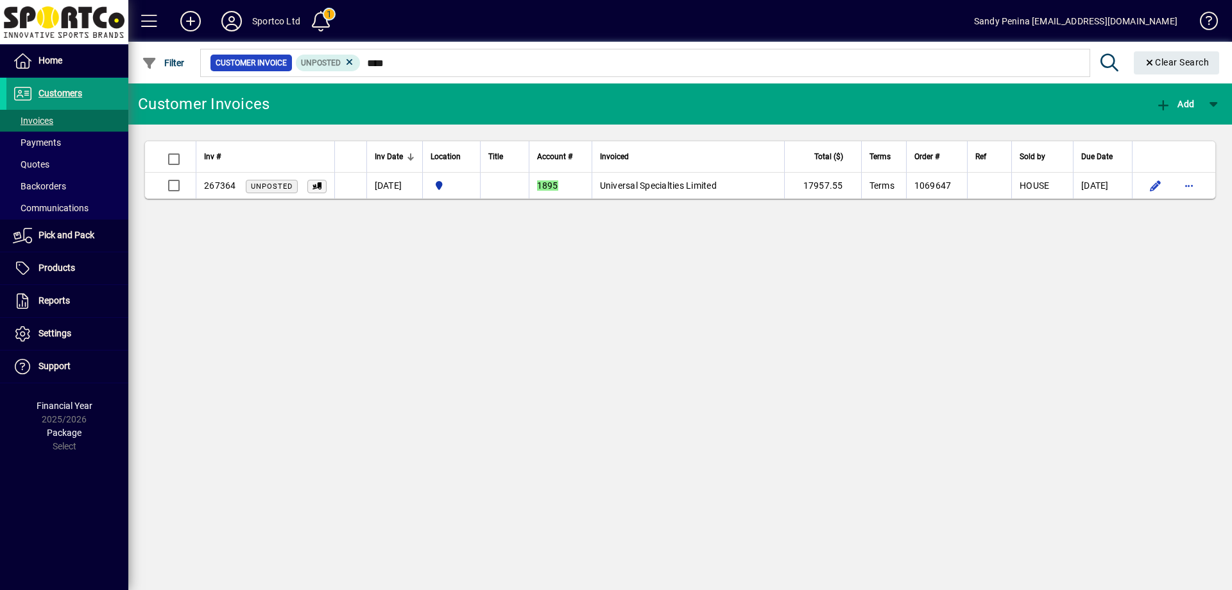
drag, startPoint x: 68, startPoint y: 94, endPoint x: 94, endPoint y: 90, distance: 25.9
click at [68, 93] on span "Customers" at bounding box center [61, 93] width 44 height 10
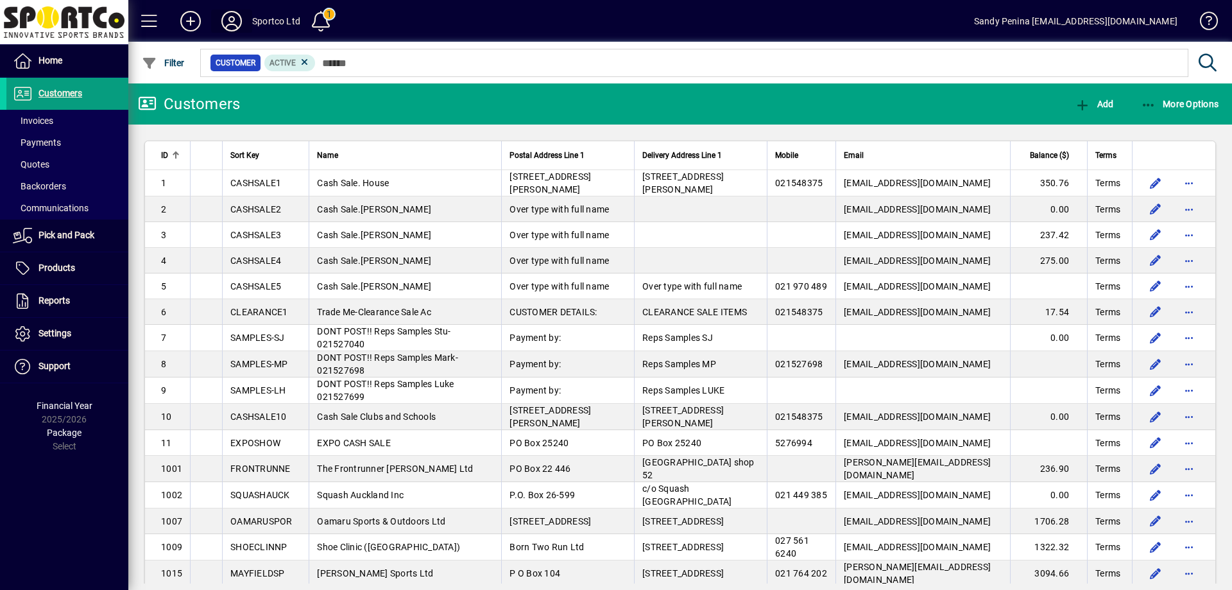
click at [235, 22] on icon at bounding box center [232, 21] width 26 height 21
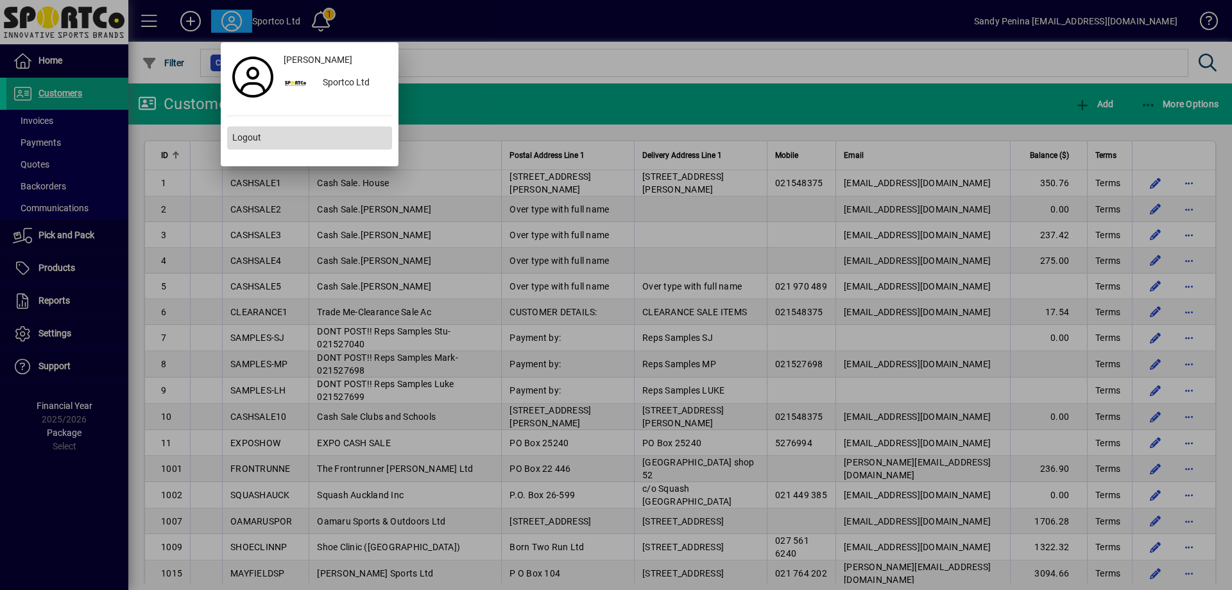
click at [281, 136] on span at bounding box center [309, 138] width 165 height 31
